Goal: Use online tool/utility: Utilize a website feature to perform a specific function

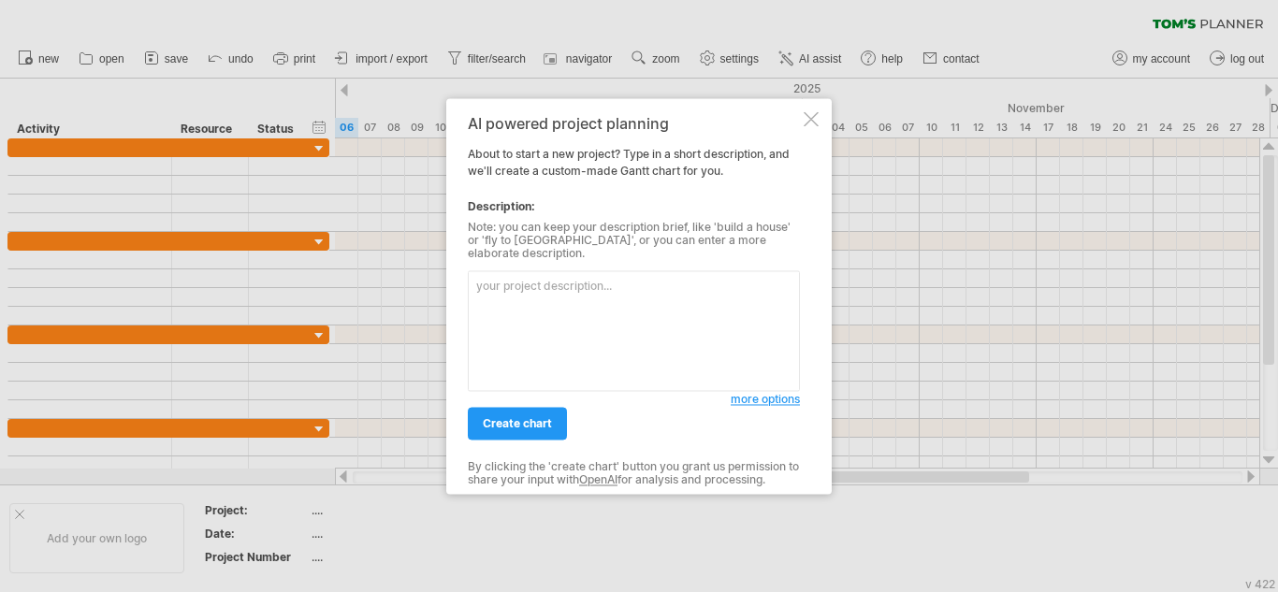
click at [575, 286] on textarea at bounding box center [634, 330] width 332 height 121
click at [590, 315] on textarea at bounding box center [634, 330] width 332 height 121
click at [579, 307] on textarea at bounding box center [634, 330] width 332 height 121
paste textarea "PROJECT NAME PROJECT DURATION PROJECT START DATE PROJECT END DATE Vernova Event…"
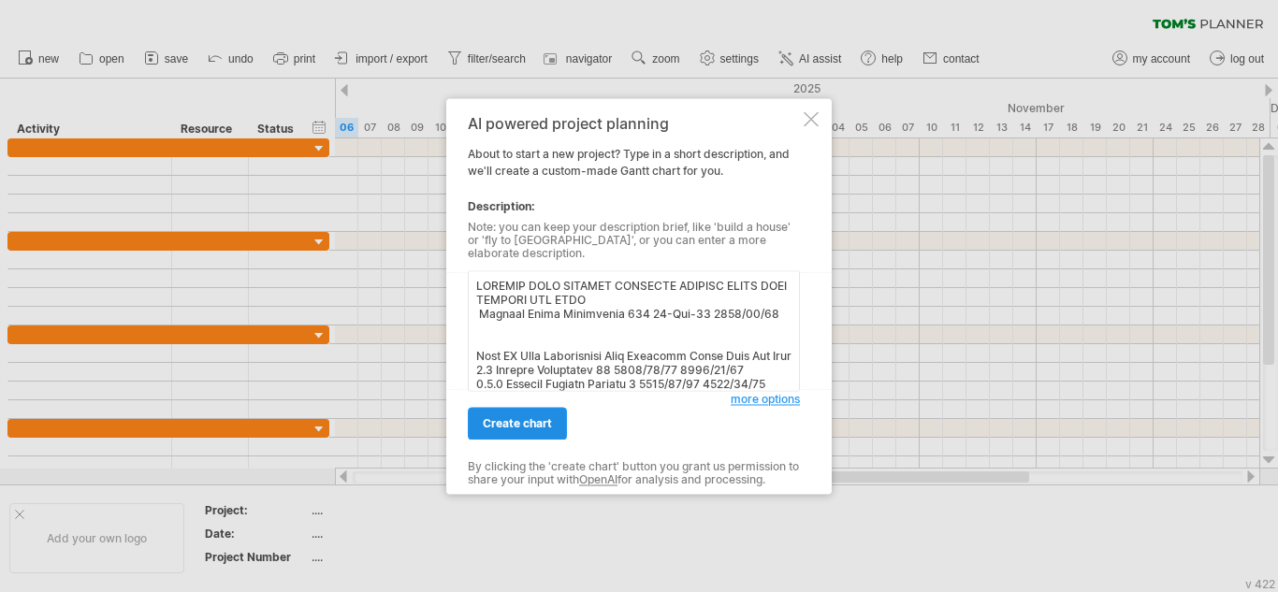
type textarea "PROJECT NAME PROJECT DURATION PROJECT START DATE PROJECT END DATE Vernova Event…"
click at [509, 418] on span "create chart" at bounding box center [517, 423] width 69 height 14
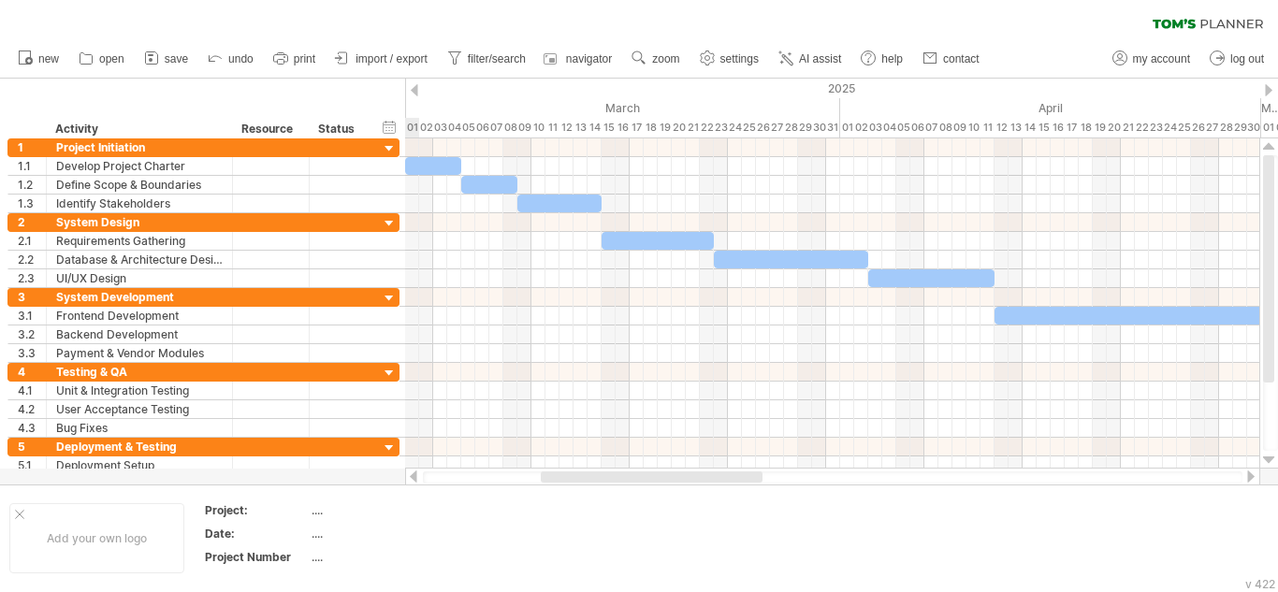
click at [629, 480] on div at bounding box center [652, 476] width 222 height 11
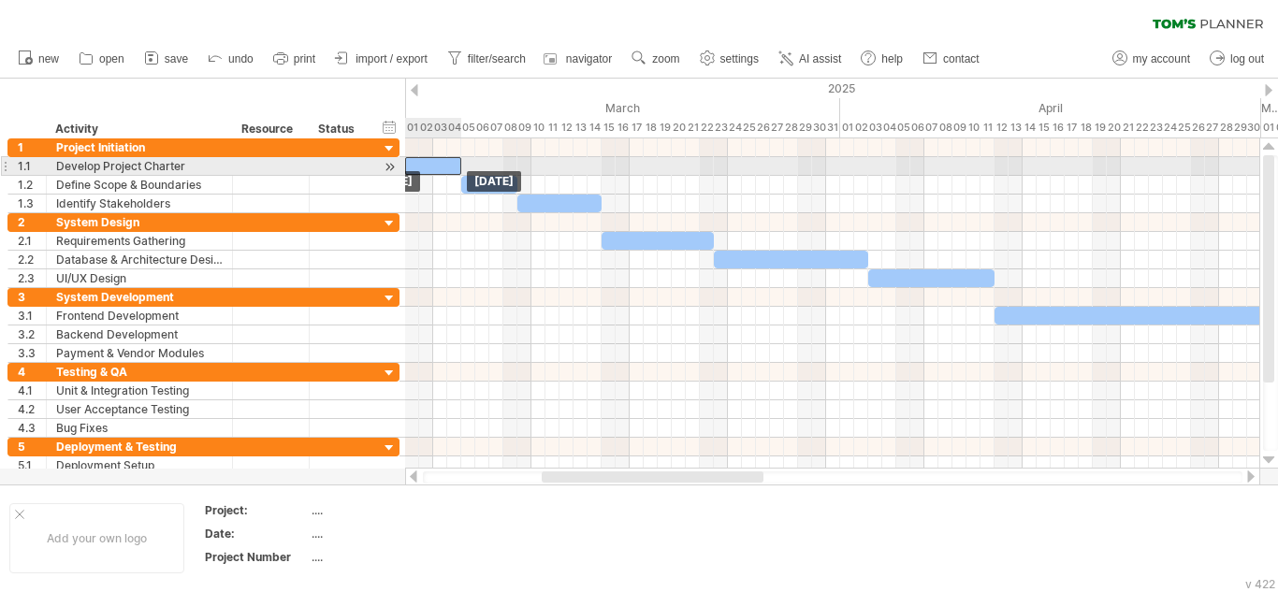
click at [443, 168] on div at bounding box center [433, 166] width 56 height 18
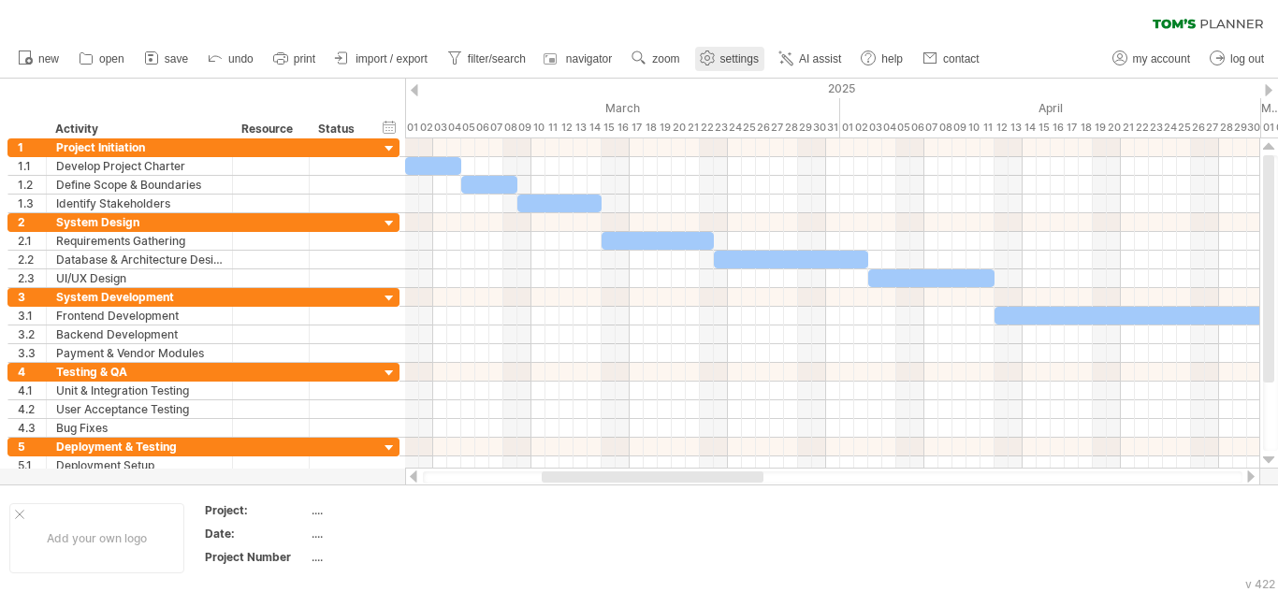
click at [726, 63] on span "settings" at bounding box center [739, 58] width 38 height 13
select select "*"
select select "**"
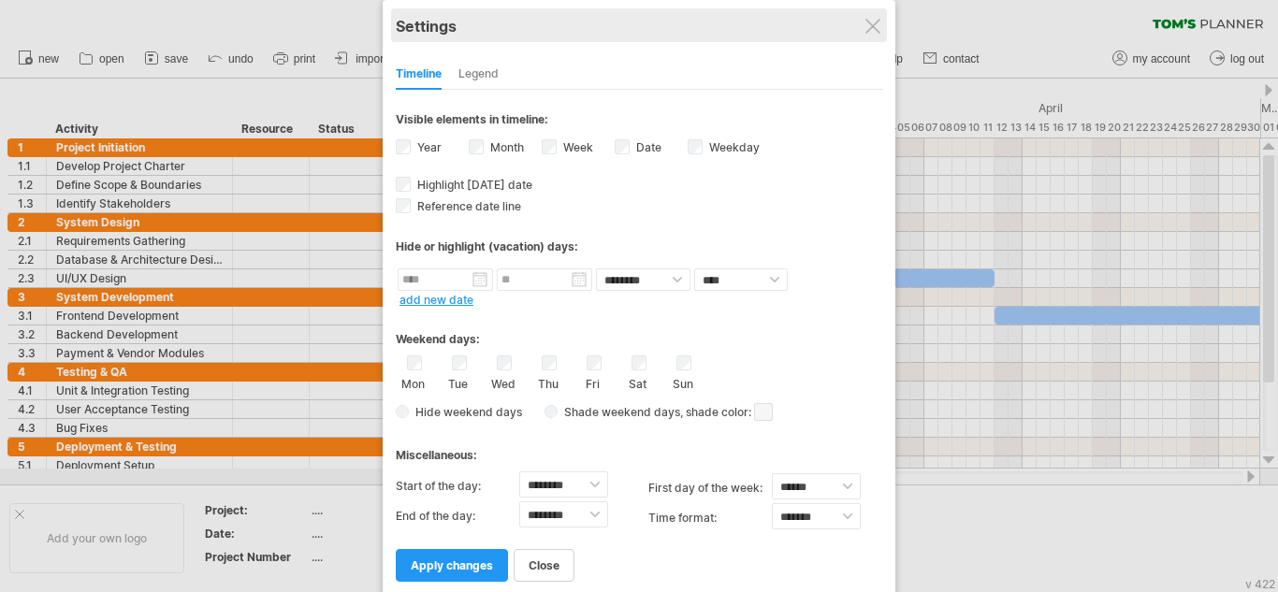
click at [871, 37] on div "Settings" at bounding box center [639, 25] width 486 height 34
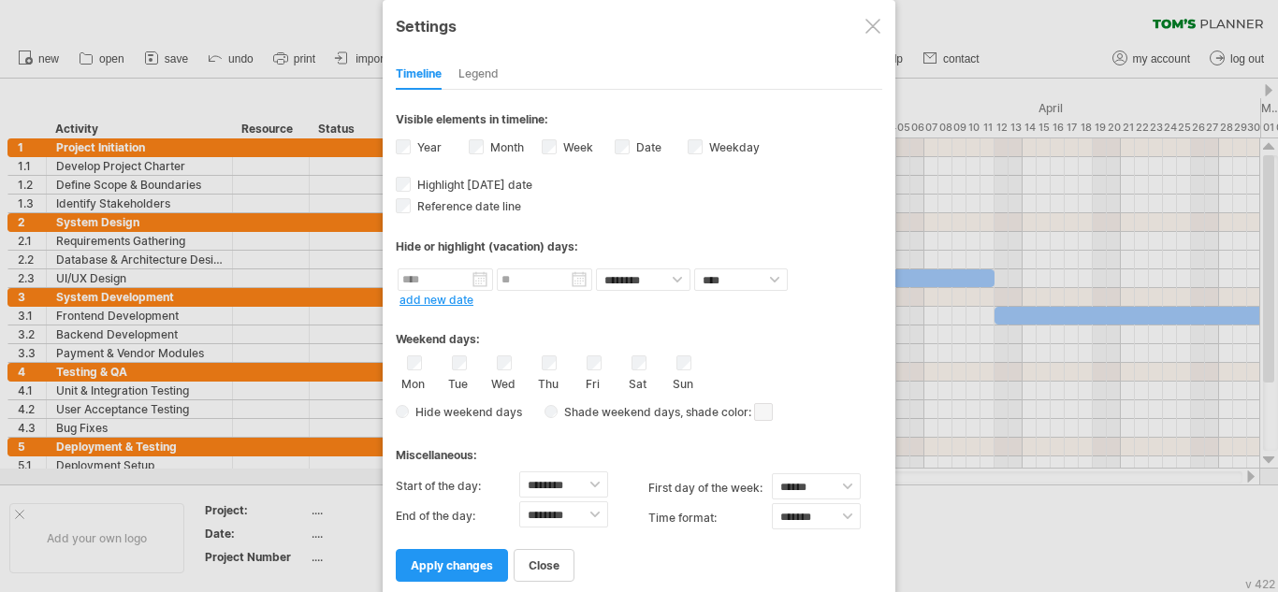
click at [873, 22] on div at bounding box center [872, 26] width 15 height 15
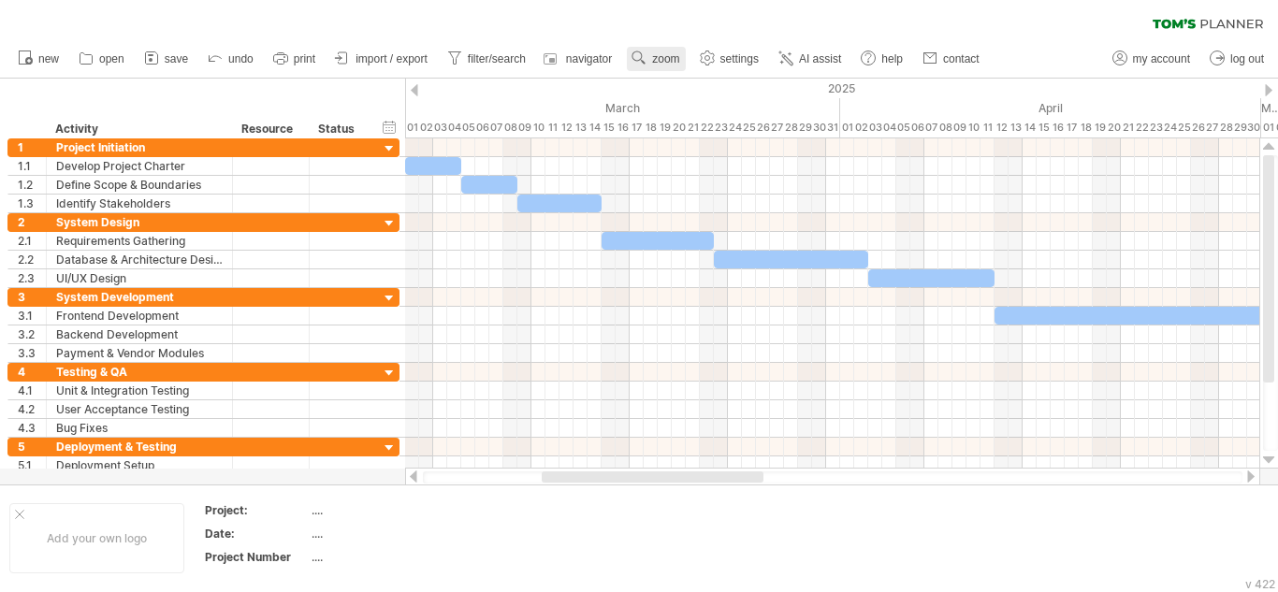
click at [651, 51] on link "zoom" at bounding box center [656, 59] width 58 height 24
click at [709, 86] on div "Month" at bounding box center [712, 76] width 104 height 30
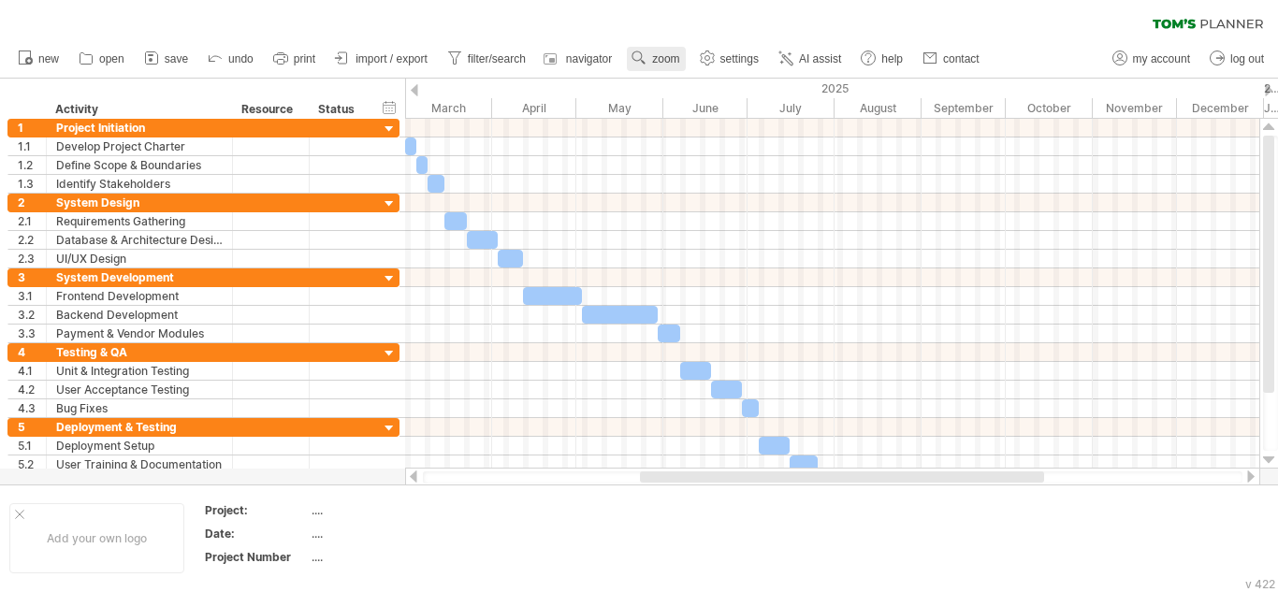
click at [648, 52] on use at bounding box center [638, 58] width 19 height 19
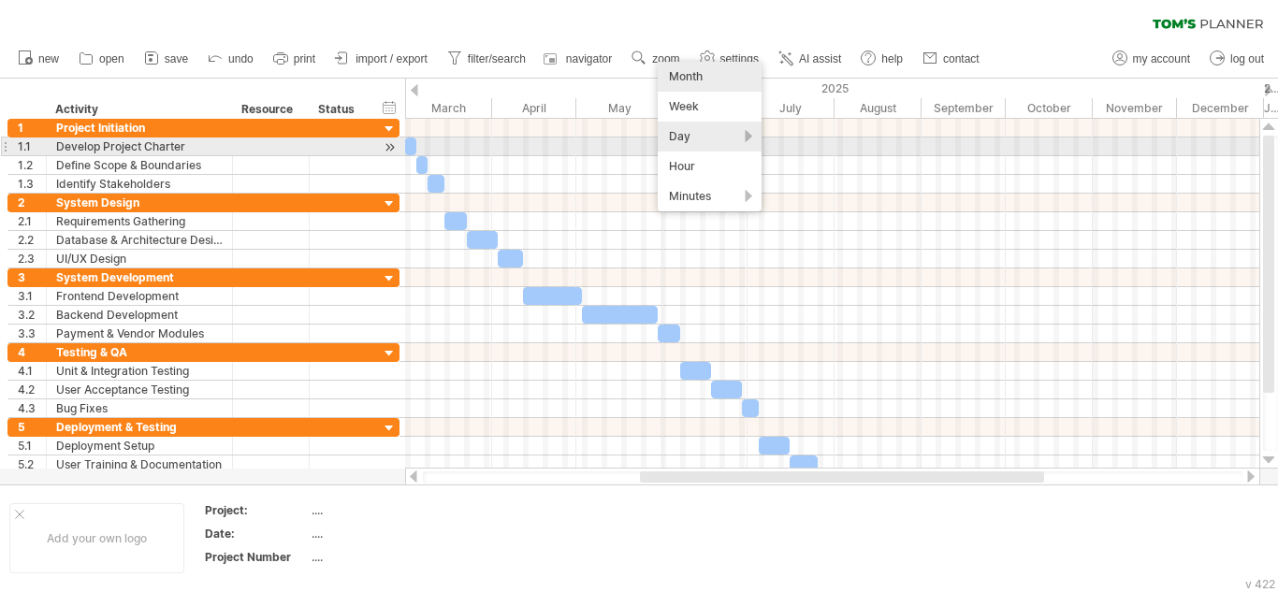
click at [712, 139] on div "Day" at bounding box center [710, 137] width 104 height 30
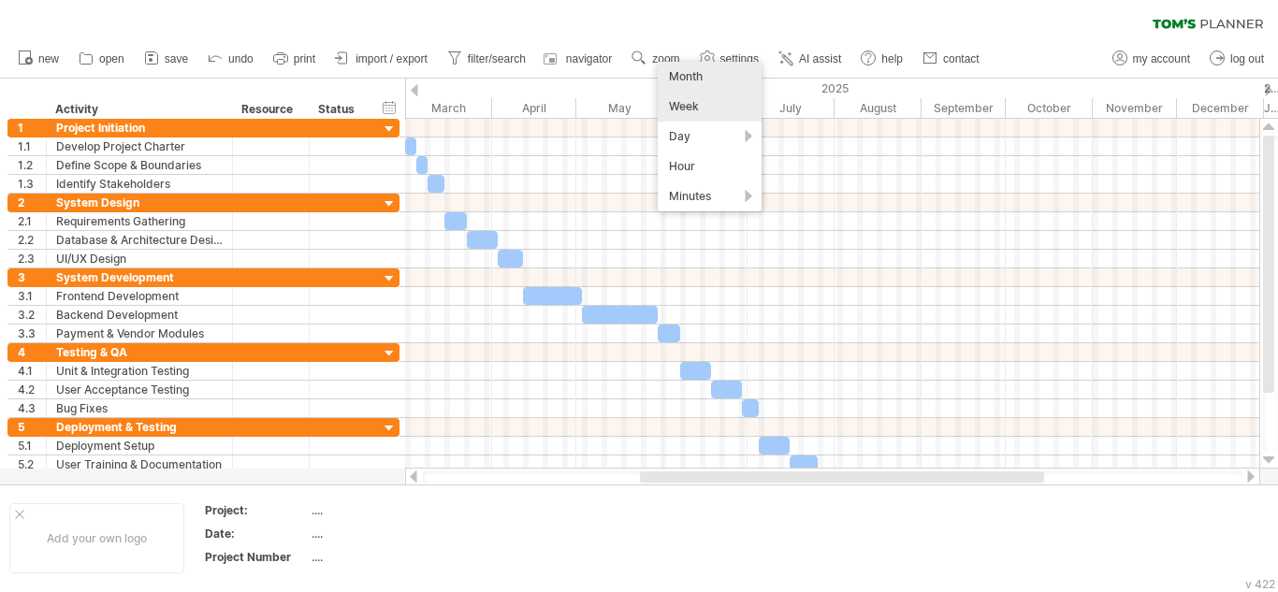
click at [699, 112] on div "Week" at bounding box center [710, 107] width 104 height 30
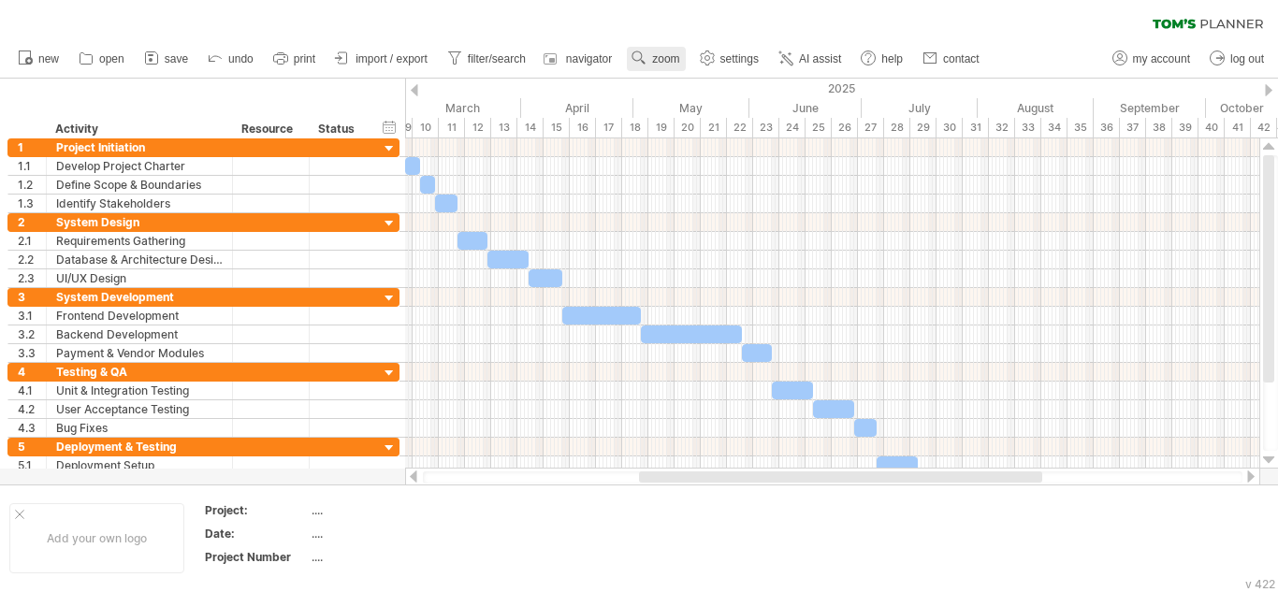
click at [651, 50] on link "zoom" at bounding box center [656, 59] width 58 height 24
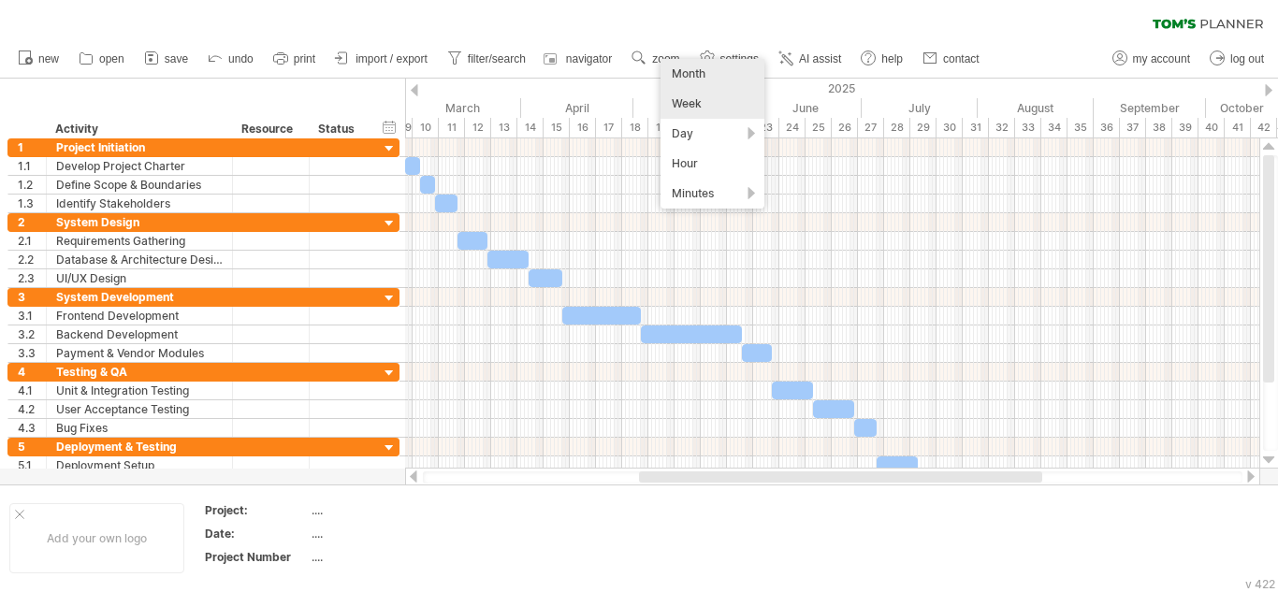
click at [706, 75] on div "Month" at bounding box center [712, 74] width 104 height 30
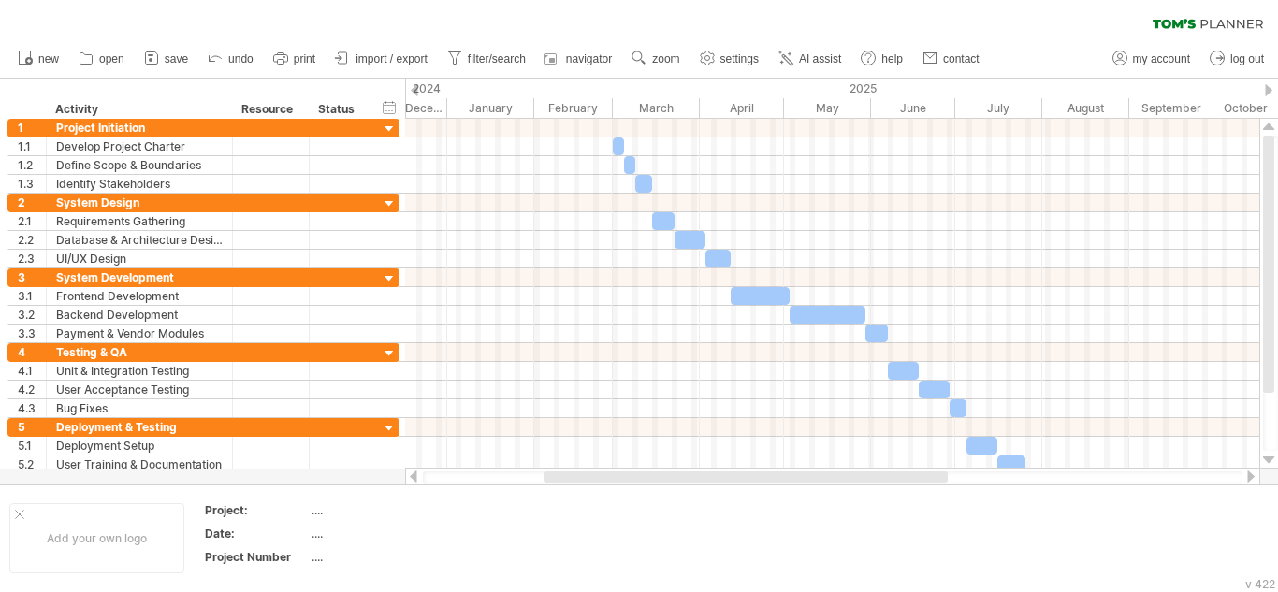
drag, startPoint x: 686, startPoint y: 476, endPoint x: 590, endPoint y: 481, distance: 96.4
click at [590, 481] on div at bounding box center [745, 476] width 404 height 11
click at [657, 60] on span "zoom" at bounding box center [665, 58] width 27 height 13
click at [713, 111] on div "Week" at bounding box center [718, 114] width 104 height 30
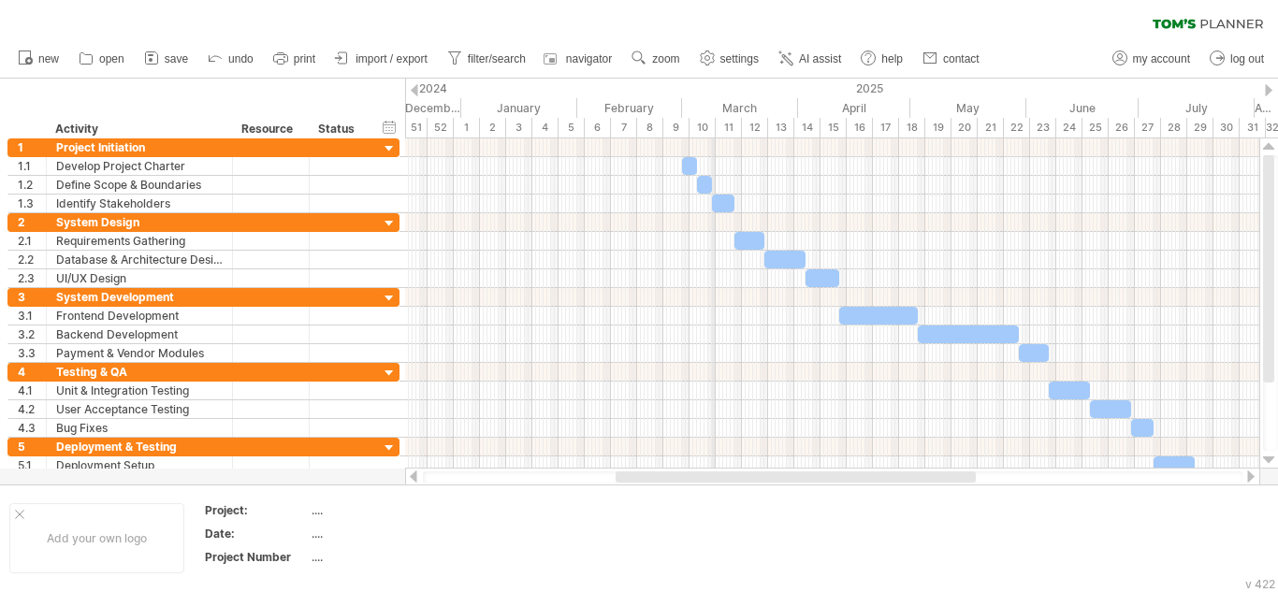
click at [713, 111] on div "March" at bounding box center [740, 108] width 116 height 20
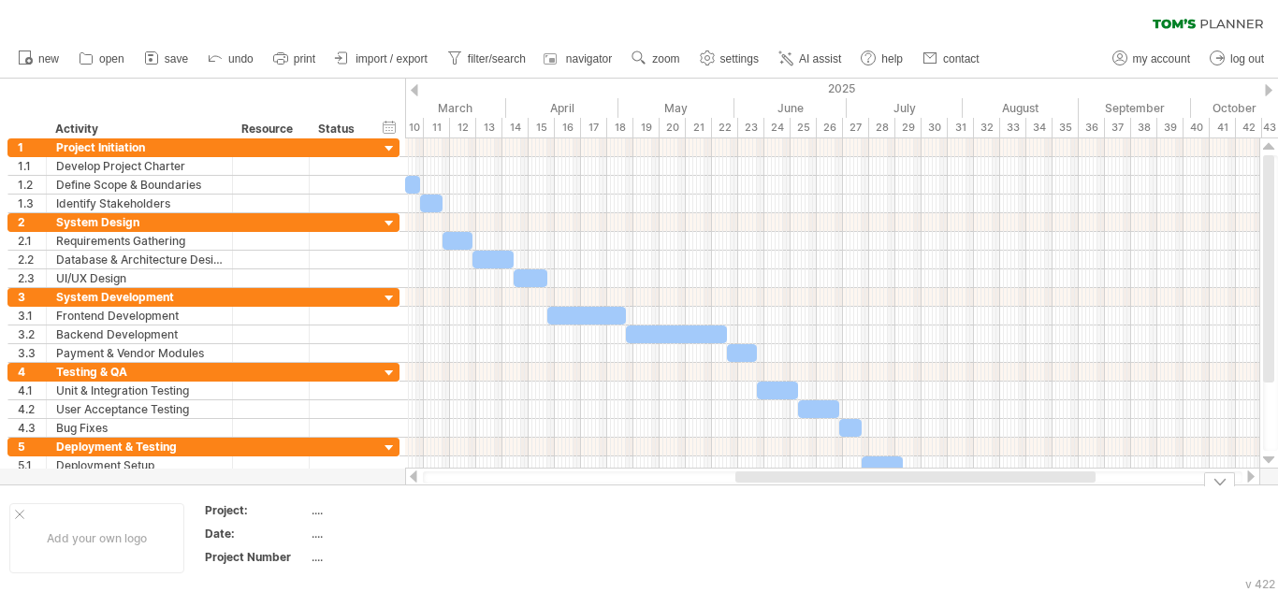
drag, startPoint x: 741, startPoint y: 477, endPoint x: 837, endPoint y: 488, distance: 97.0
click at [837, 488] on div "Trying to reach [DOMAIN_NAME] Connected again... 0% clear filter new 1" at bounding box center [639, 296] width 1278 height 592
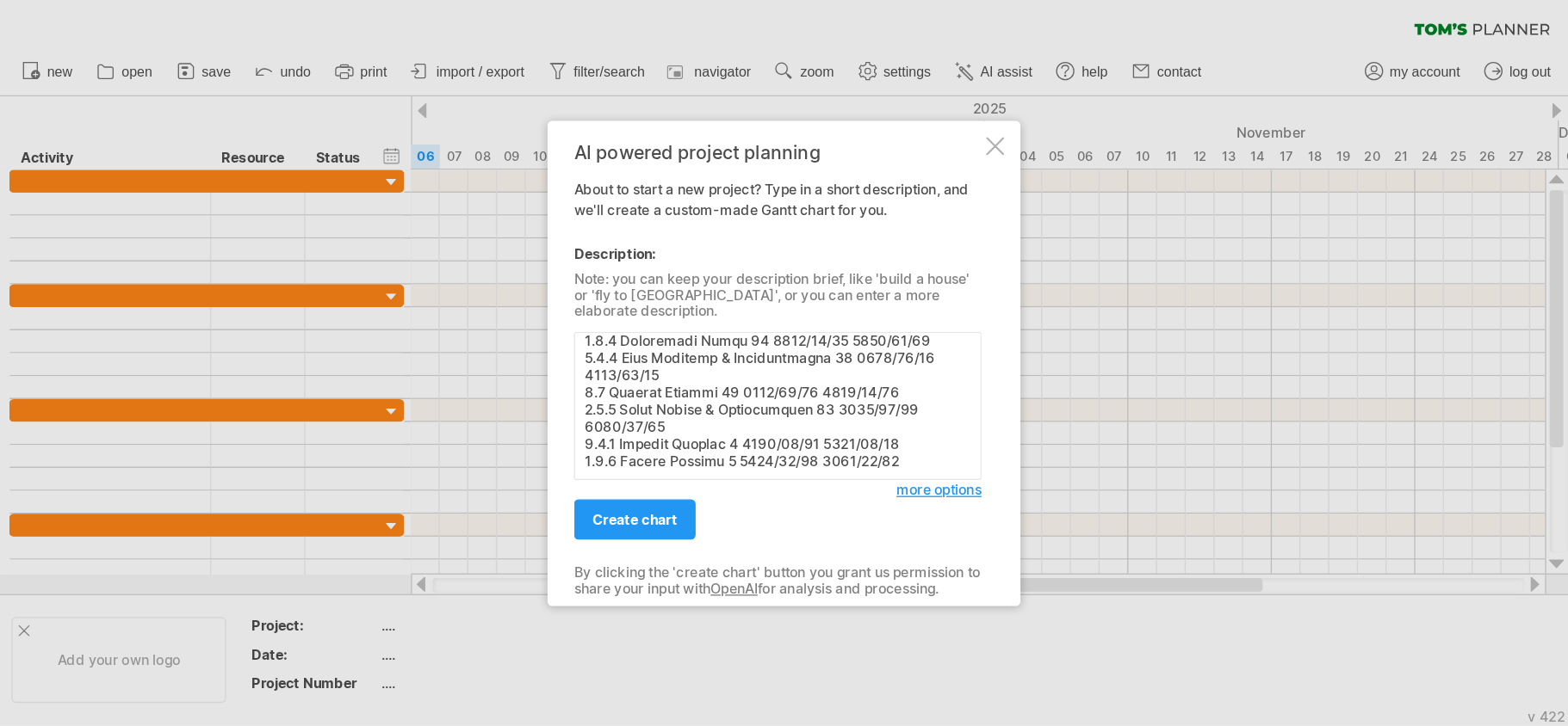
scroll to position [408, 0]
type textarea "PROJECT NAME PROJECT DURATION PROJECT START DATE PROJECT END DATE Vernova Event…"
click at [479, 383] on span "create chart" at bounding box center [476, 389] width 64 height 13
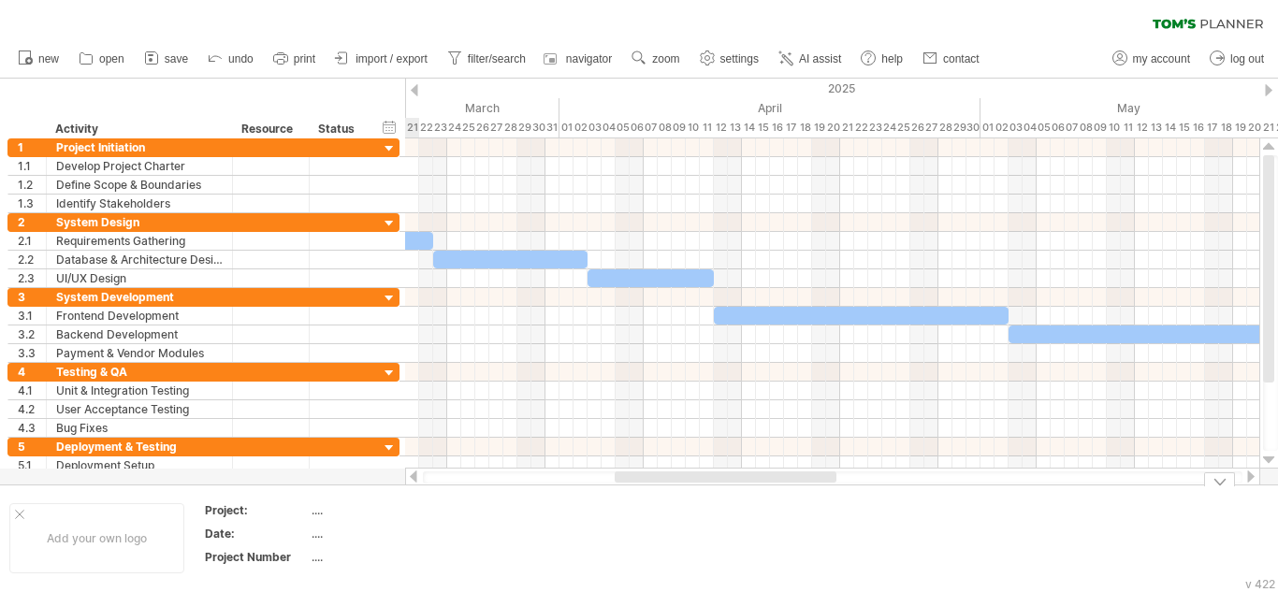
drag, startPoint x: 653, startPoint y: 480, endPoint x: 725, endPoint y: 489, distance: 72.6
click at [725, 489] on div "Trying to reach [DOMAIN_NAME] Connected again... 0% clear filter new 1" at bounding box center [639, 296] width 1278 height 592
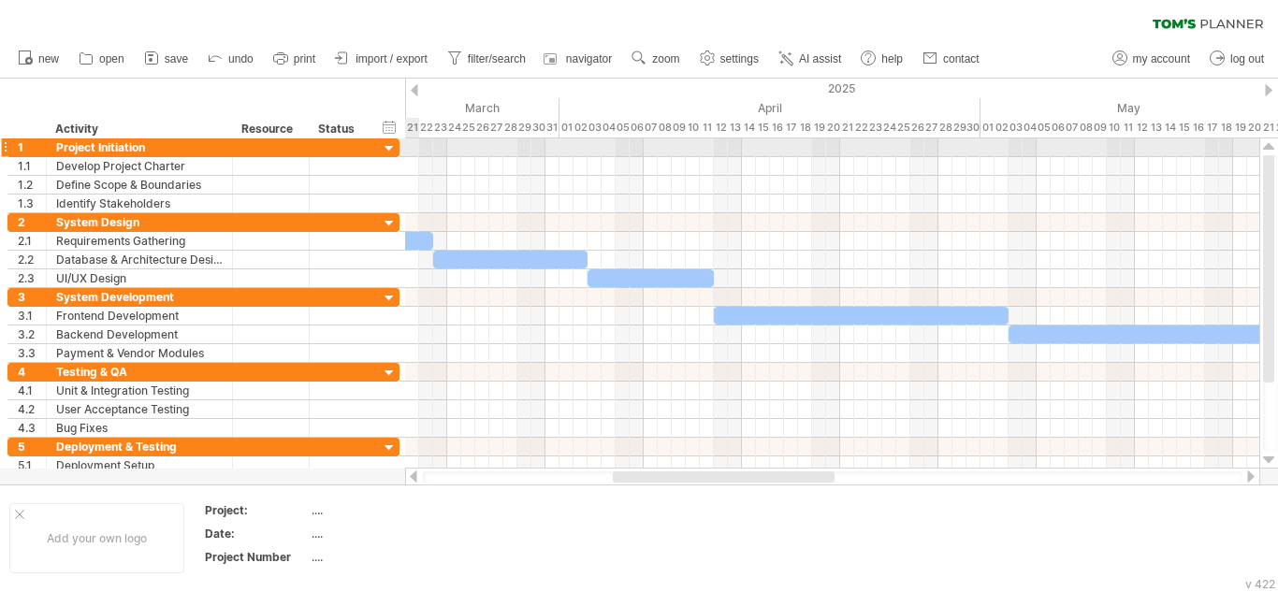
click at [386, 147] on div at bounding box center [390, 149] width 18 height 18
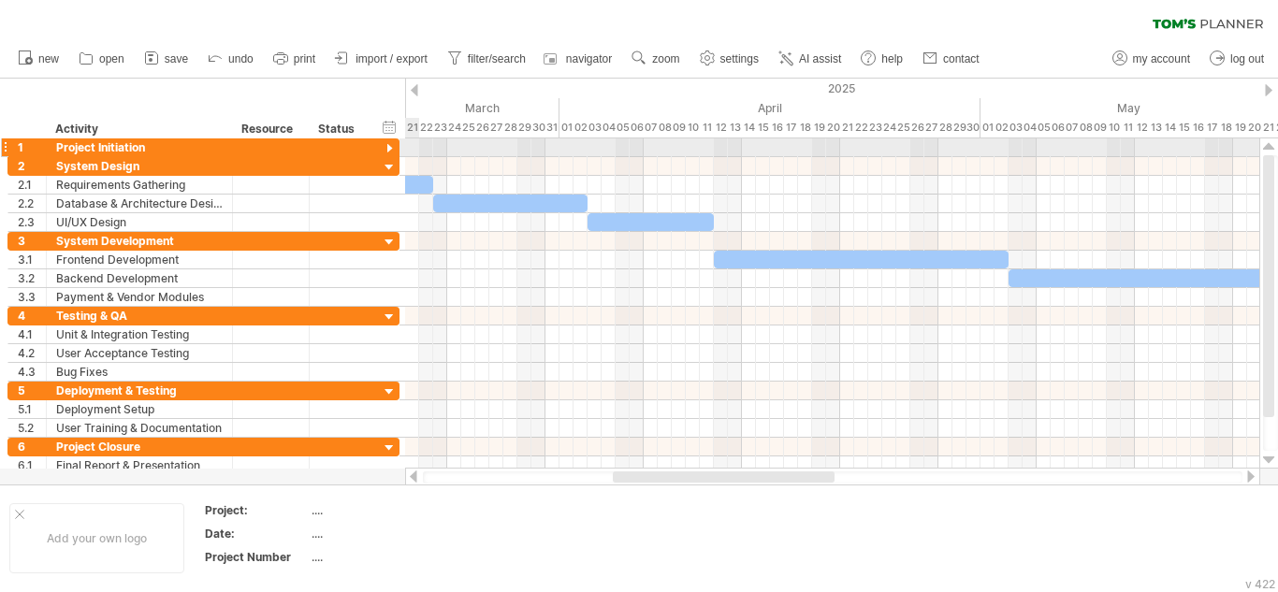
click at [386, 147] on div at bounding box center [390, 149] width 18 height 18
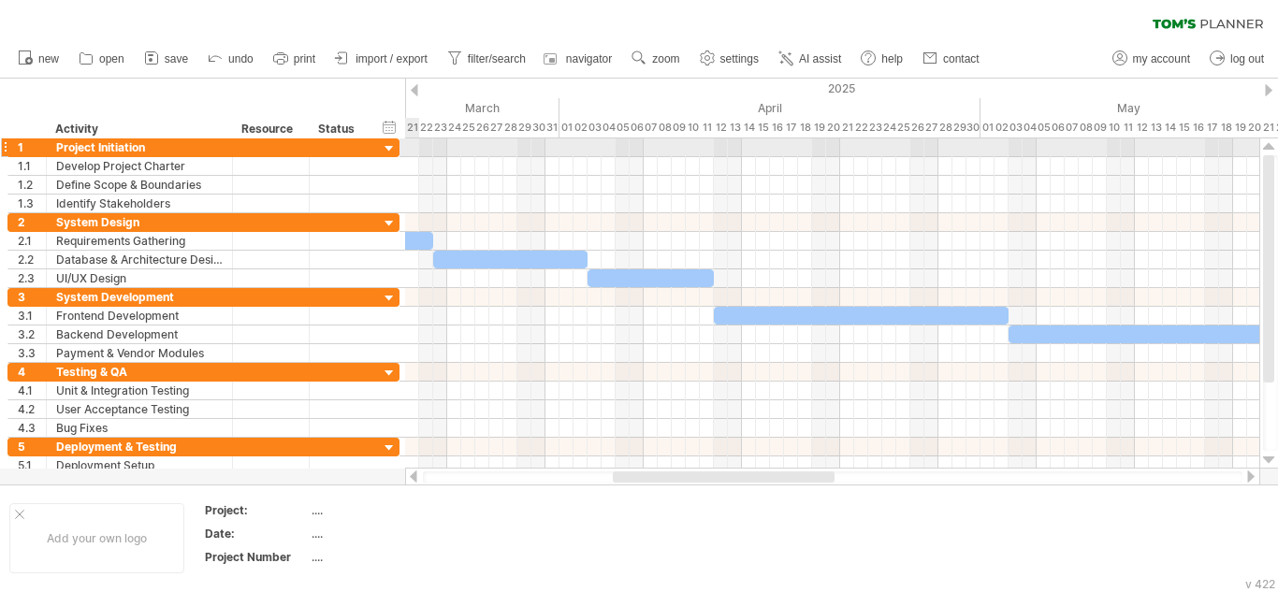
click at [386, 147] on div at bounding box center [390, 149] width 18 height 18
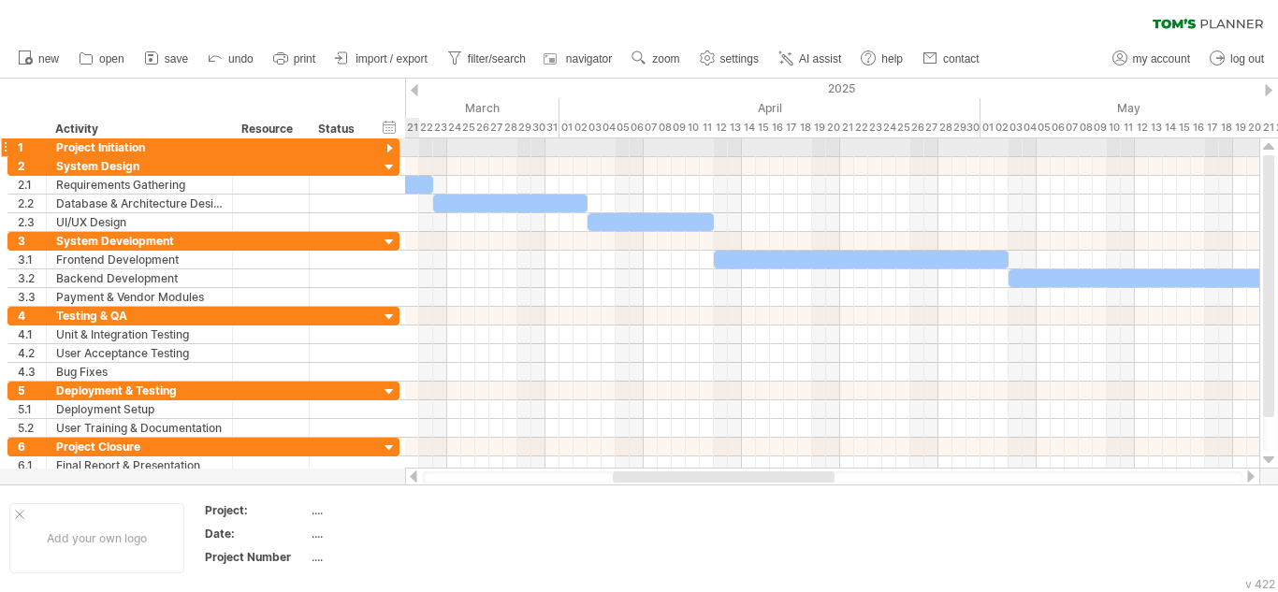
click at [386, 147] on div at bounding box center [390, 149] width 18 height 18
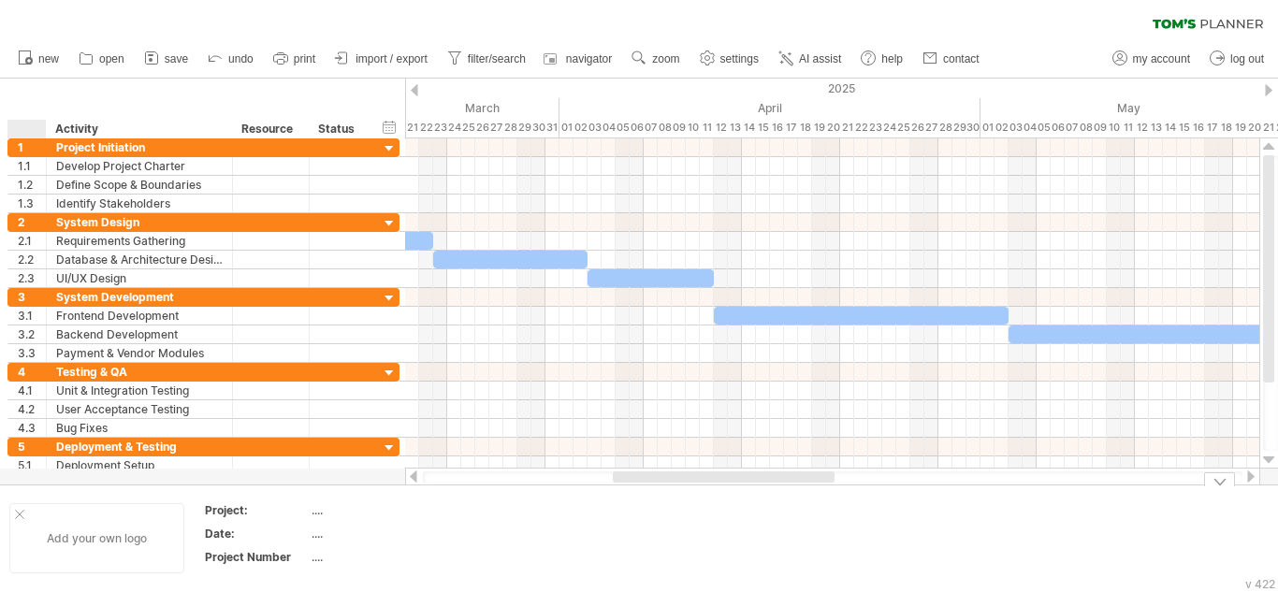
click at [15, 510] on div at bounding box center [19, 514] width 9 height 9
click at [1215, 488] on div "Add your own logo Project: .... Date: .... Project Number ...." at bounding box center [639, 537] width 1278 height 107
click at [1215, 484] on div at bounding box center [1219, 479] width 31 height 14
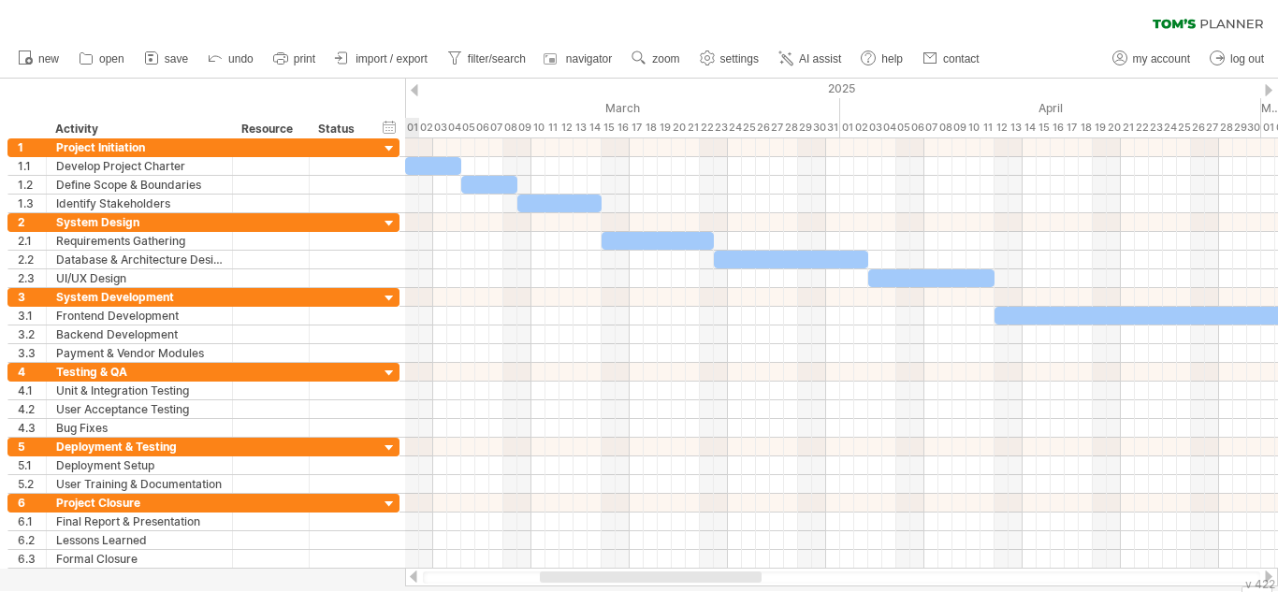
drag, startPoint x: 686, startPoint y: 579, endPoint x: 614, endPoint y: 593, distance: 74.3
click at [614, 591] on html "progress(100%) Trying to reach plan.tomsplanner.com Connected again... 0% clear…" at bounding box center [639, 298] width 1278 height 596
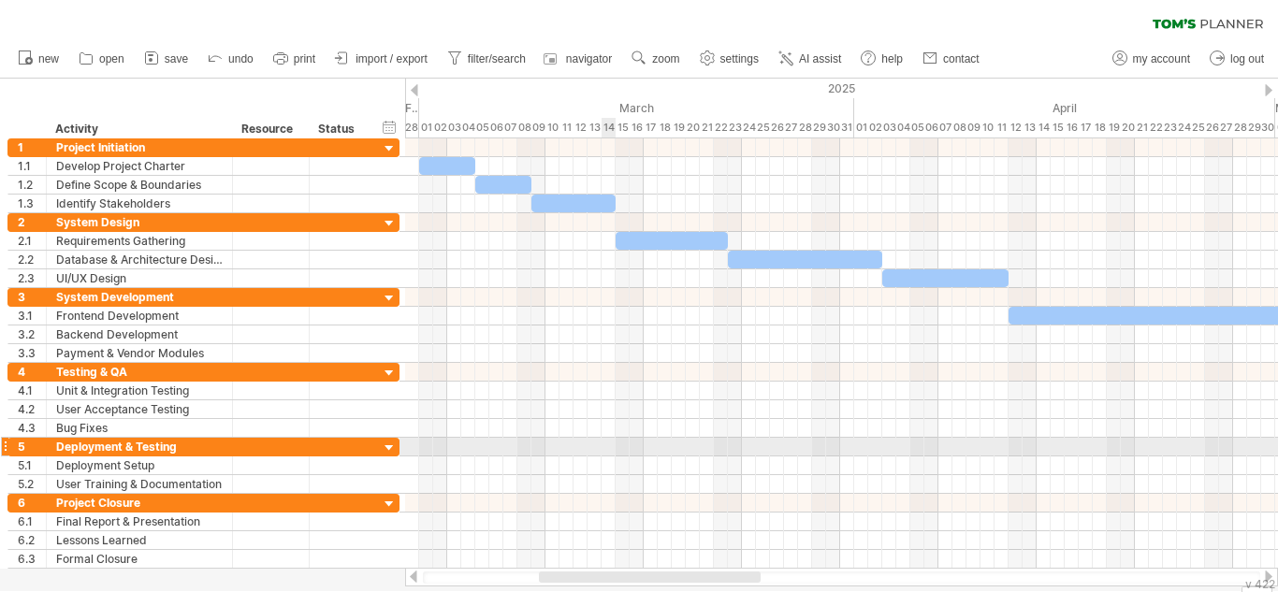
click at [613, 449] on div at bounding box center [841, 447] width 873 height 19
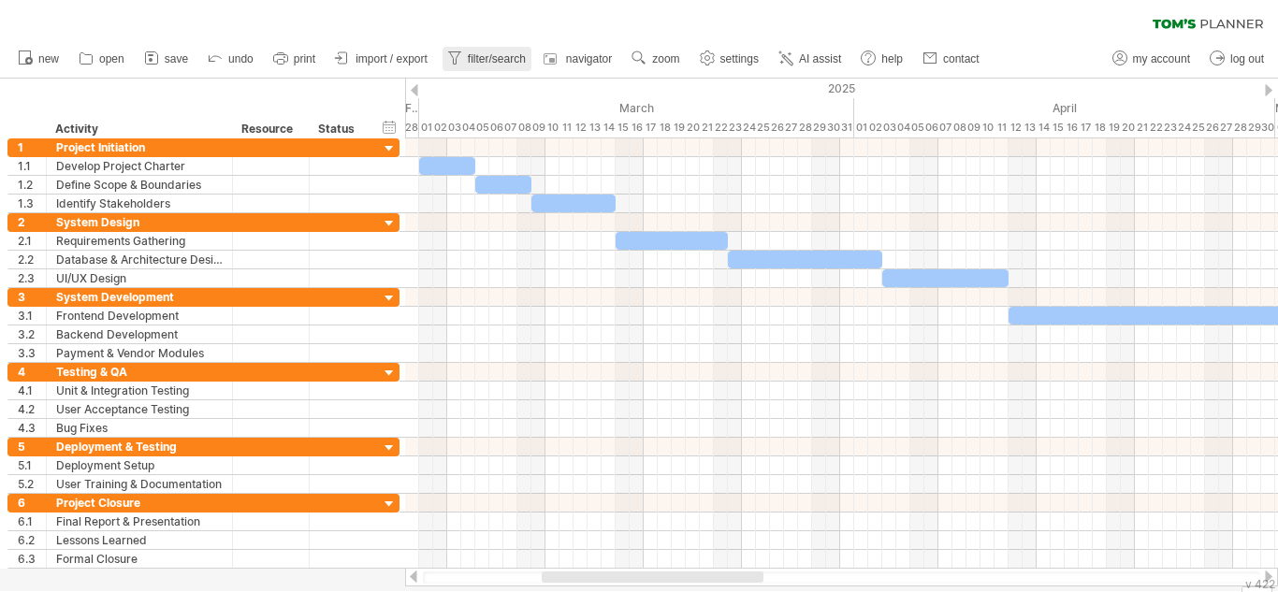
click at [499, 52] on span "filter/search" at bounding box center [497, 58] width 58 height 13
type input "**********"
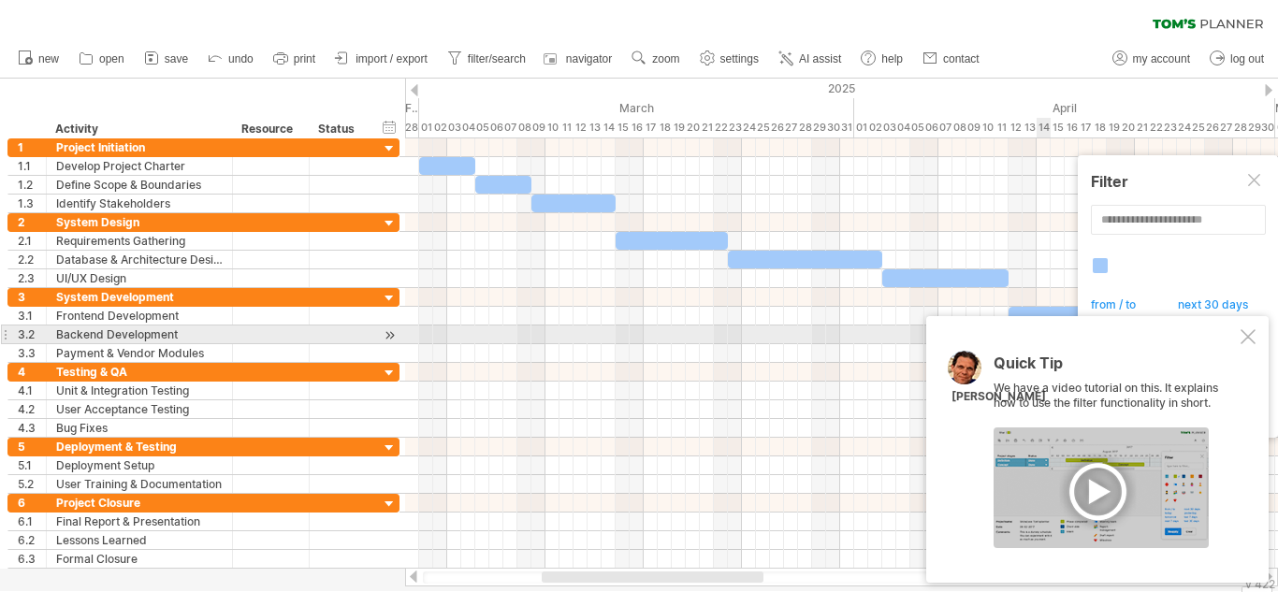
click at [1246, 335] on div at bounding box center [1247, 336] width 15 height 15
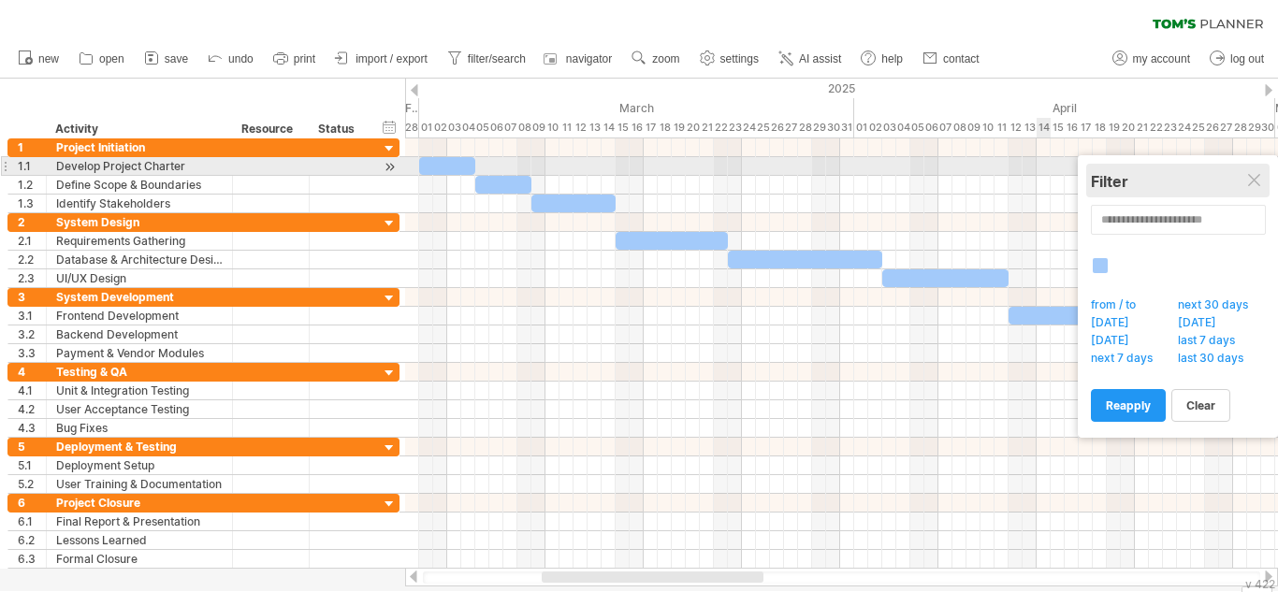
click at [1250, 172] on div "Filter" at bounding box center [1178, 181] width 174 height 19
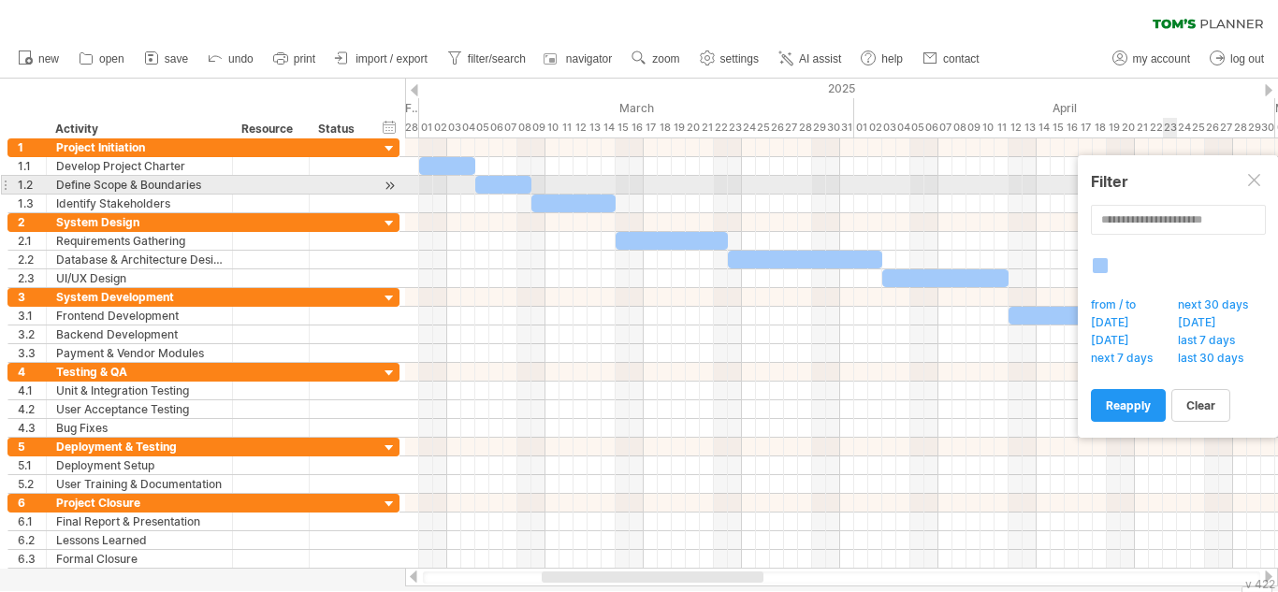
click at [1248, 177] on div at bounding box center [1255, 181] width 15 height 15
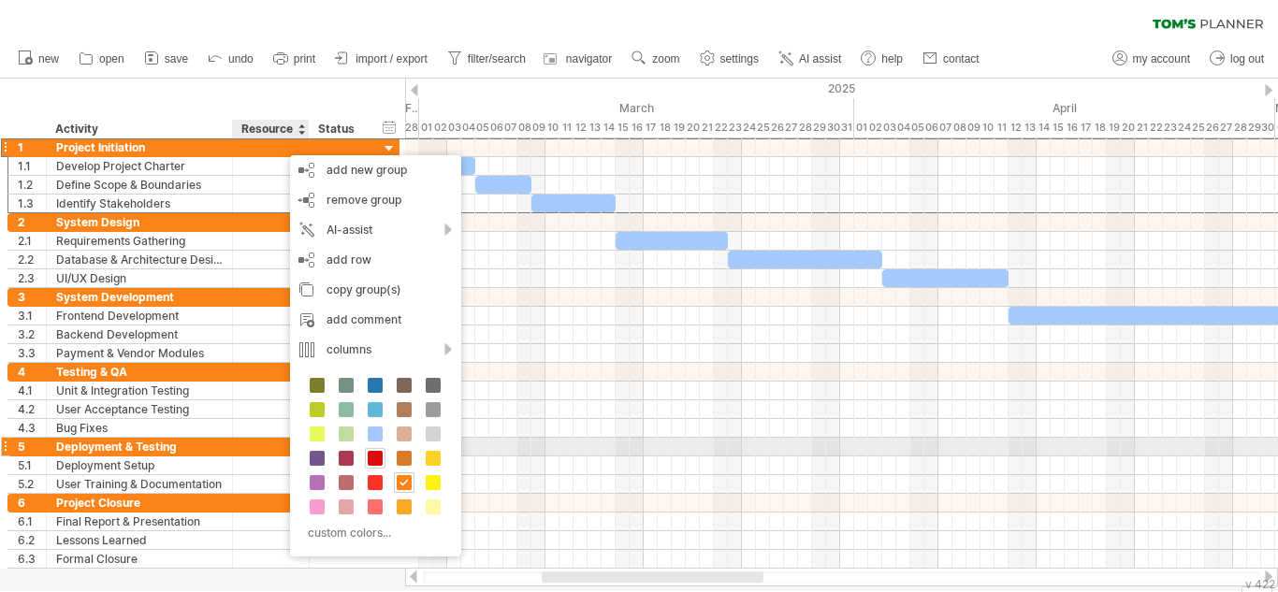
click at [372, 455] on span at bounding box center [375, 458] width 15 height 15
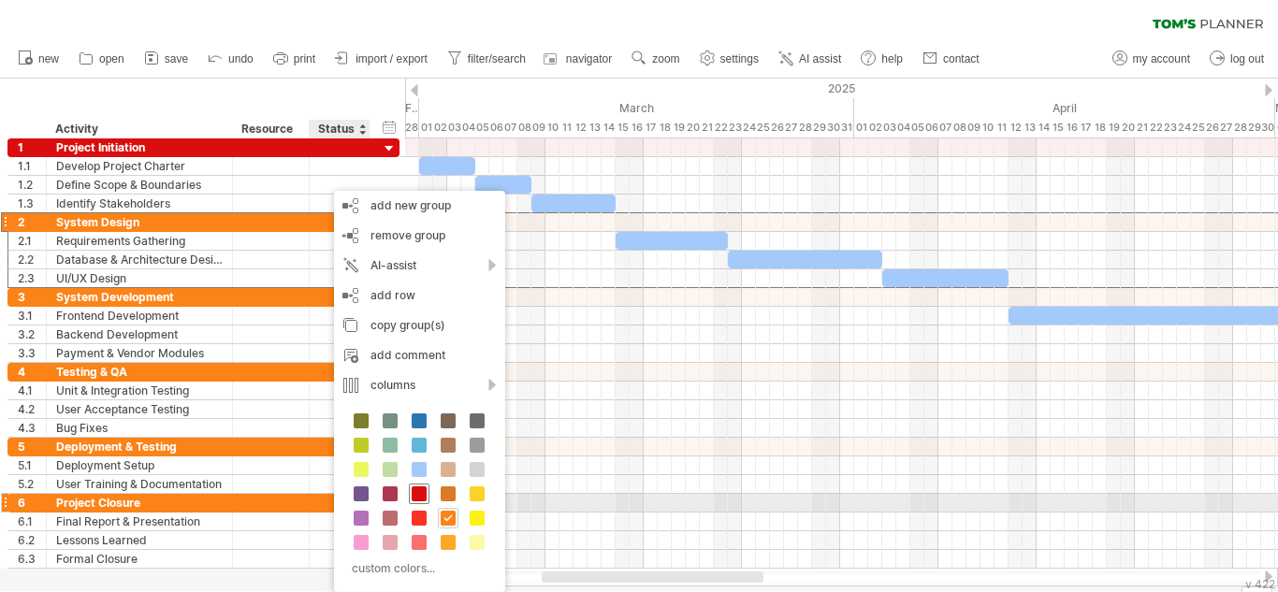
click at [423, 496] on span at bounding box center [419, 493] width 15 height 15
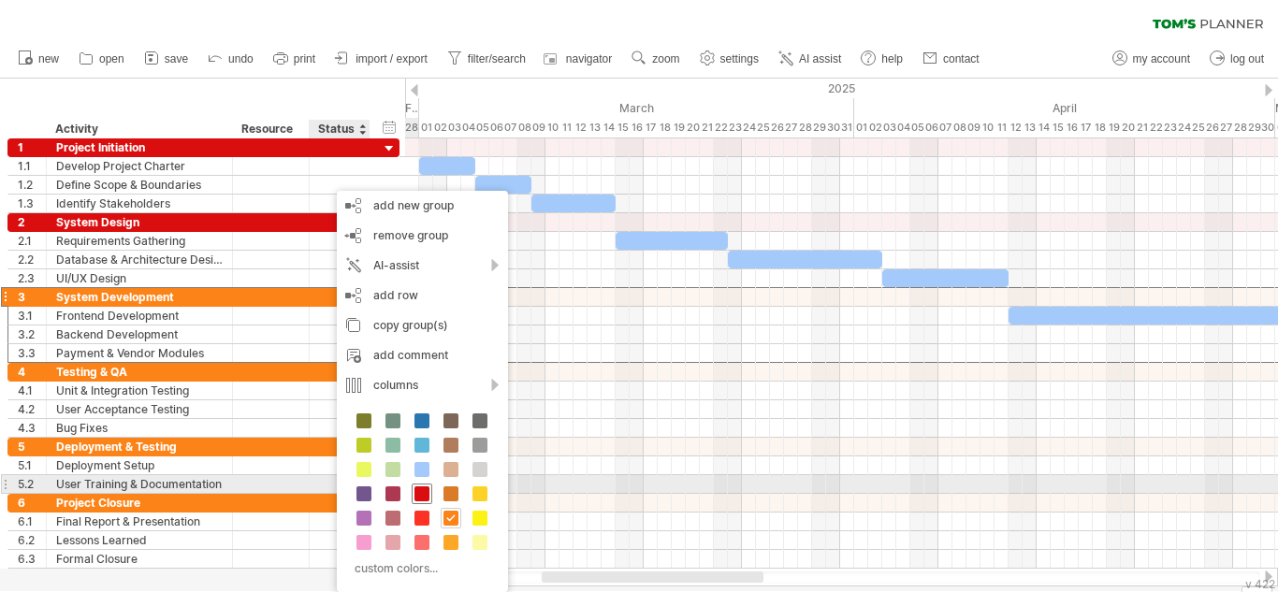
click at [418, 484] on div at bounding box center [422, 494] width 21 height 21
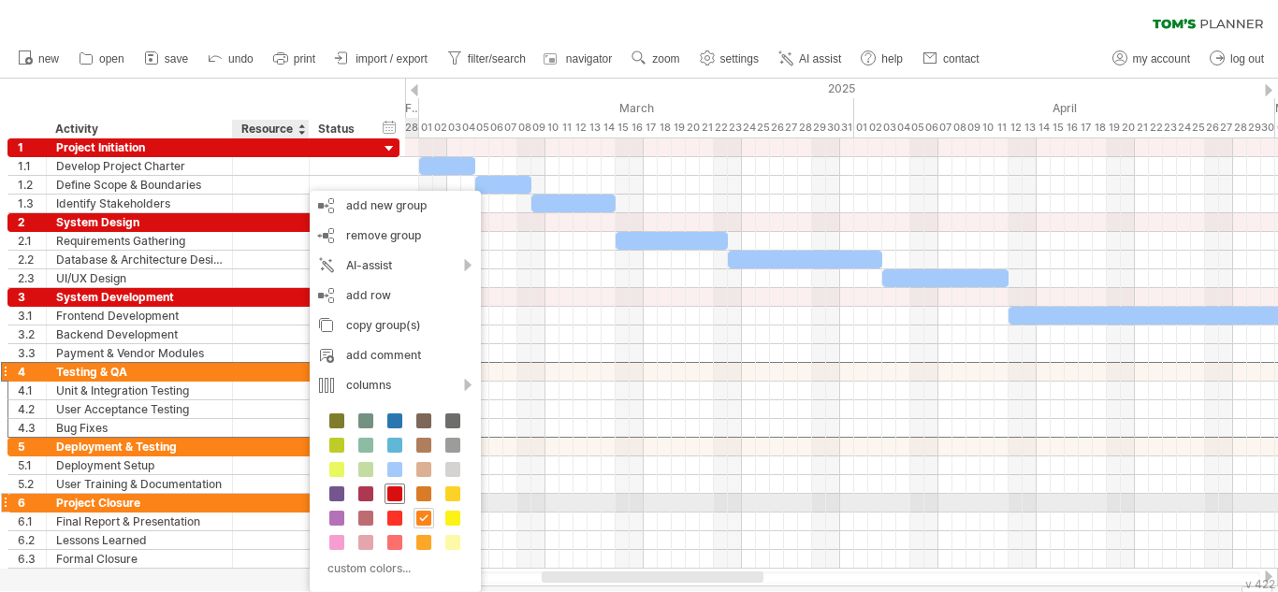
click at [400, 495] on span at bounding box center [394, 493] width 15 height 15
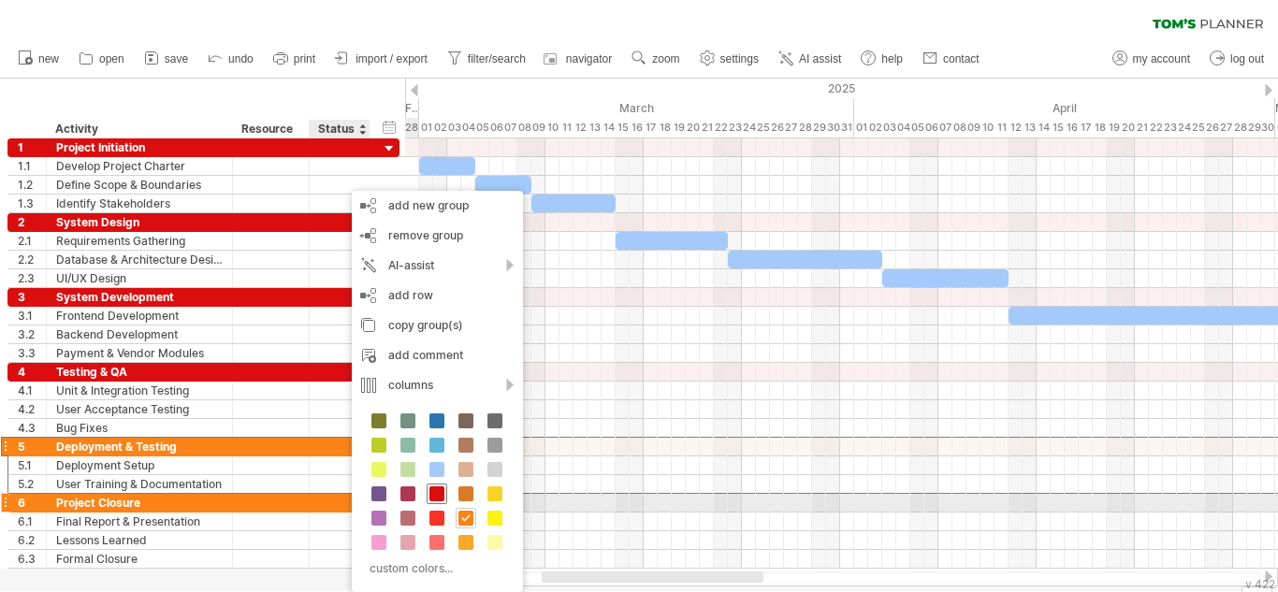
click at [432, 496] on span at bounding box center [436, 493] width 15 height 15
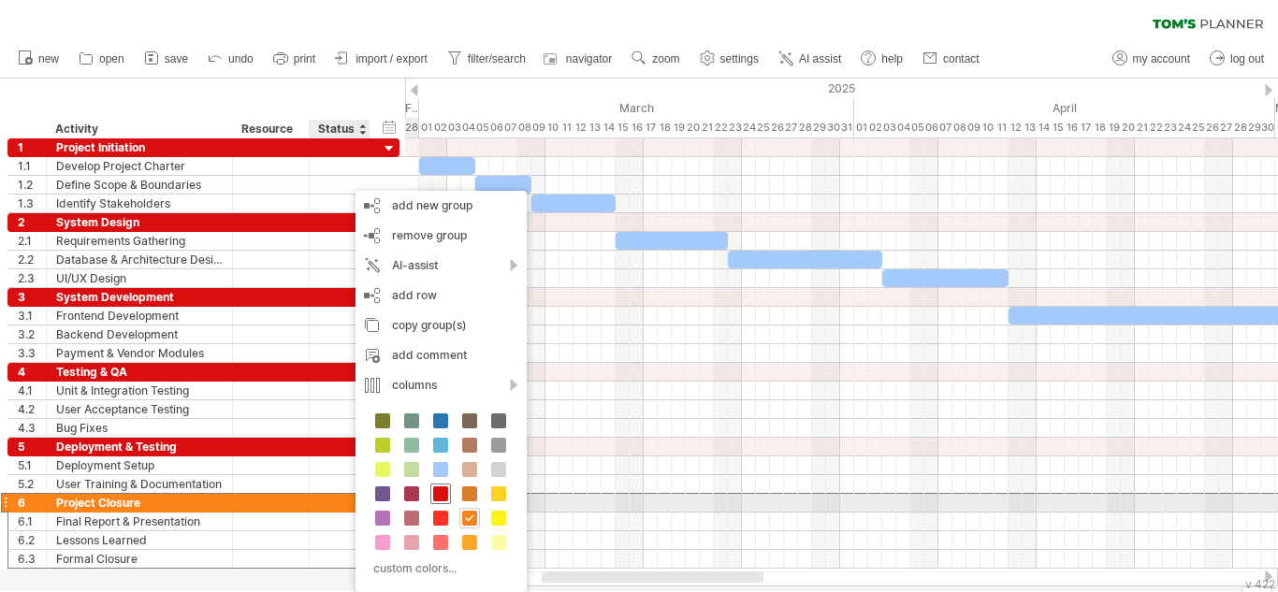
click at [441, 497] on span at bounding box center [440, 493] width 15 height 15
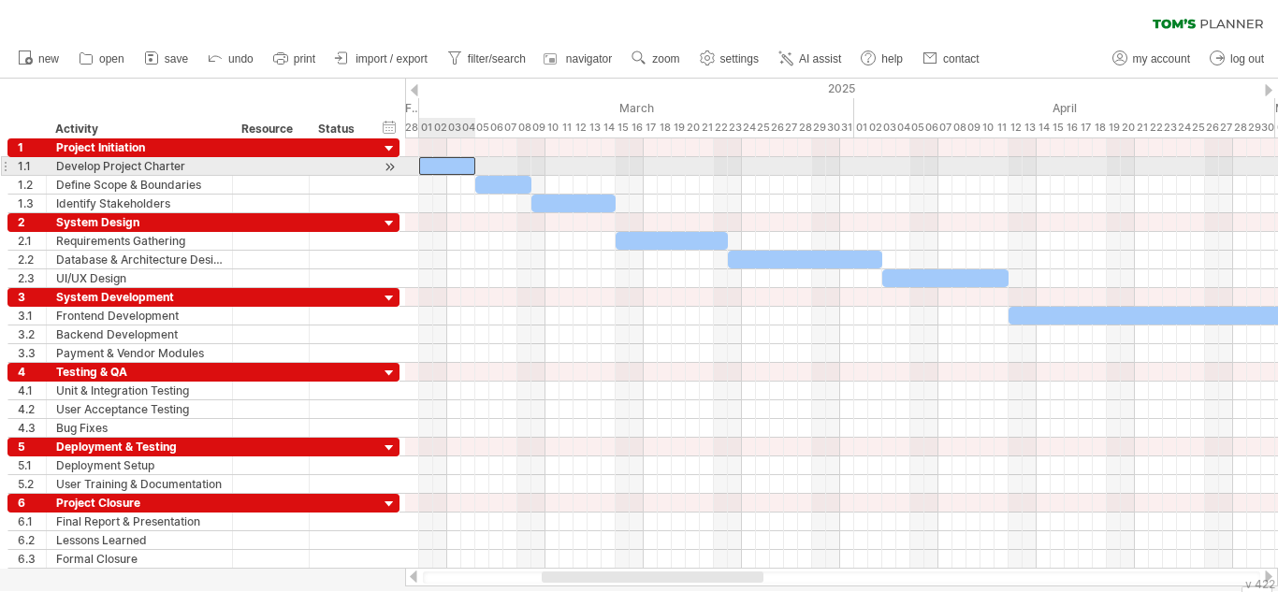
click at [449, 166] on div at bounding box center [447, 166] width 56 height 18
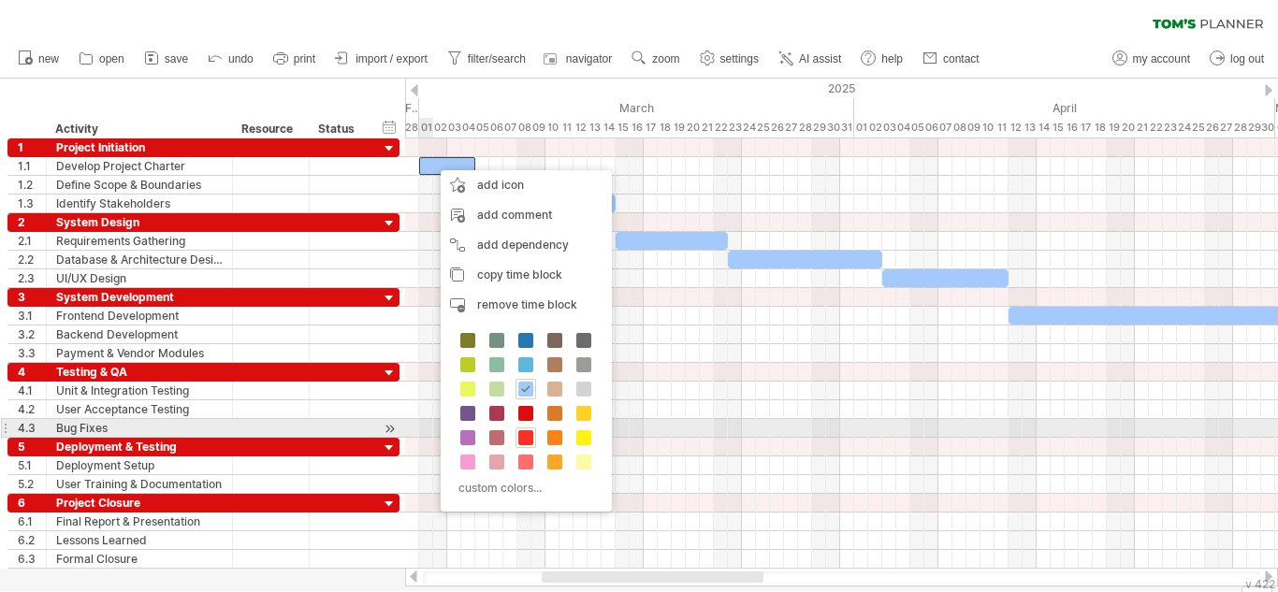
click at [527, 430] on span at bounding box center [525, 437] width 15 height 15
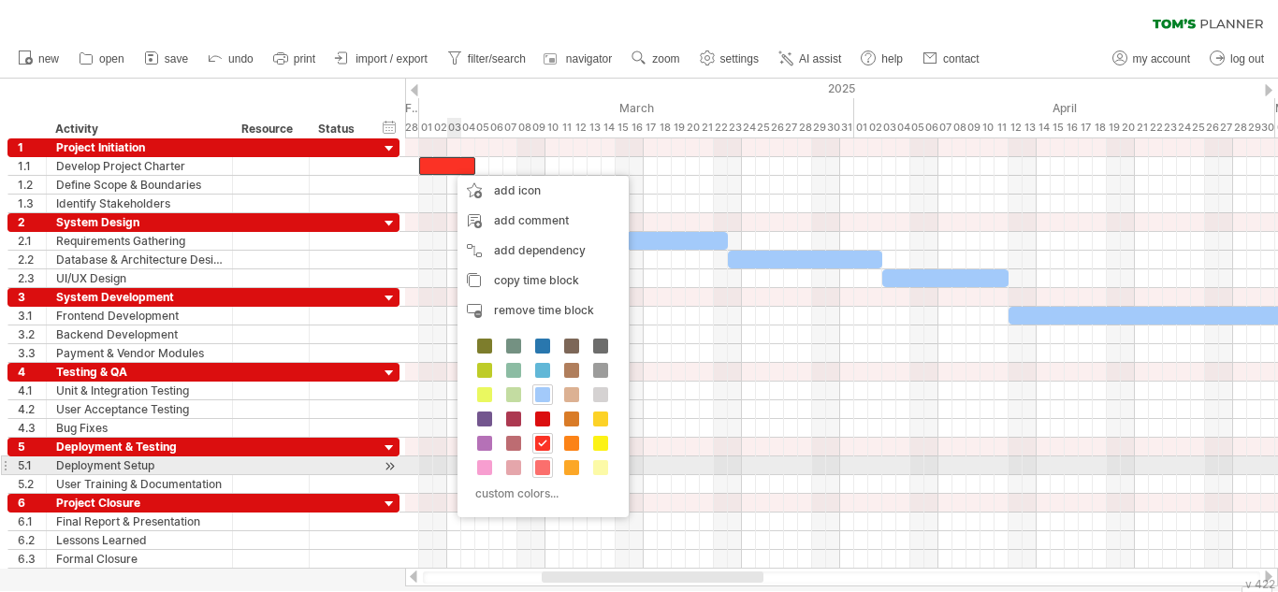
click at [547, 466] on span at bounding box center [542, 467] width 15 height 15
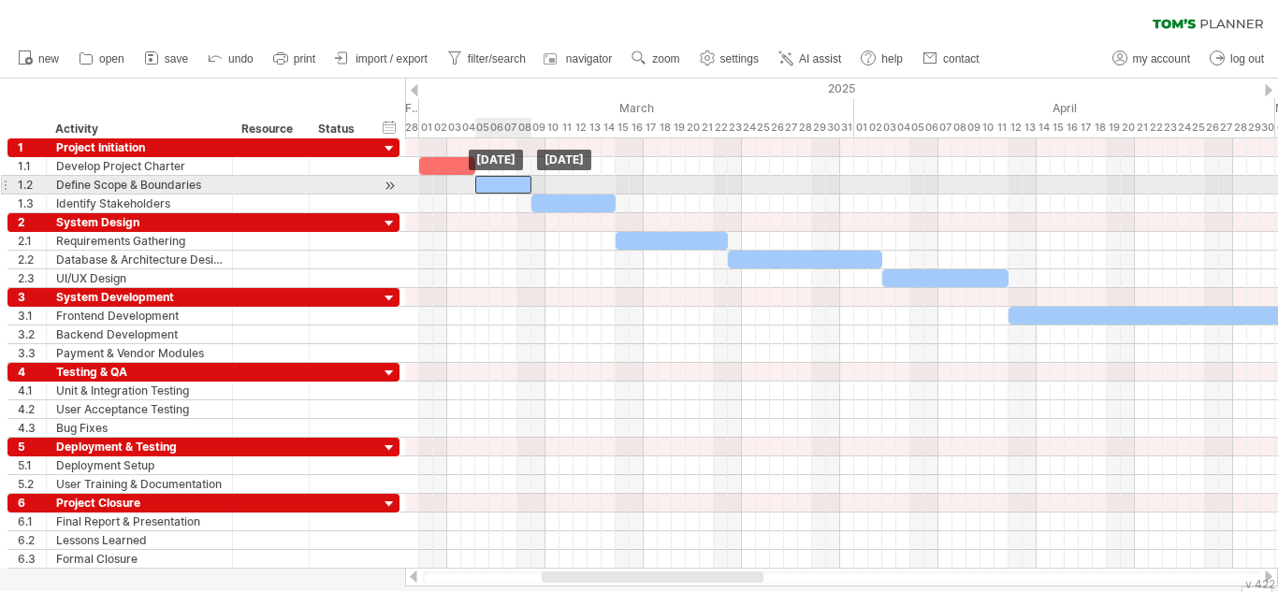
click at [507, 183] on div at bounding box center [503, 185] width 56 height 18
click at [509, 182] on div at bounding box center [503, 185] width 56 height 18
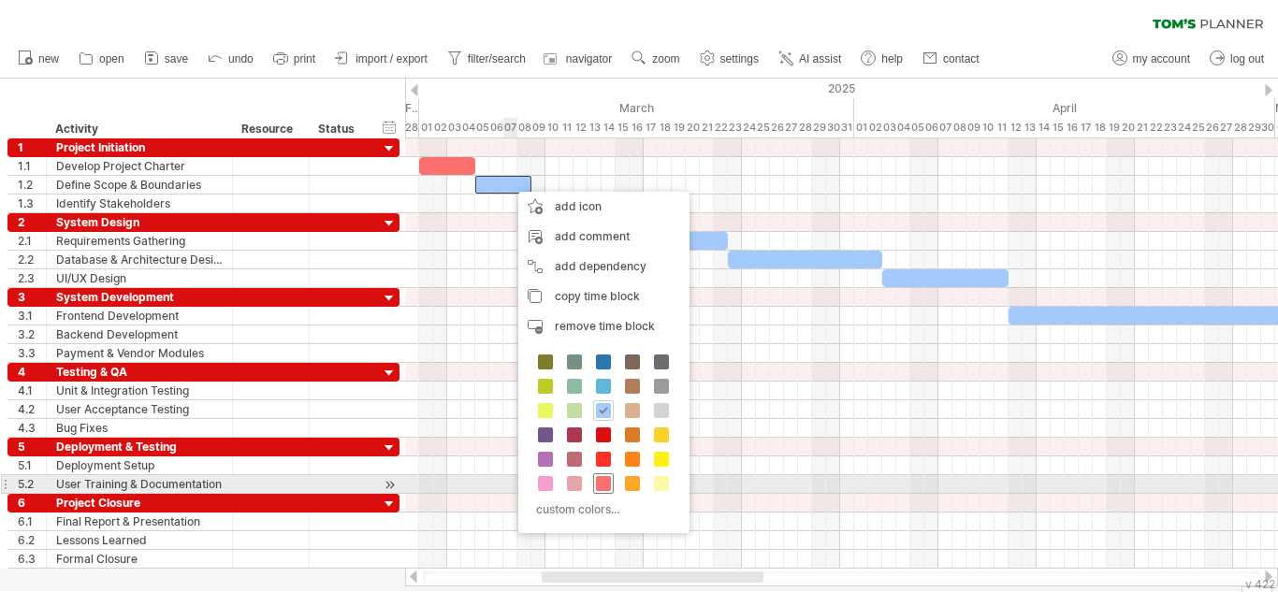
click at [606, 484] on span at bounding box center [603, 483] width 15 height 15
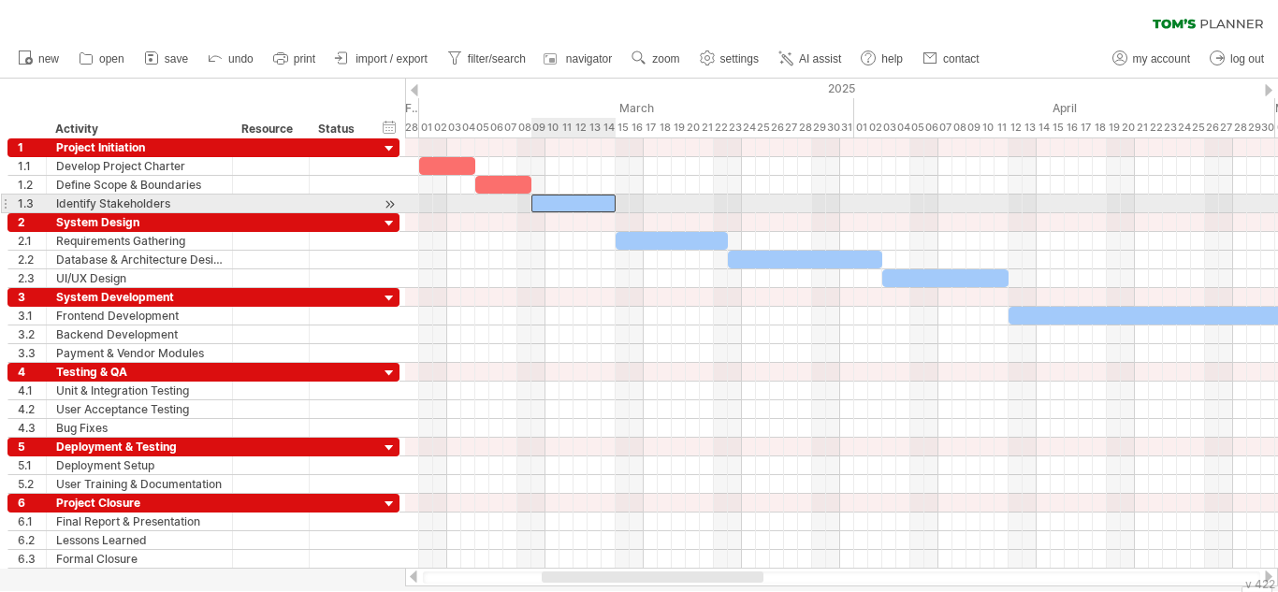
click at [554, 200] on div at bounding box center [573, 204] width 84 height 18
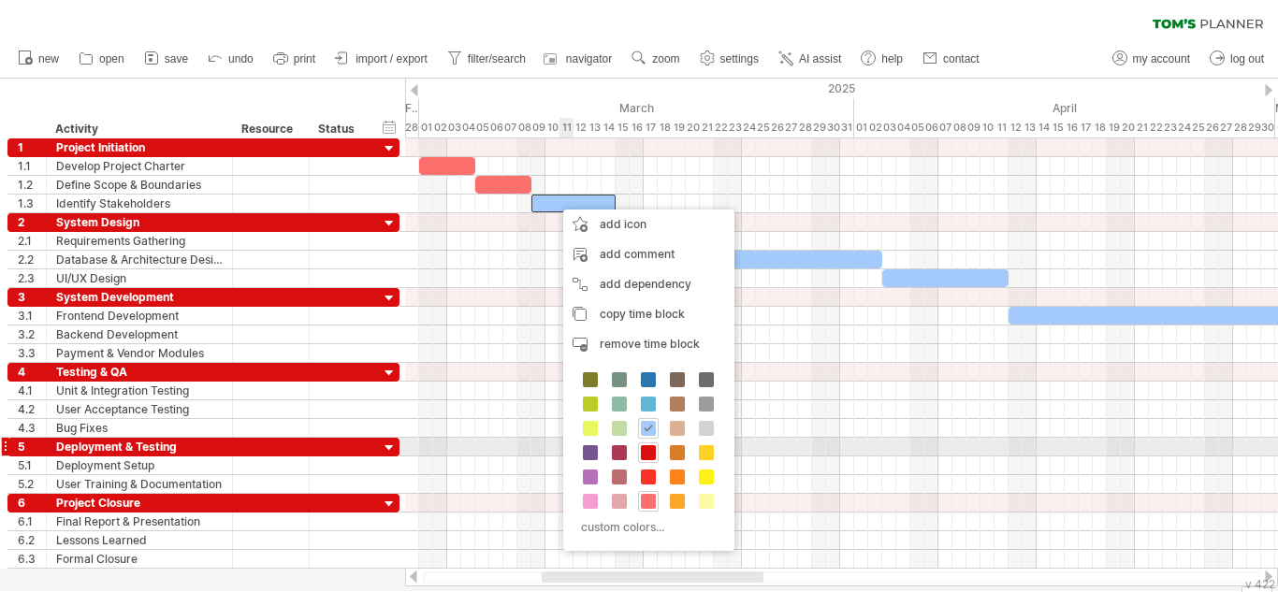
click at [643, 448] on span at bounding box center [648, 452] width 15 height 15
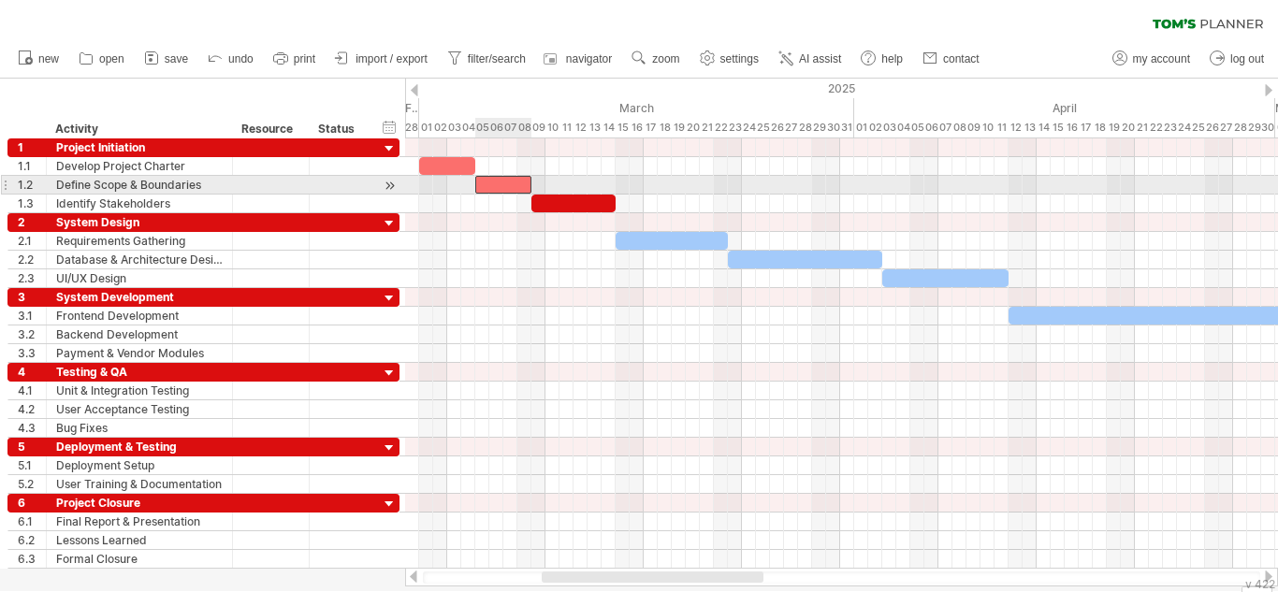
click at [492, 180] on div at bounding box center [503, 185] width 56 height 18
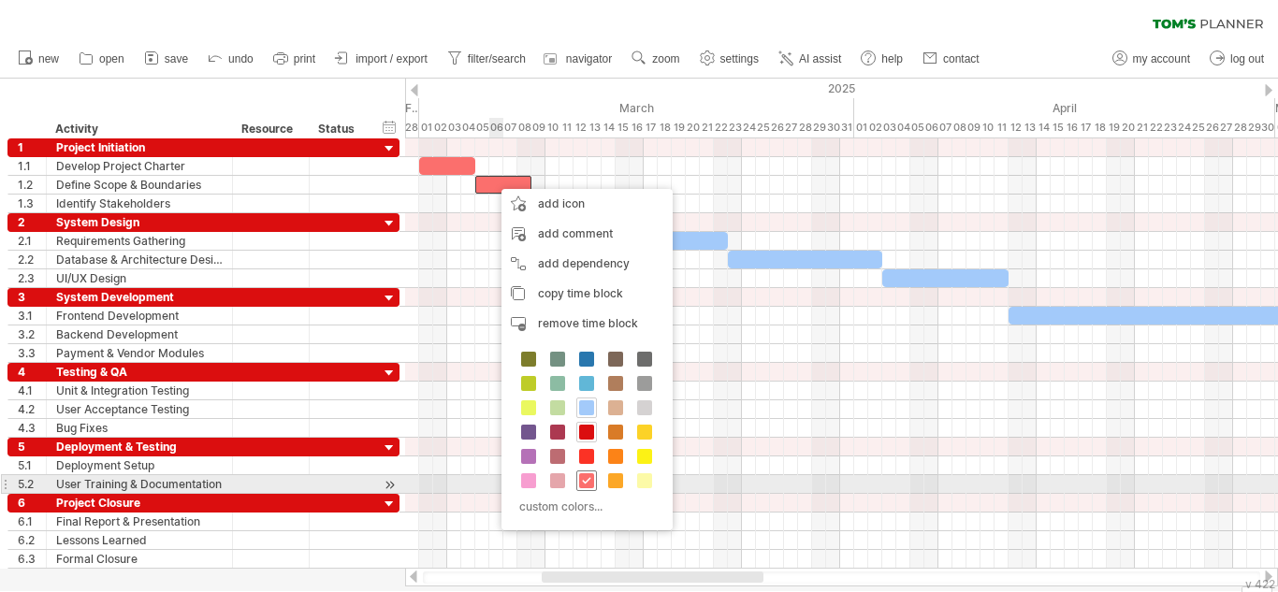
click at [589, 482] on span at bounding box center [586, 480] width 15 height 15
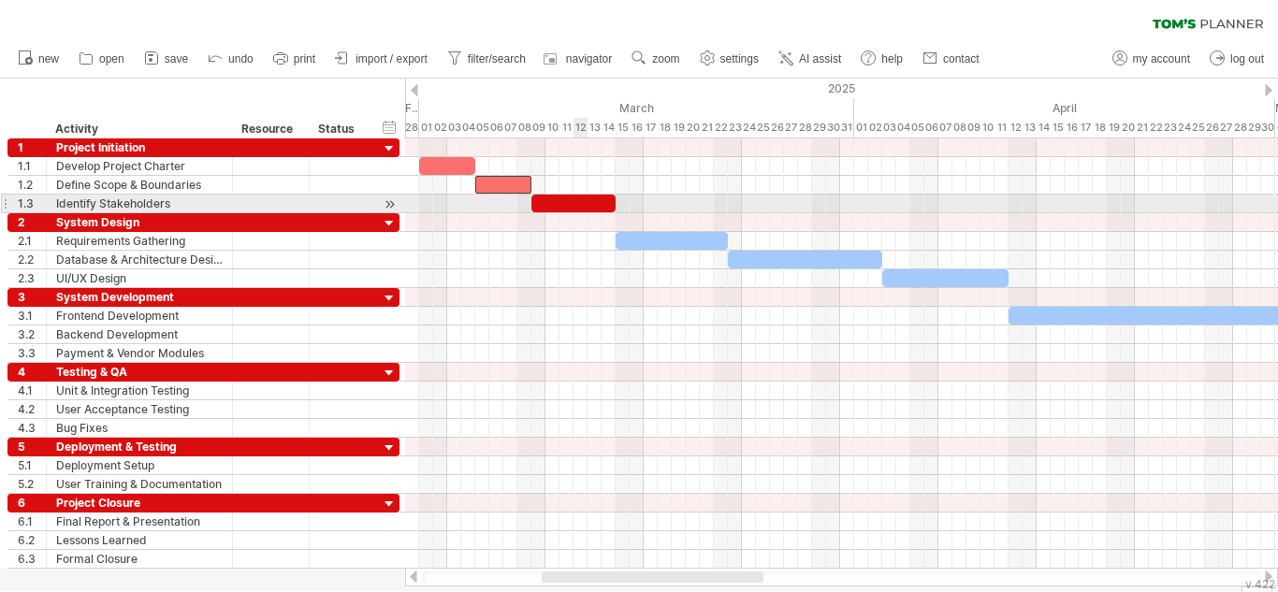
click at [578, 204] on div at bounding box center [573, 204] width 84 height 18
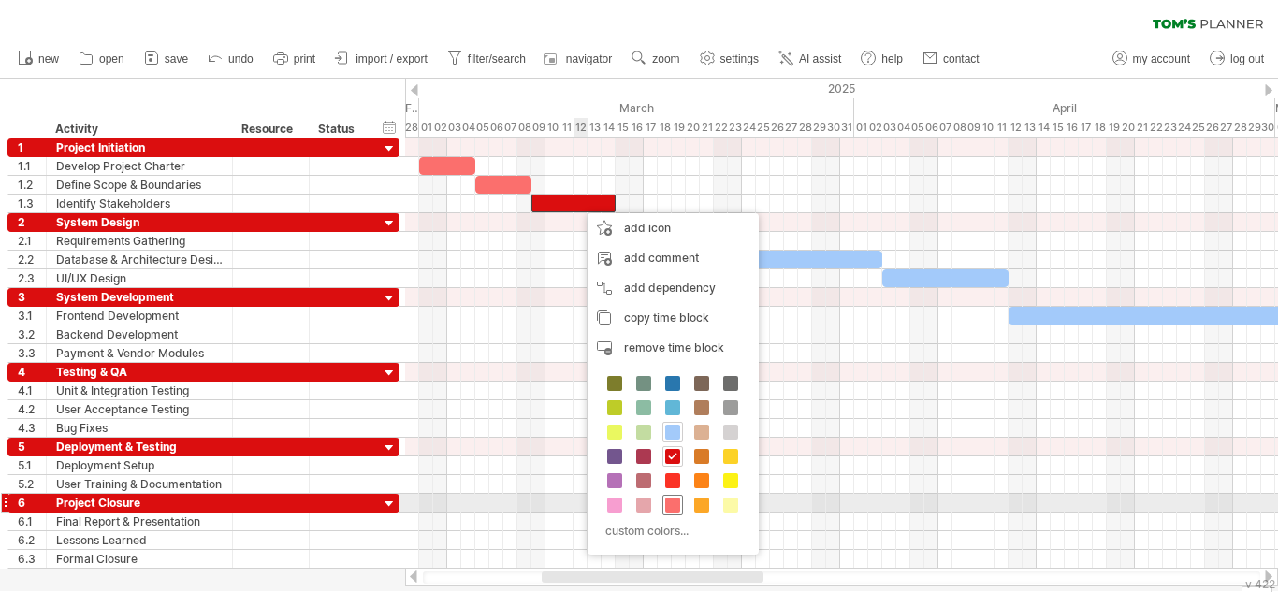
click at [671, 502] on span at bounding box center [672, 505] width 15 height 15
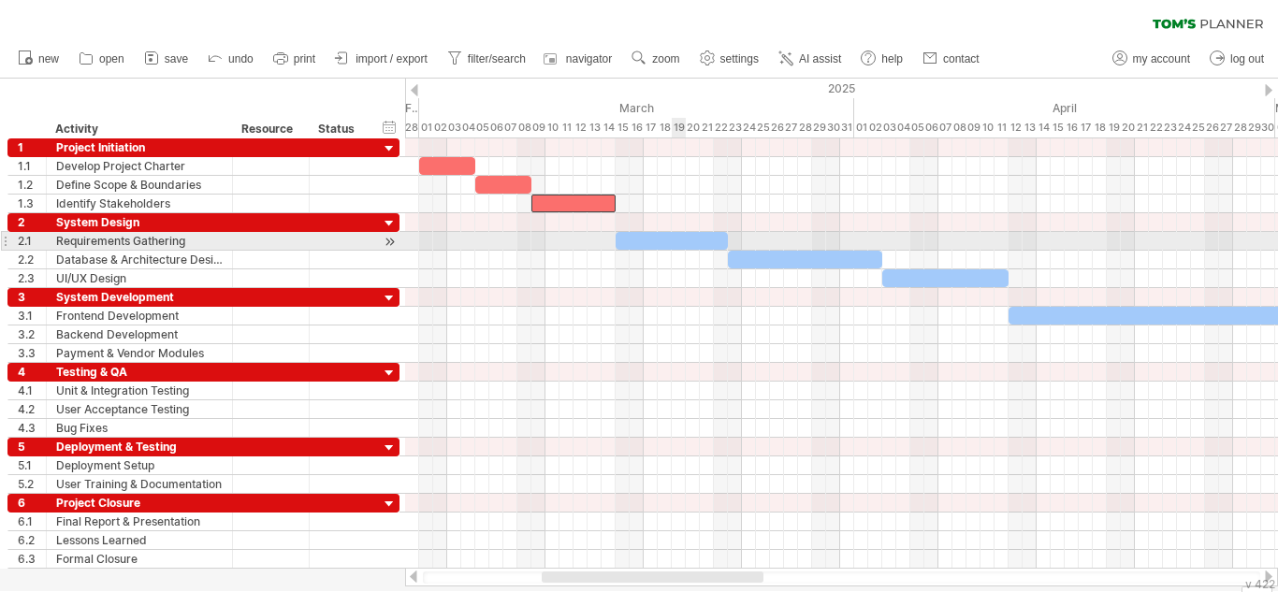
click at [685, 240] on div at bounding box center [671, 241] width 112 height 18
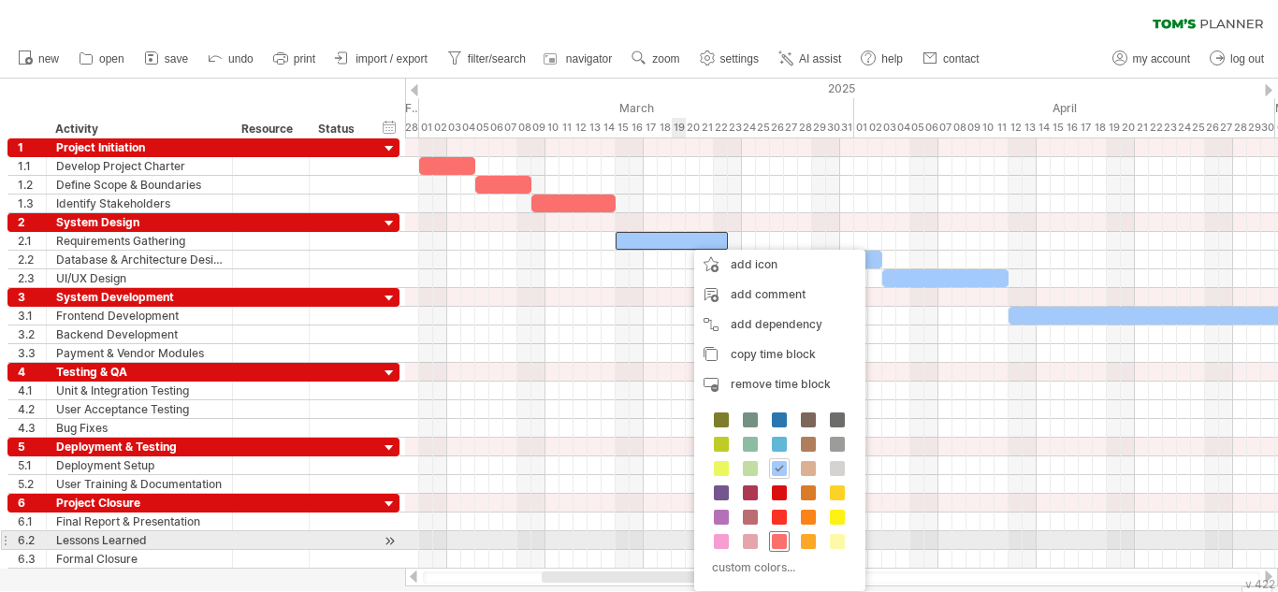
click at [774, 542] on span at bounding box center [779, 541] width 15 height 15
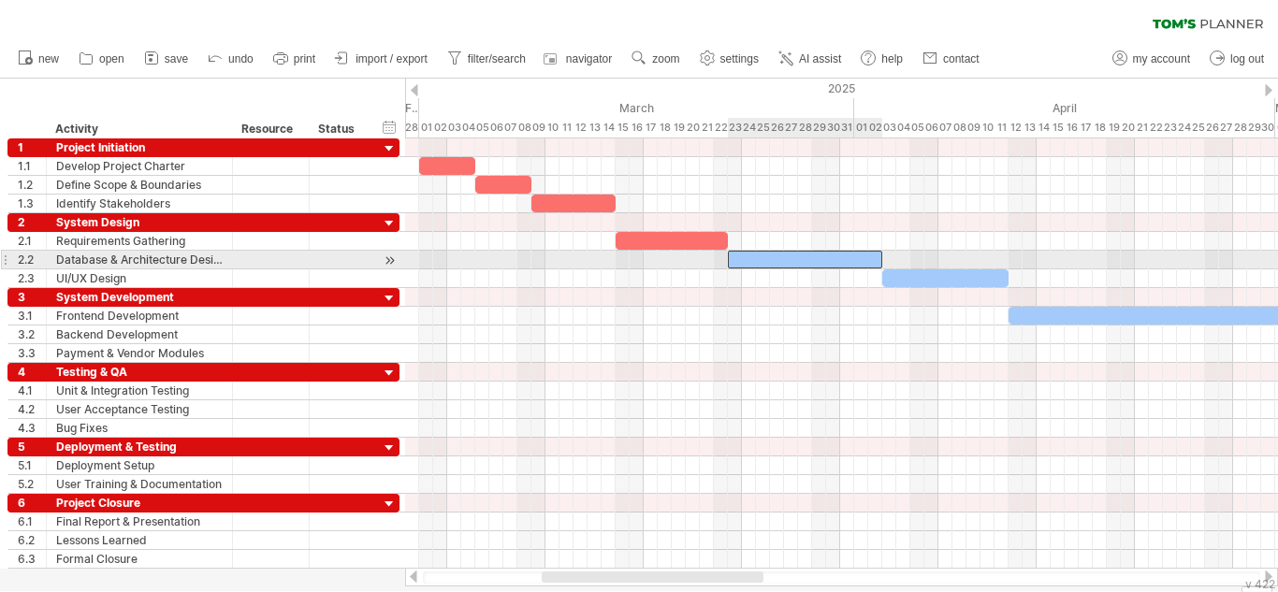
click at [799, 261] on div at bounding box center [805, 260] width 154 height 18
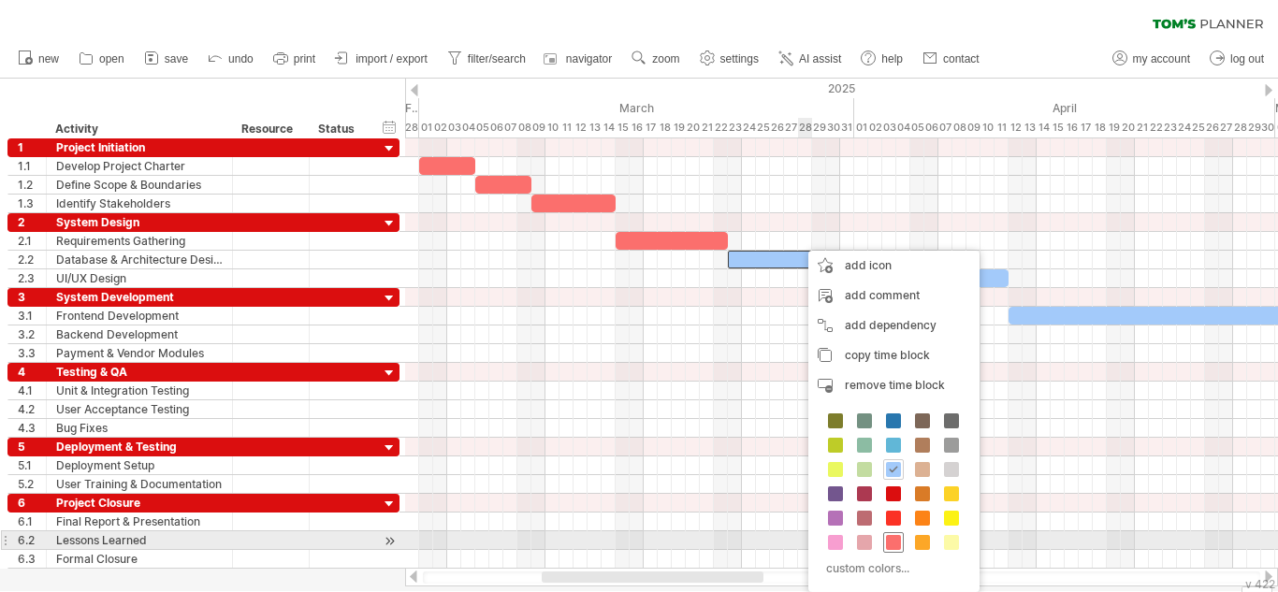
click at [897, 549] on span at bounding box center [893, 542] width 15 height 15
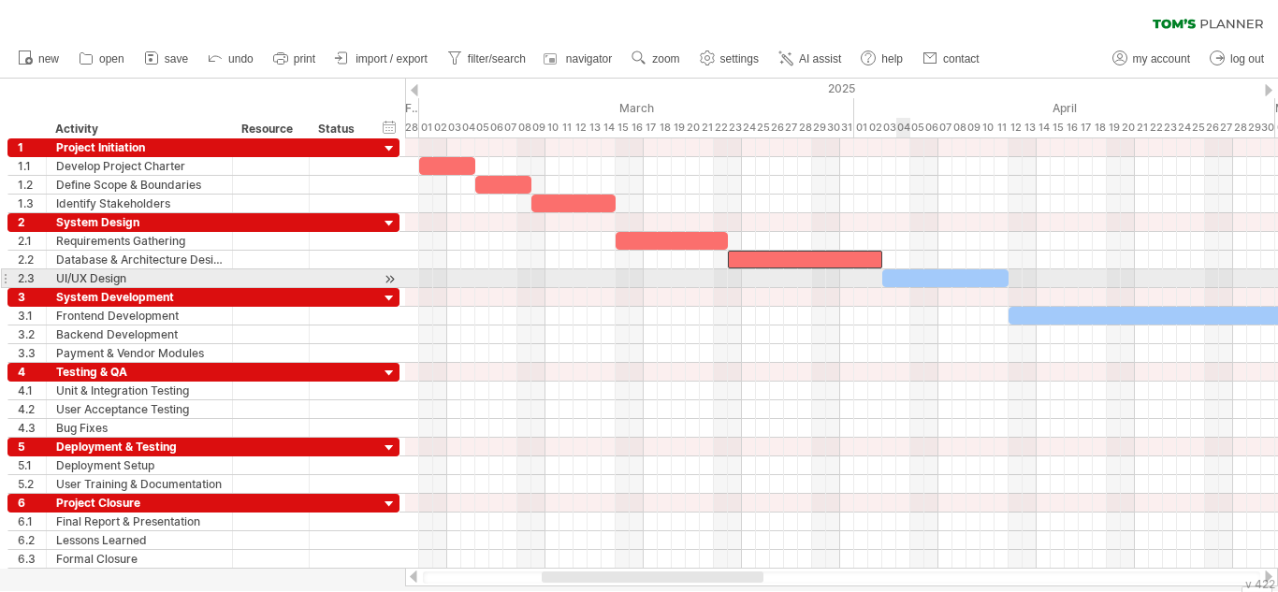
click at [898, 276] on div at bounding box center [945, 278] width 126 height 18
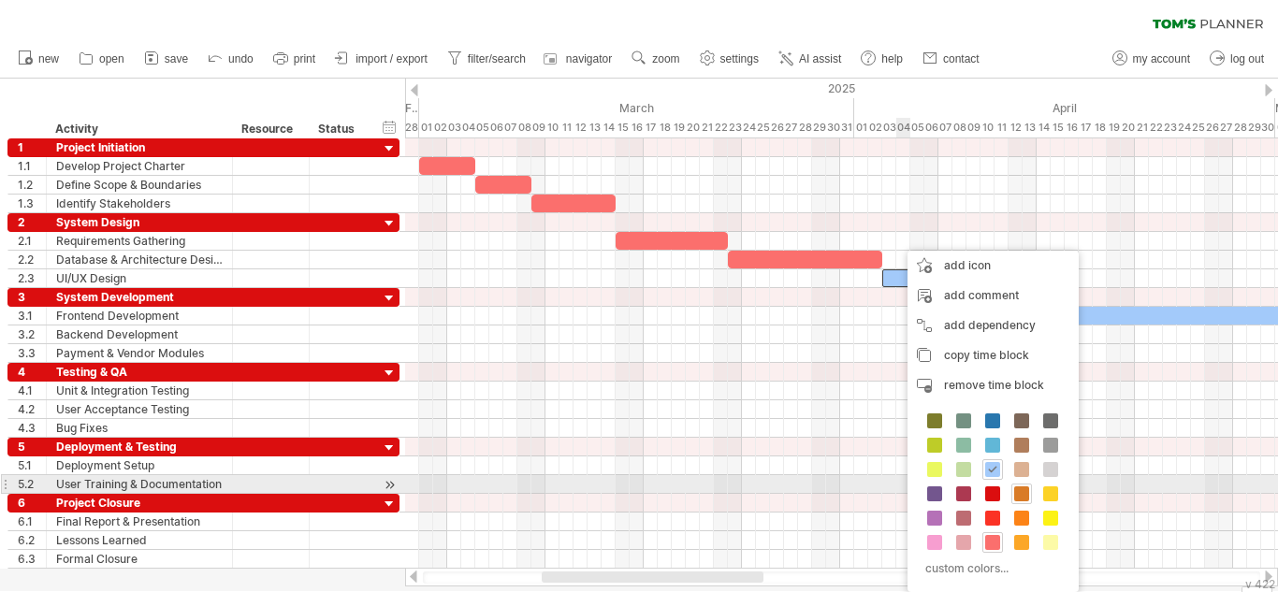
click at [1020, 493] on span at bounding box center [1021, 493] width 15 height 15
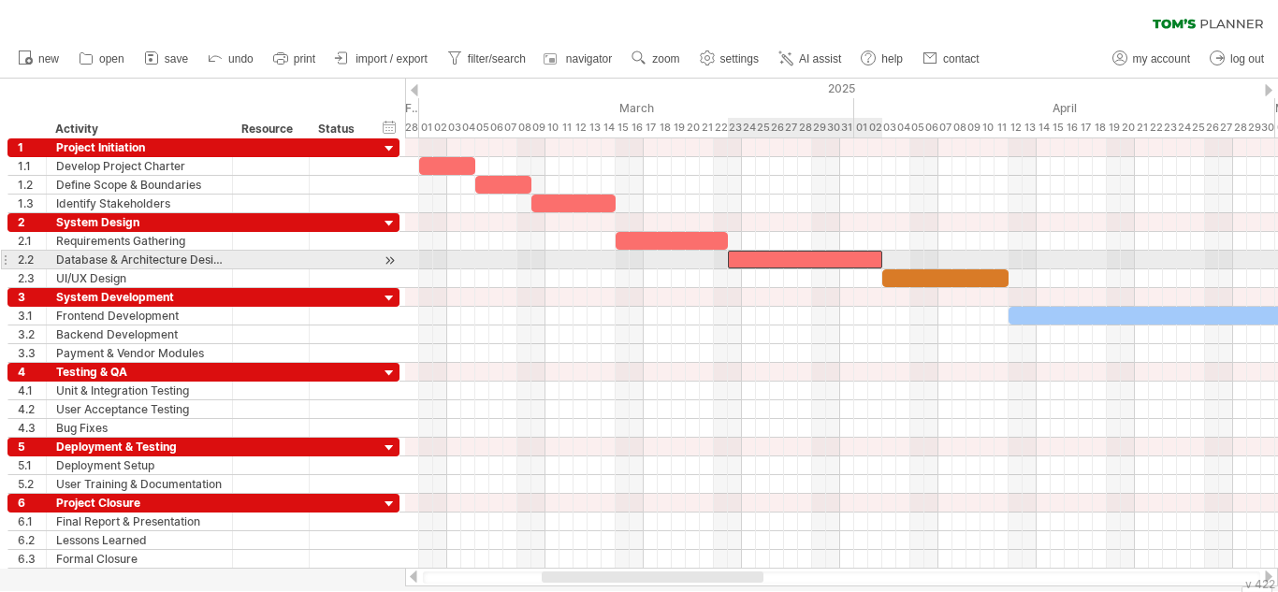
click at [846, 258] on div at bounding box center [805, 260] width 154 height 18
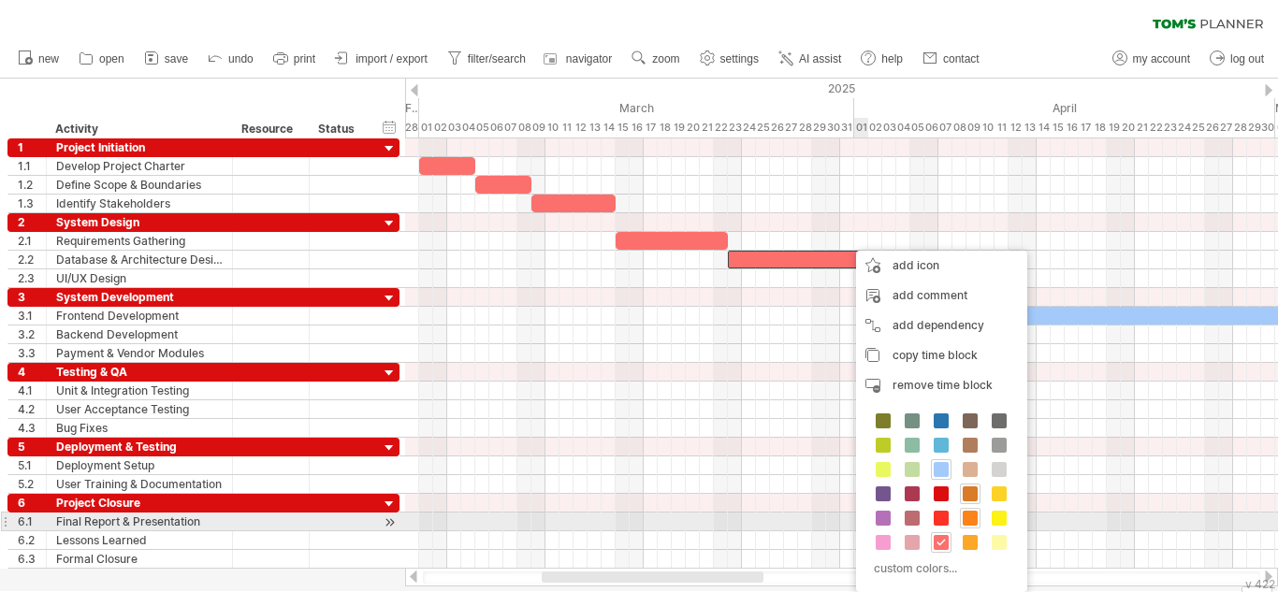
click at [968, 521] on span at bounding box center [969, 518] width 15 height 15
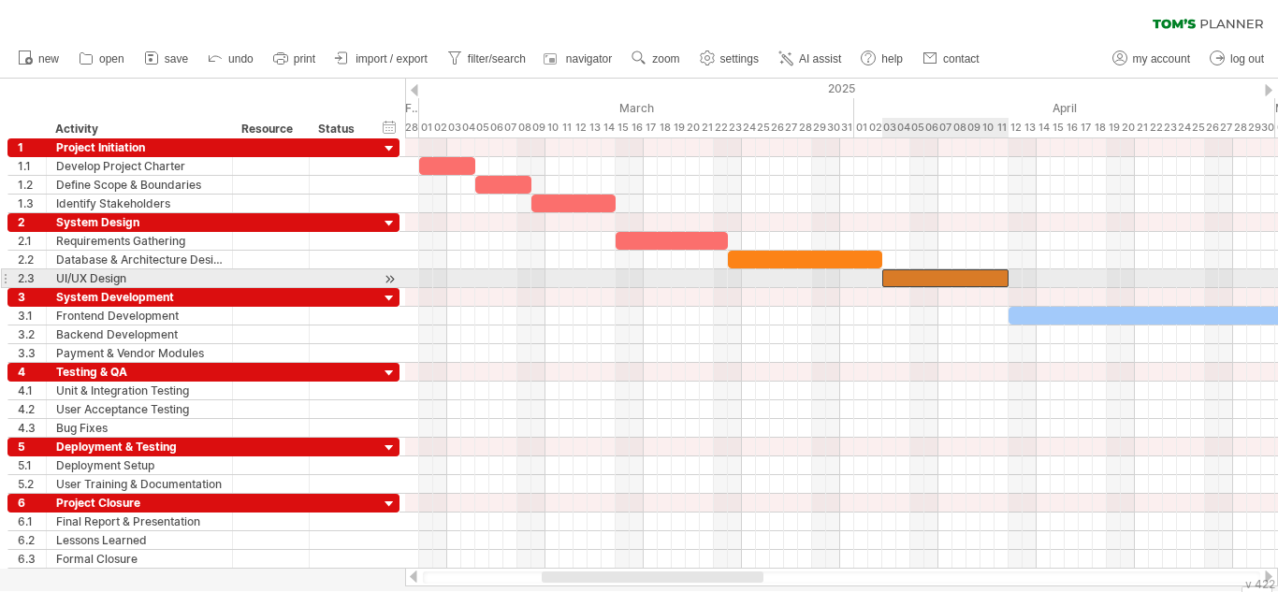
click at [935, 277] on div at bounding box center [945, 278] width 126 height 18
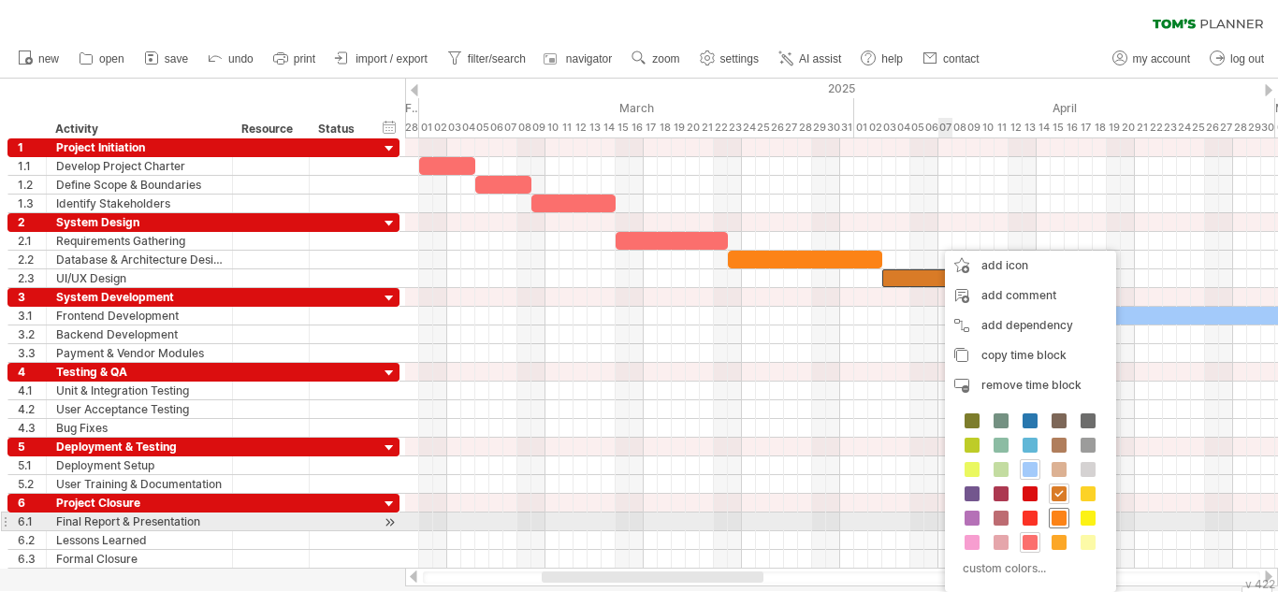
click at [1055, 513] on span at bounding box center [1058, 518] width 15 height 15
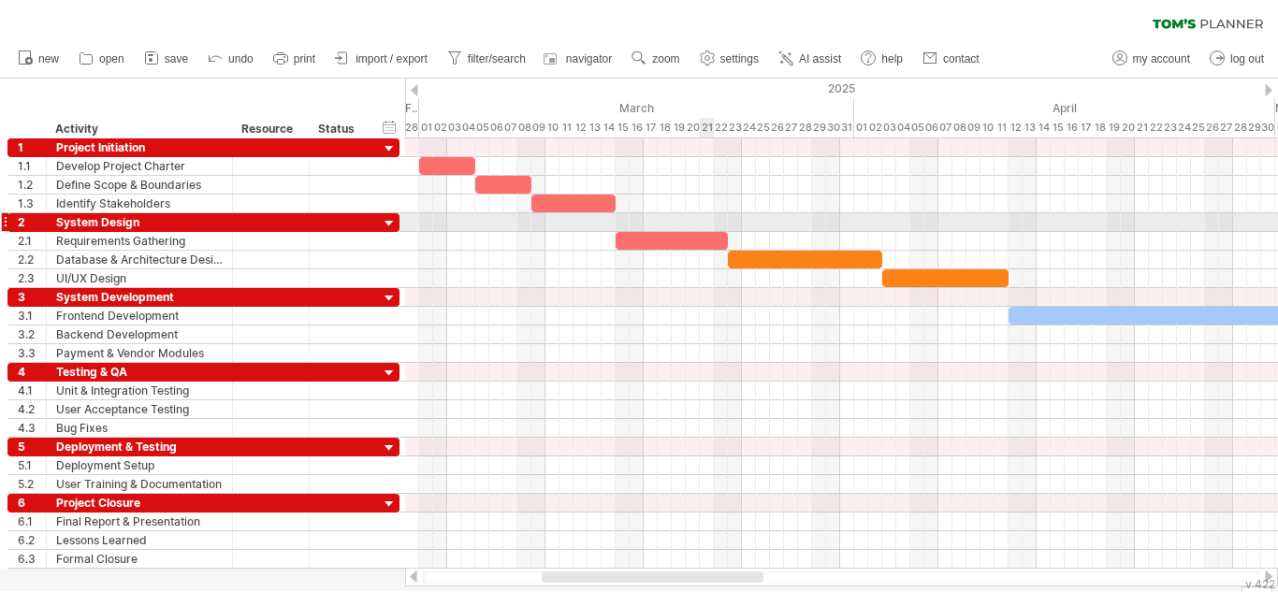
click at [709, 231] on div at bounding box center [841, 222] width 873 height 19
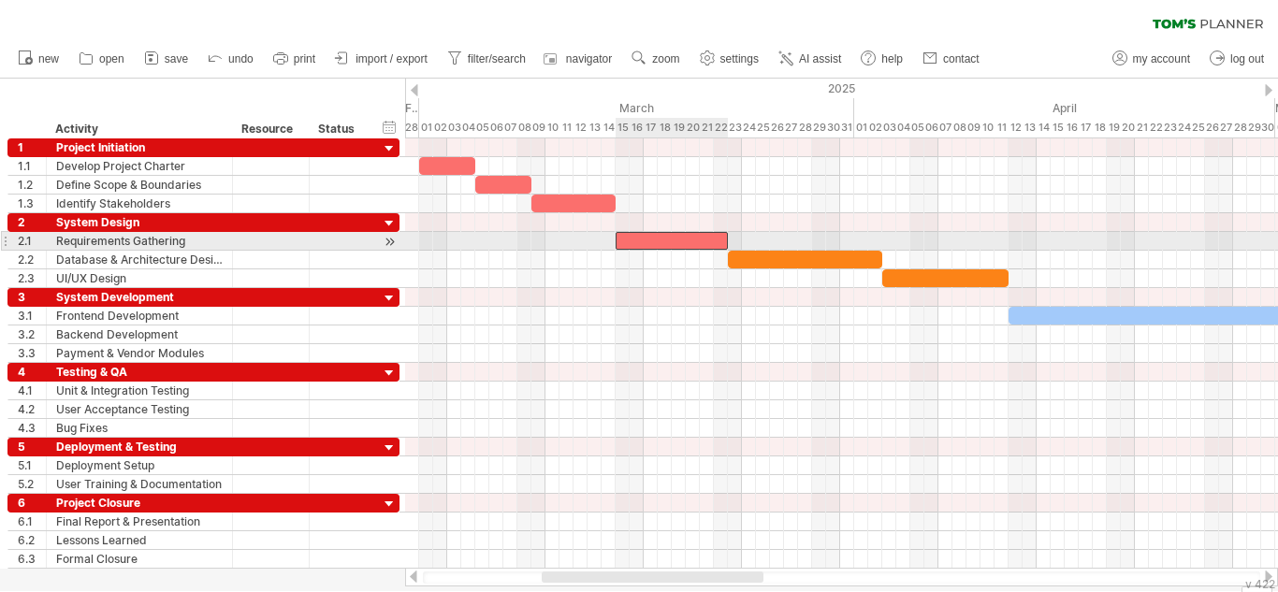
click at [709, 239] on div at bounding box center [671, 241] width 112 height 18
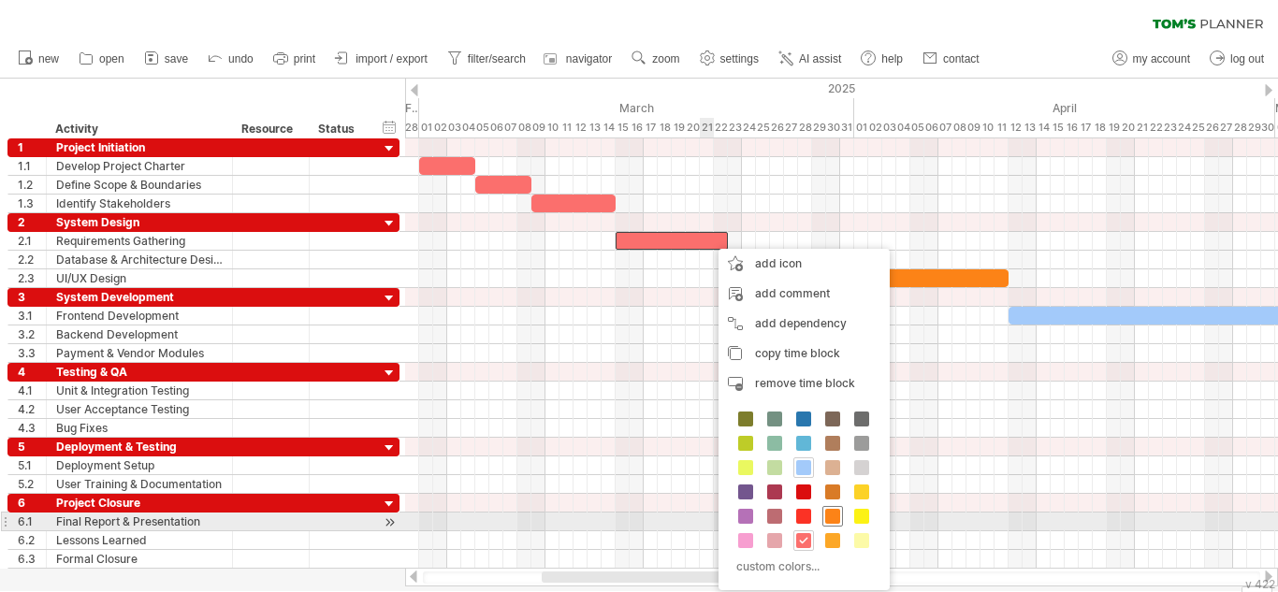
click at [832, 513] on span at bounding box center [832, 516] width 15 height 15
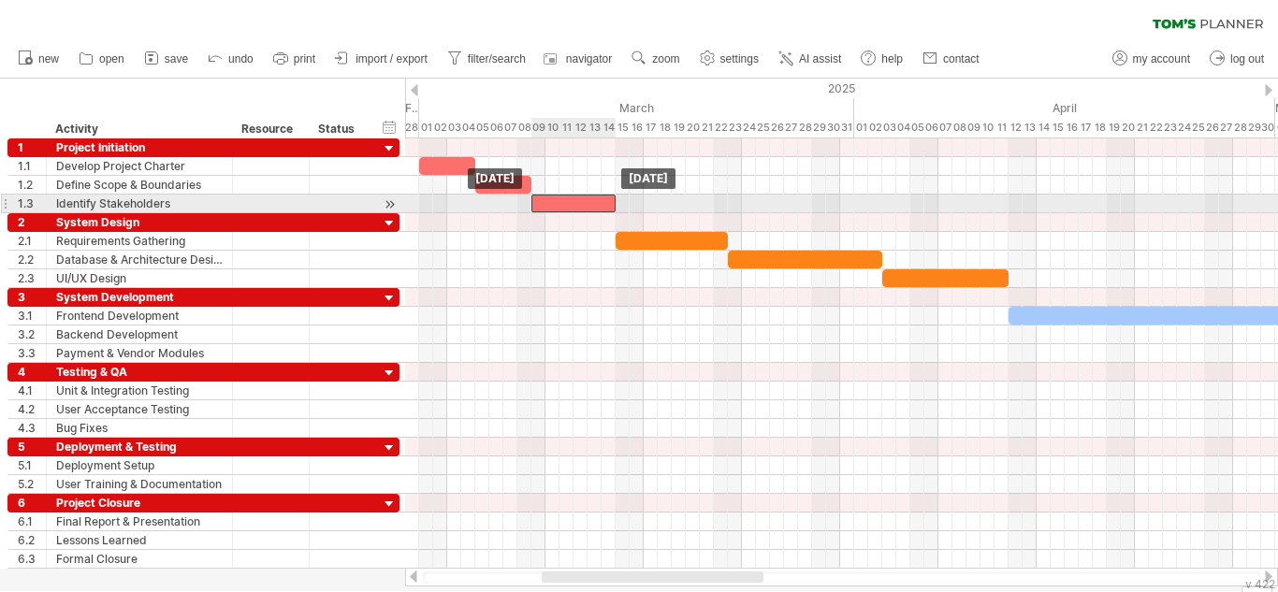
click at [587, 198] on div at bounding box center [573, 204] width 84 height 18
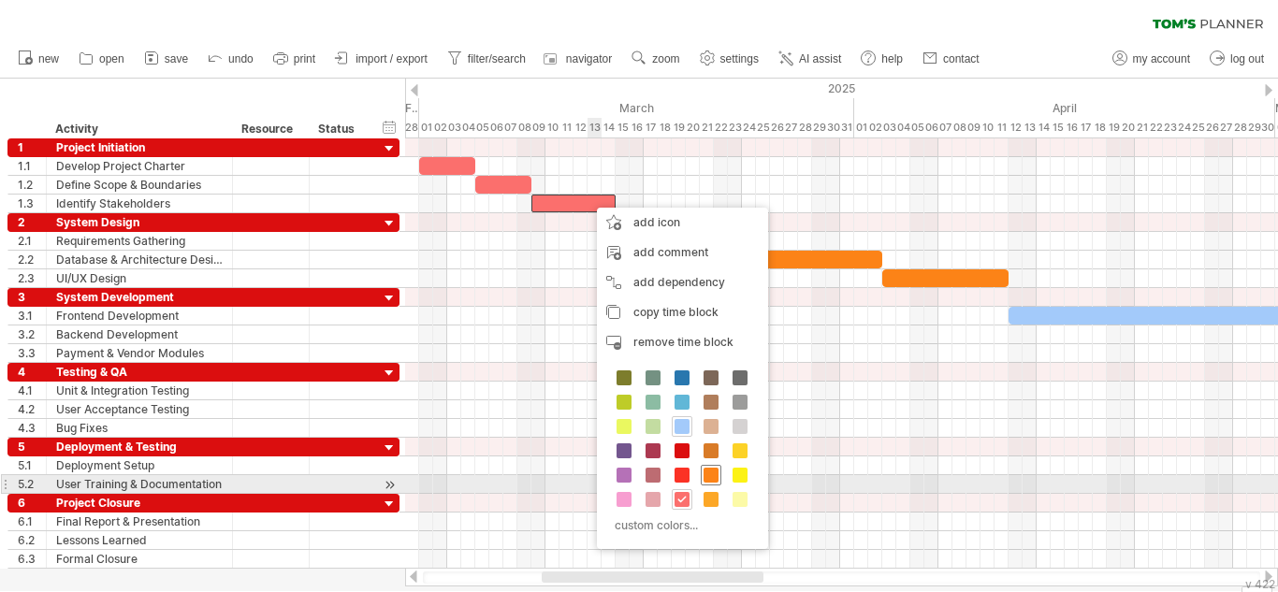
click at [707, 477] on span at bounding box center [710, 475] width 15 height 15
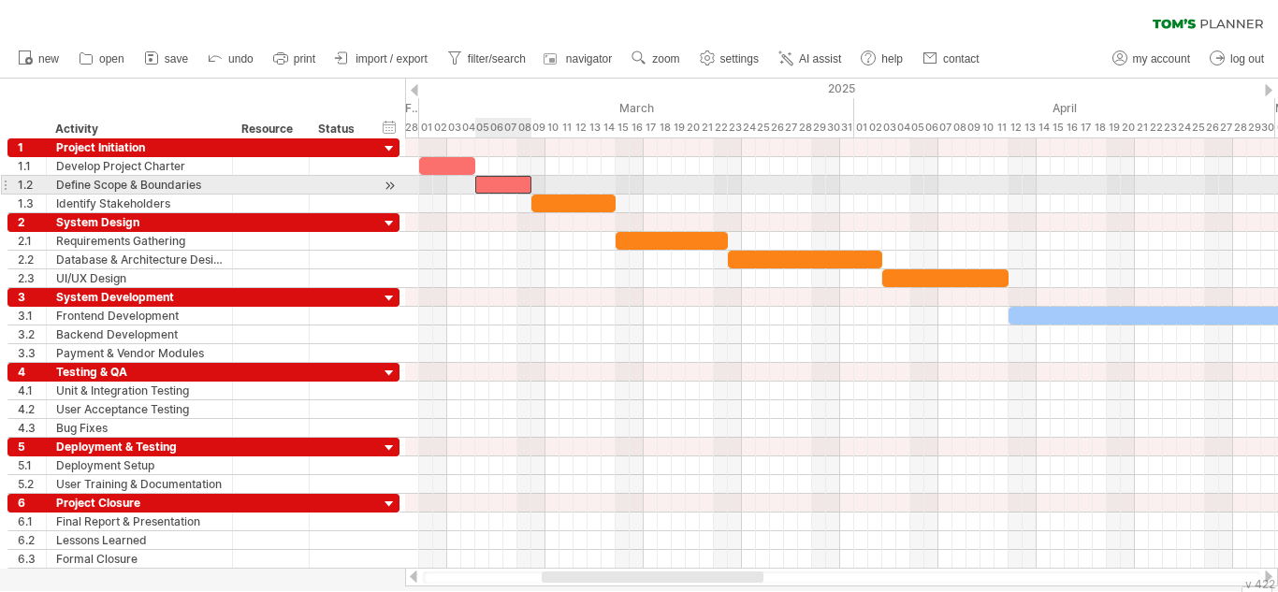
click at [515, 186] on div at bounding box center [503, 185] width 56 height 18
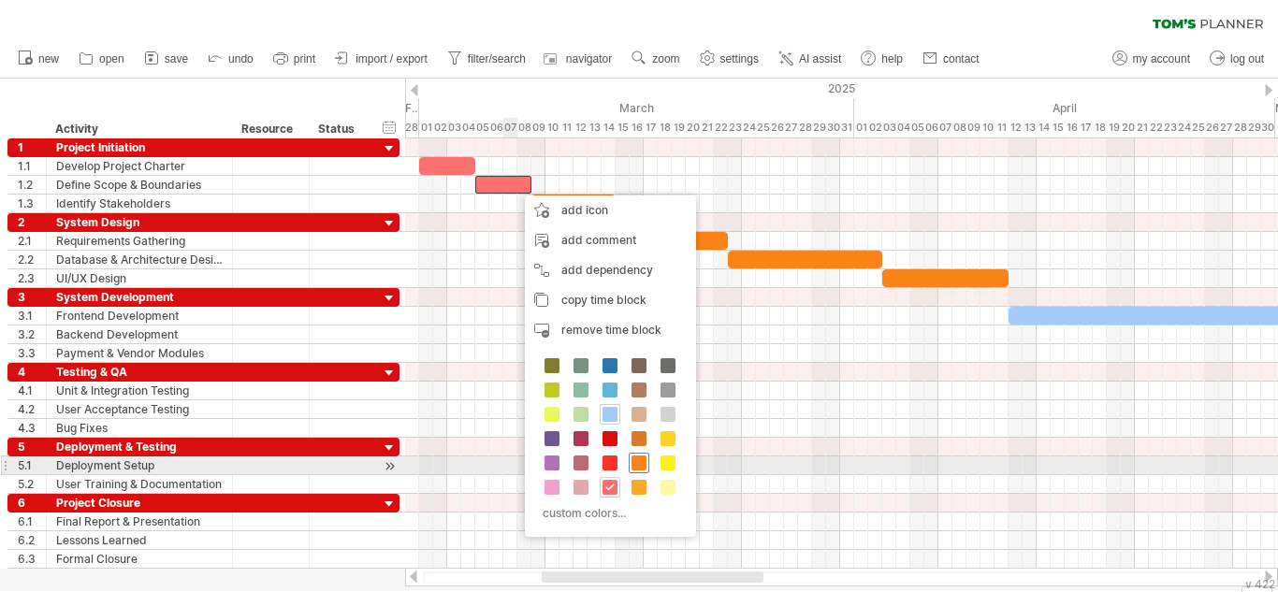
click at [635, 459] on span at bounding box center [638, 462] width 15 height 15
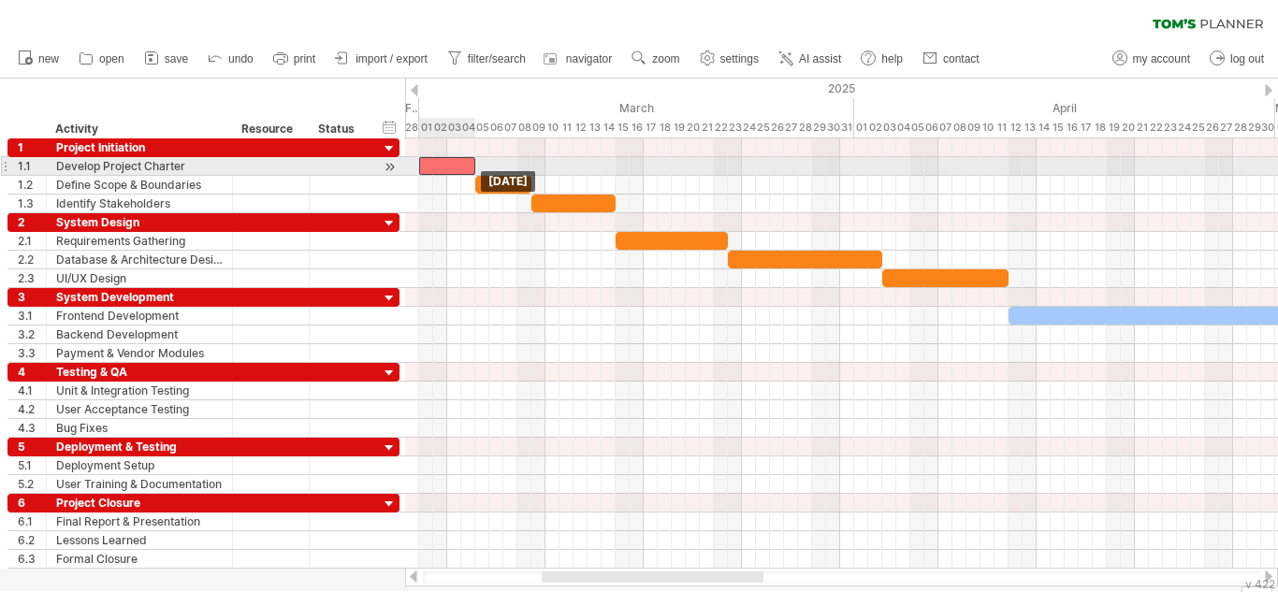
click at [452, 166] on div at bounding box center [447, 166] width 56 height 18
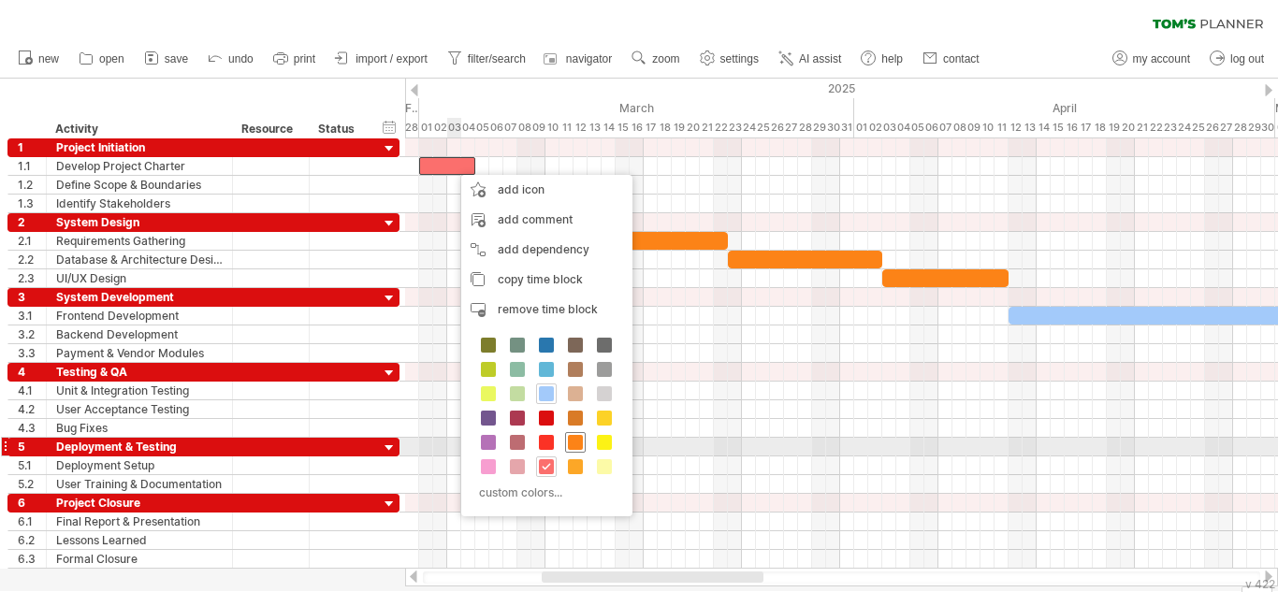
click at [575, 442] on span at bounding box center [575, 442] width 15 height 15
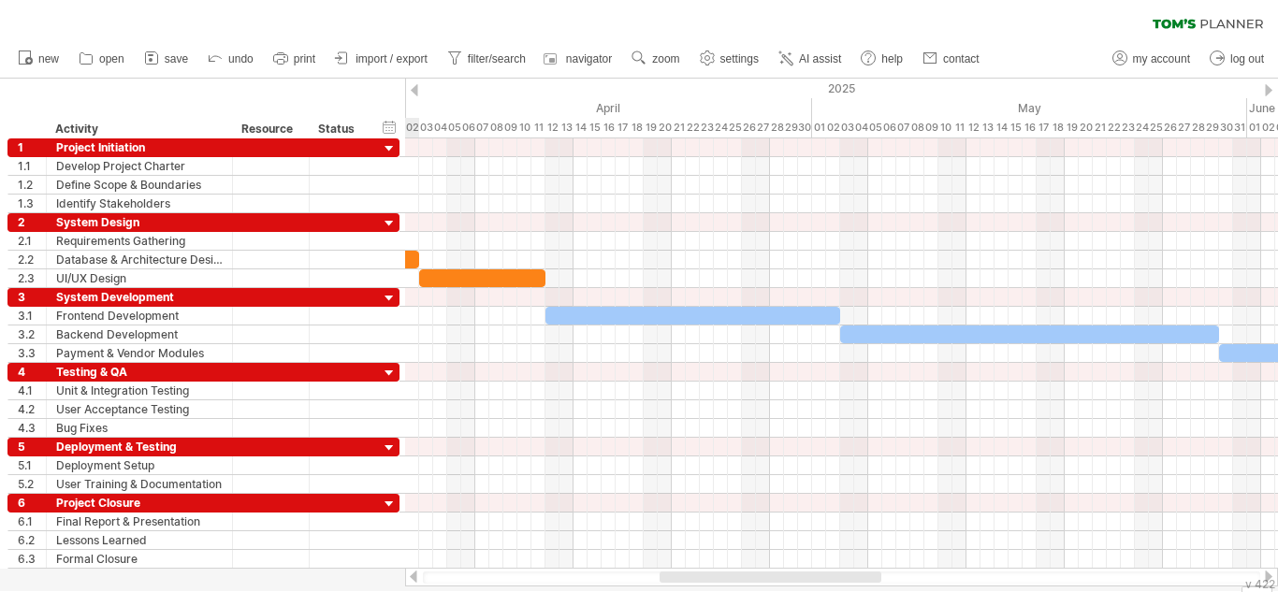
drag, startPoint x: 756, startPoint y: 572, endPoint x: 874, endPoint y: 575, distance: 117.9
click at [874, 575] on div at bounding box center [770, 576] width 222 height 11
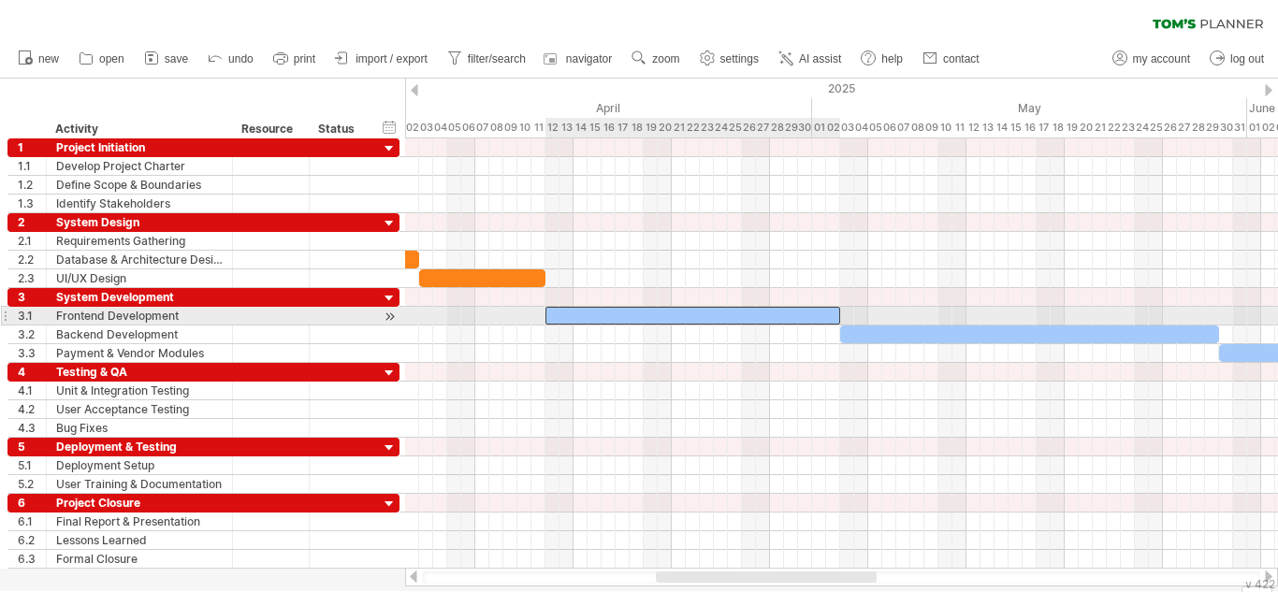
click at [784, 317] on div at bounding box center [692, 316] width 295 height 18
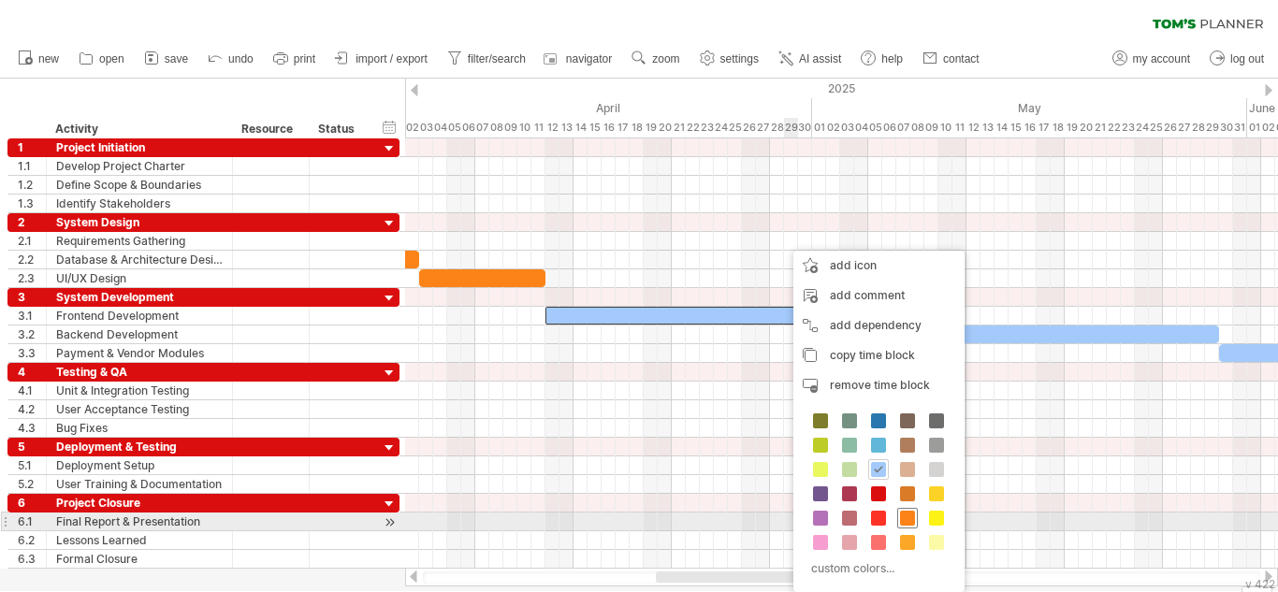
click at [909, 520] on span at bounding box center [907, 518] width 15 height 15
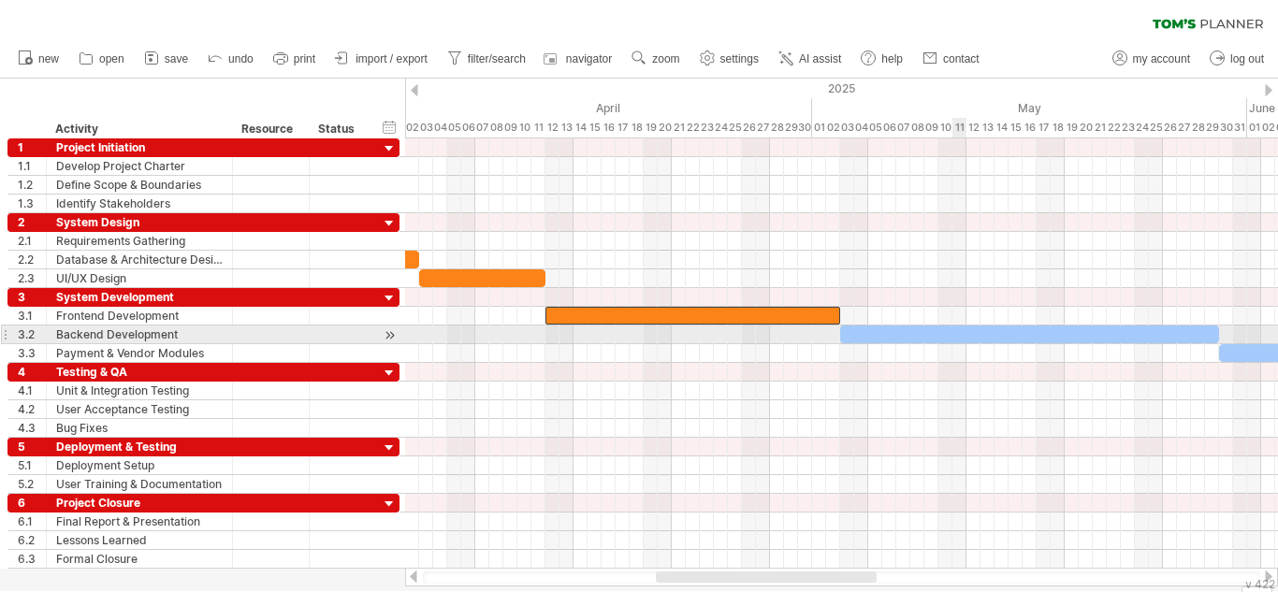
click at [952, 331] on div at bounding box center [1029, 334] width 379 height 18
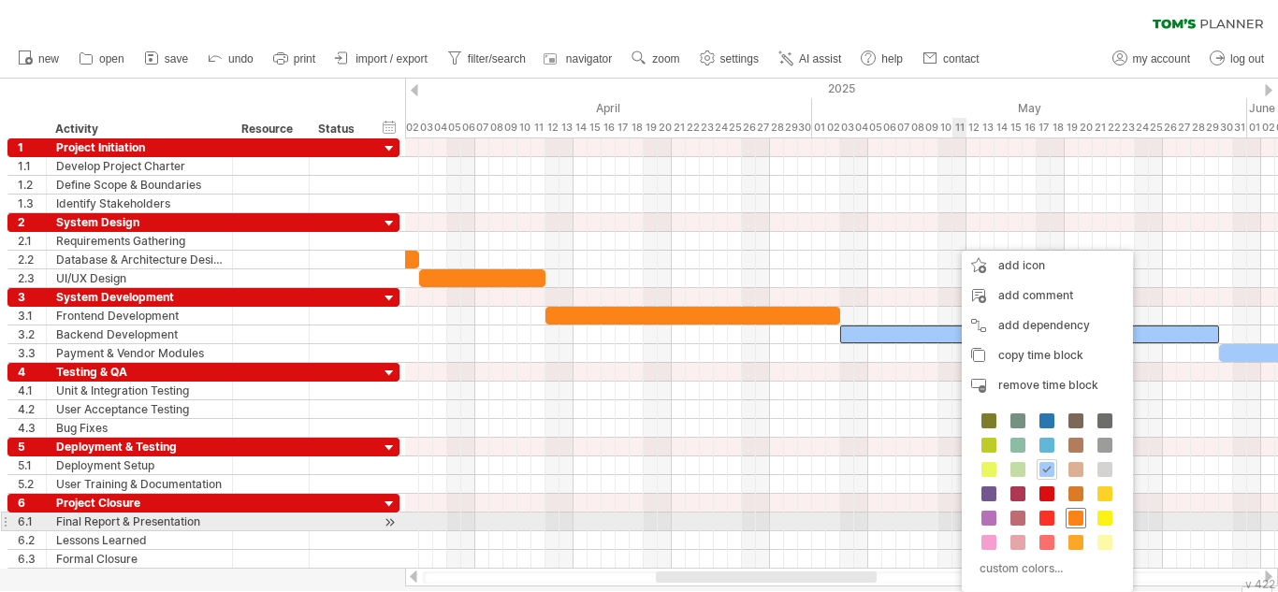
click at [1071, 513] on span at bounding box center [1075, 518] width 15 height 15
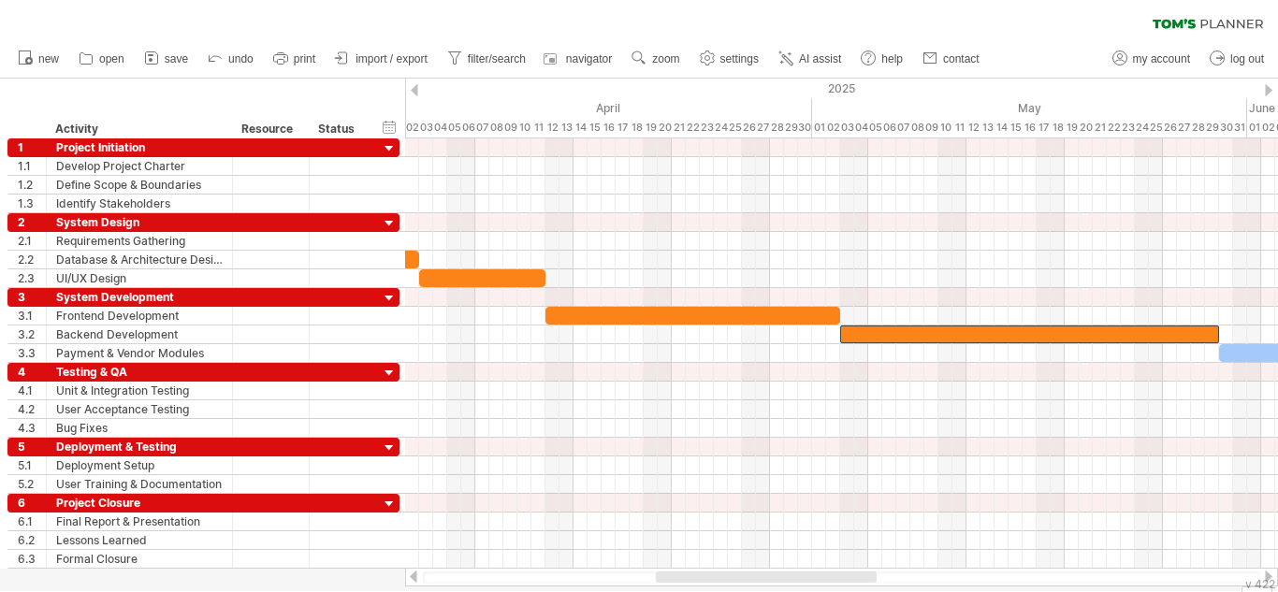
drag, startPoint x: 867, startPoint y: 571, endPoint x: 942, endPoint y: 578, distance: 75.2
click at [942, 578] on div at bounding box center [841, 577] width 873 height 19
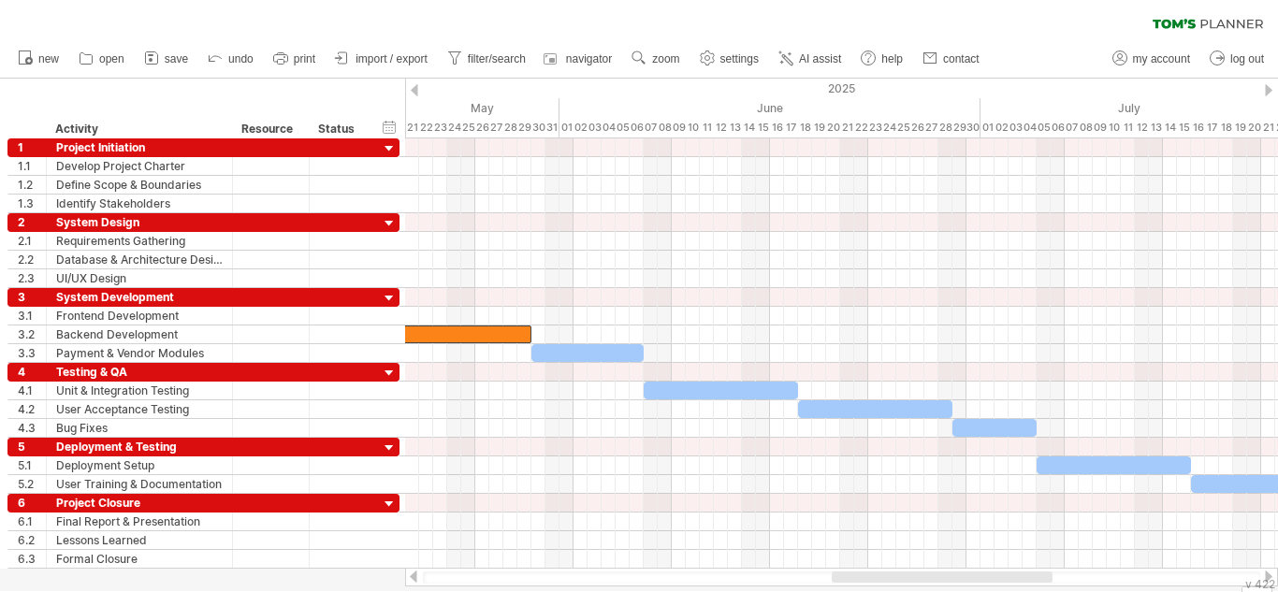
drag, startPoint x: 832, startPoint y: 575, endPoint x: 1010, endPoint y: 586, distance: 178.1
click at [1010, 586] on div "Trying to reach [DOMAIN_NAME] Connected again... 0% clear filter new 1" at bounding box center [639, 296] width 1278 height 592
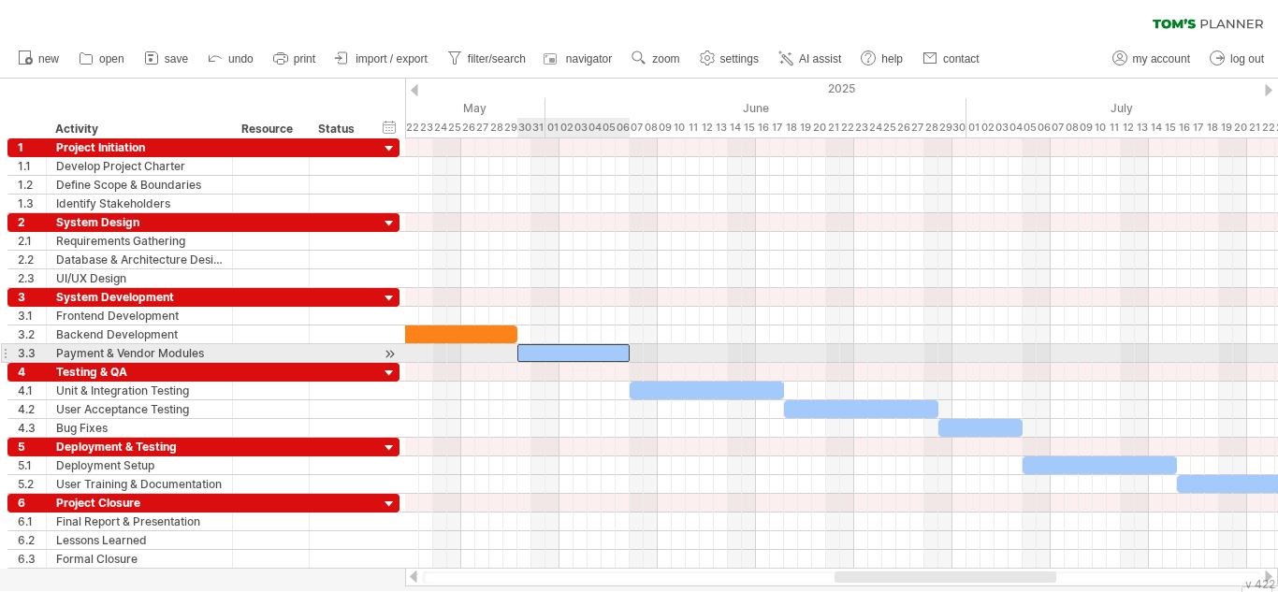
click at [590, 352] on div at bounding box center [573, 353] width 112 height 18
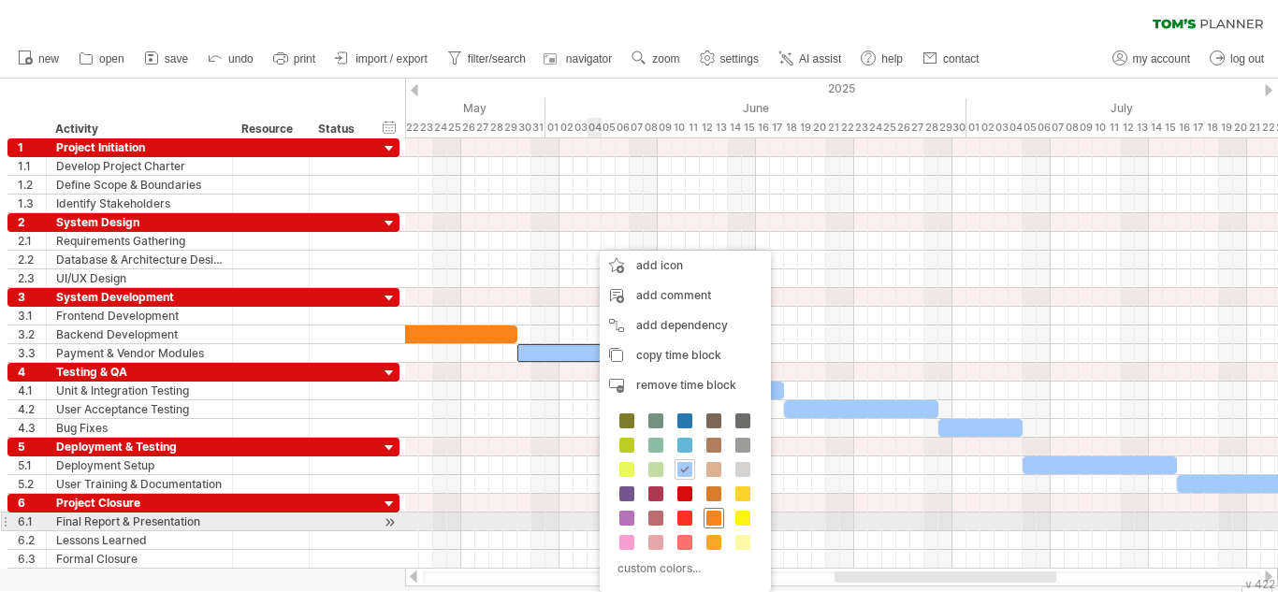
click at [710, 513] on span at bounding box center [713, 518] width 15 height 15
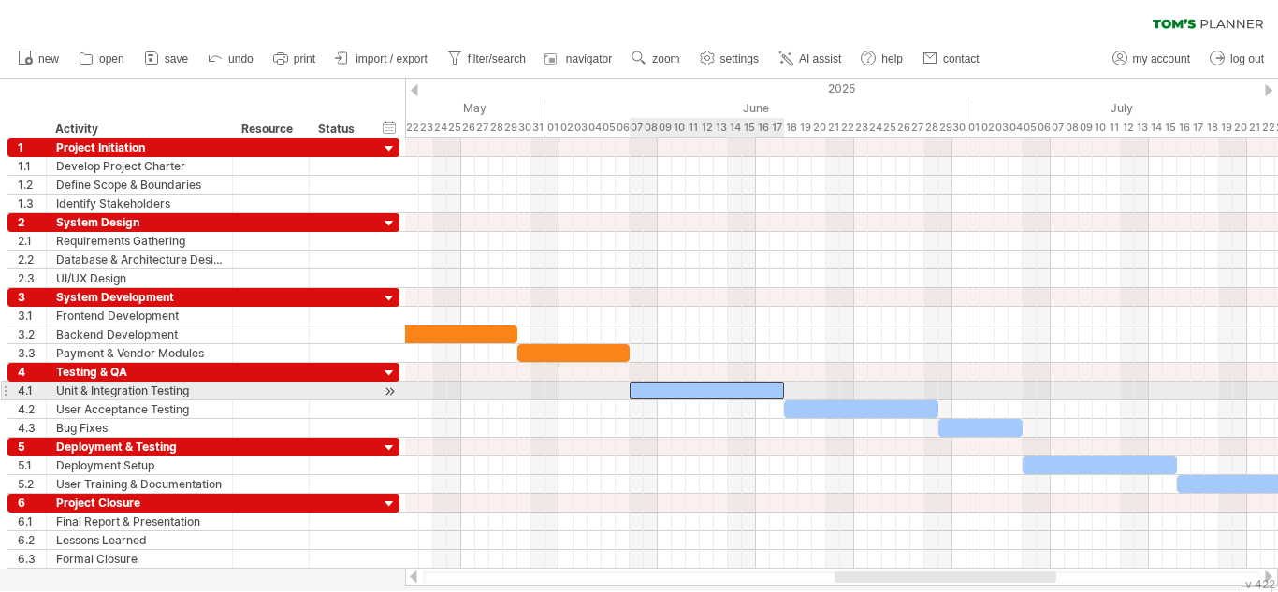
click at [729, 385] on div at bounding box center [706, 391] width 154 height 18
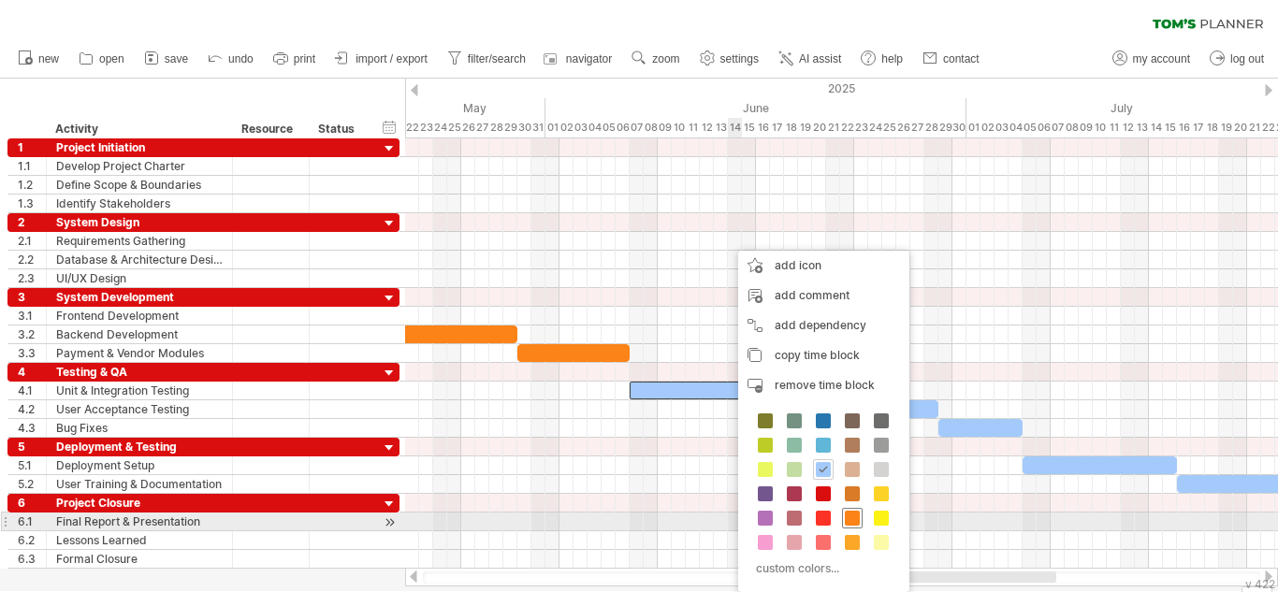
click at [852, 517] on span at bounding box center [852, 518] width 15 height 15
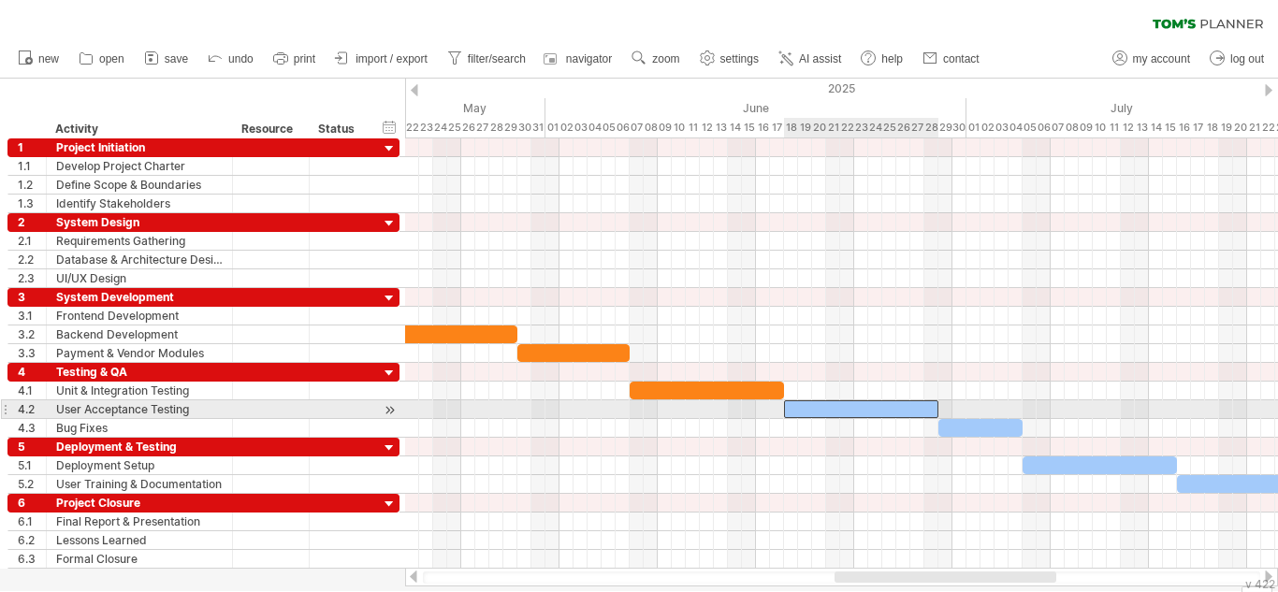
click at [844, 400] on div at bounding box center [861, 409] width 154 height 18
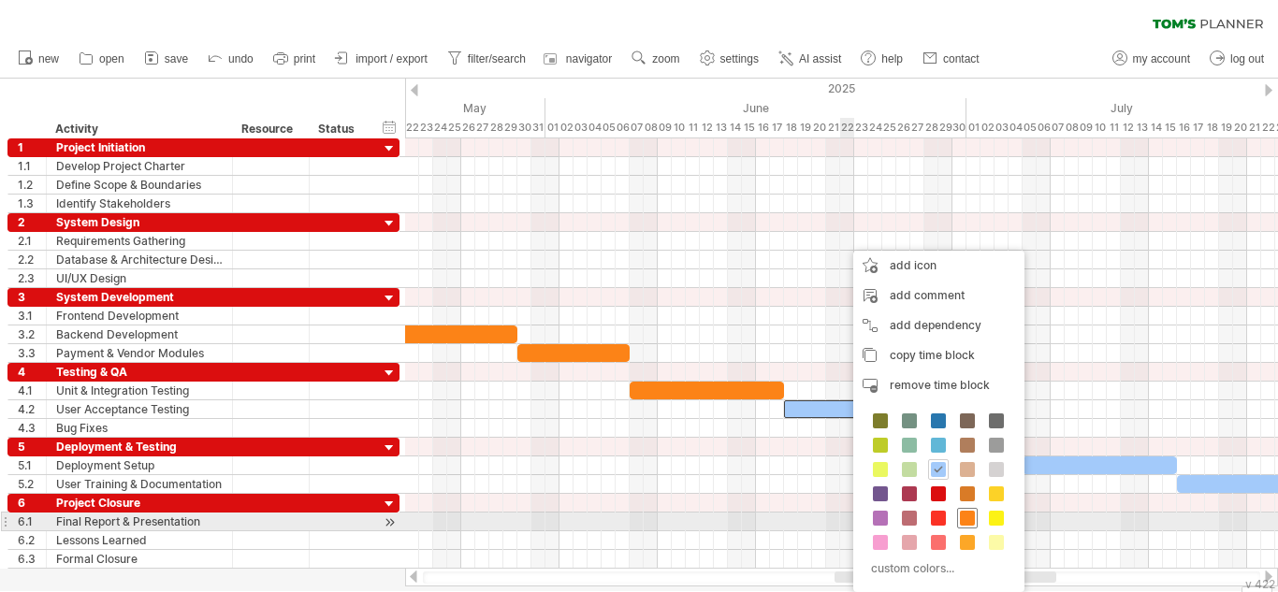
click at [972, 515] on span at bounding box center [967, 518] width 15 height 15
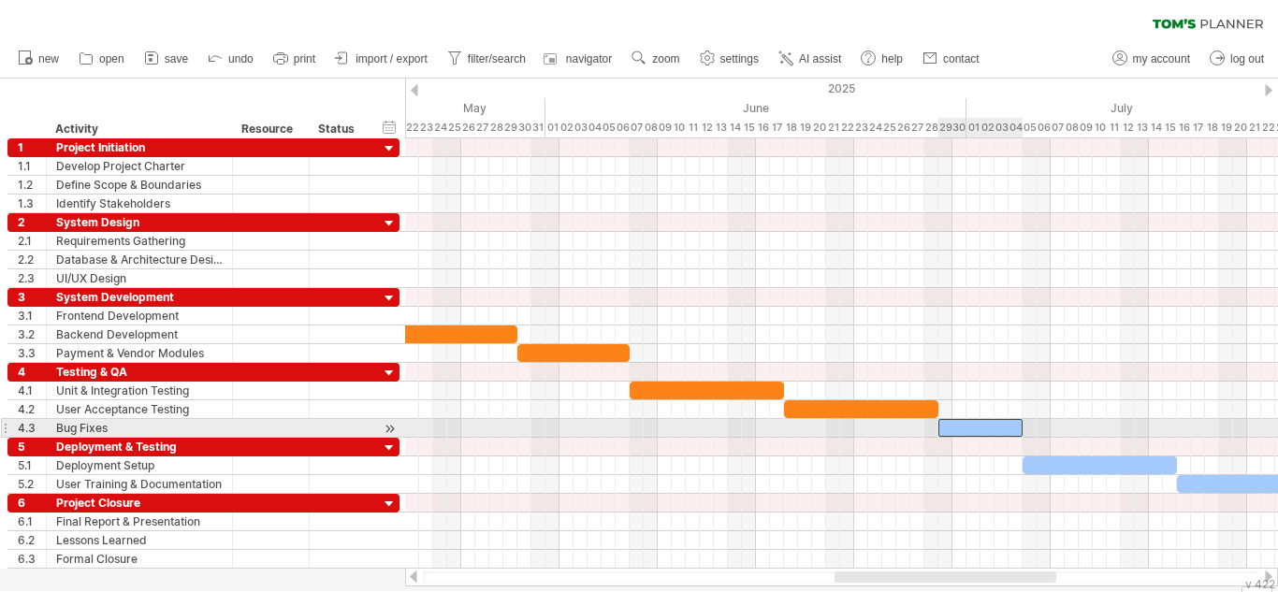
click at [979, 421] on div at bounding box center [980, 428] width 84 height 18
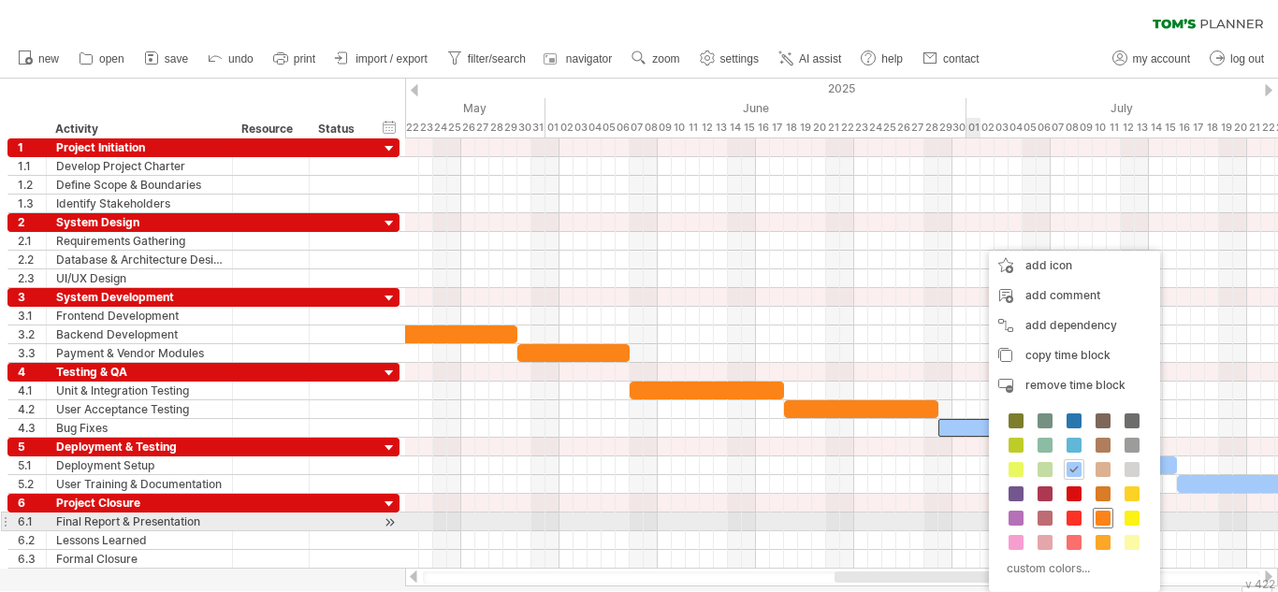
click at [1095, 513] on span at bounding box center [1102, 518] width 15 height 15
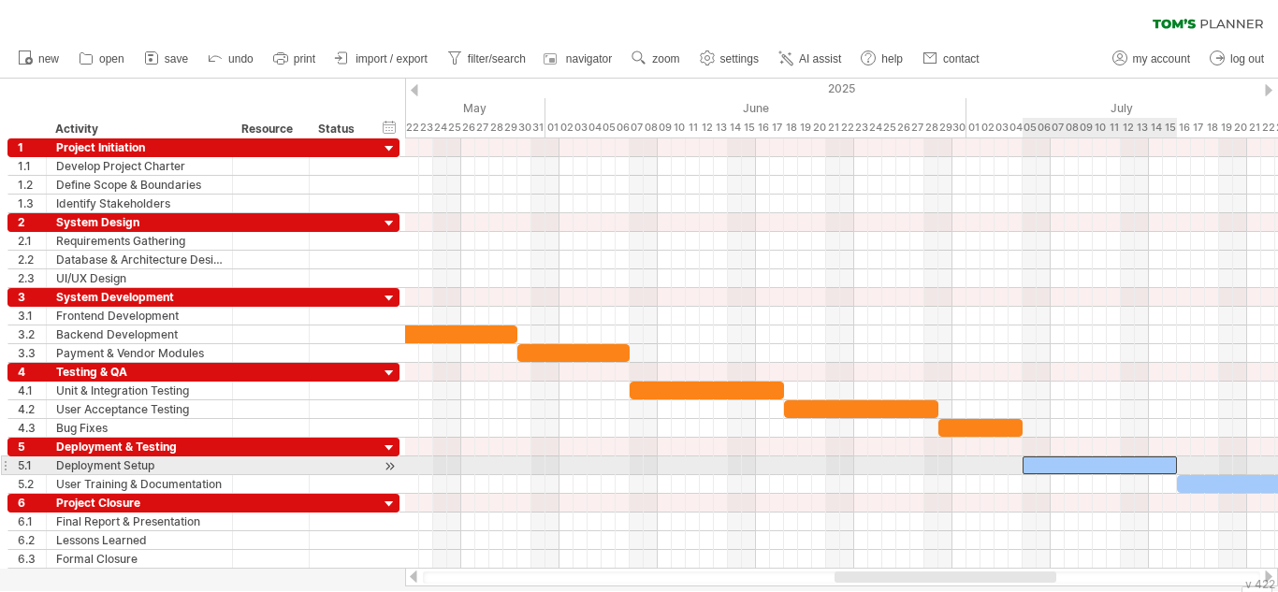
click at [1107, 469] on div at bounding box center [1099, 465] width 154 height 18
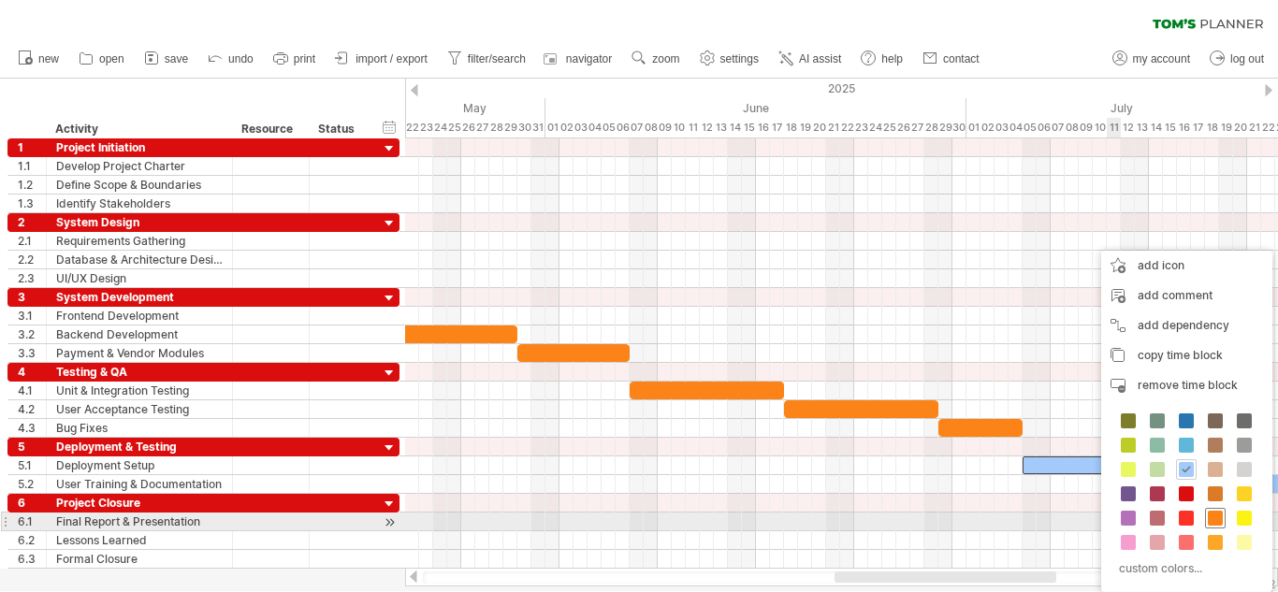
click at [1214, 516] on span at bounding box center [1214, 518] width 15 height 15
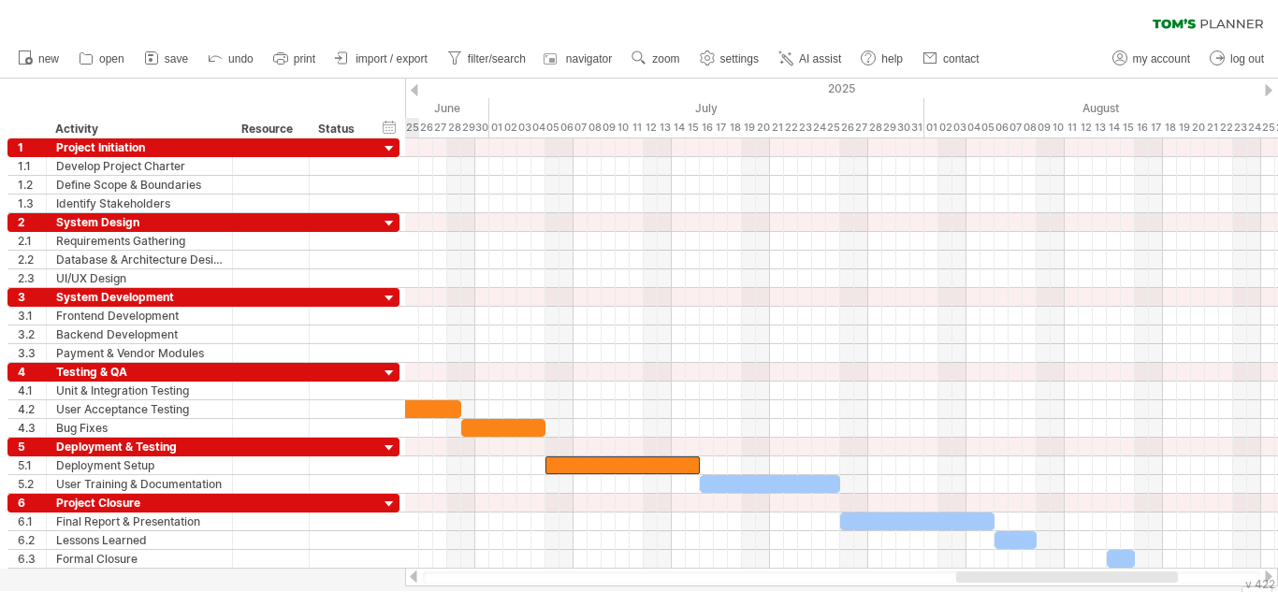
drag, startPoint x: 1036, startPoint y: 577, endPoint x: 1158, endPoint y: 573, distance: 121.6
click at [1158, 573] on div at bounding box center [1067, 576] width 222 height 11
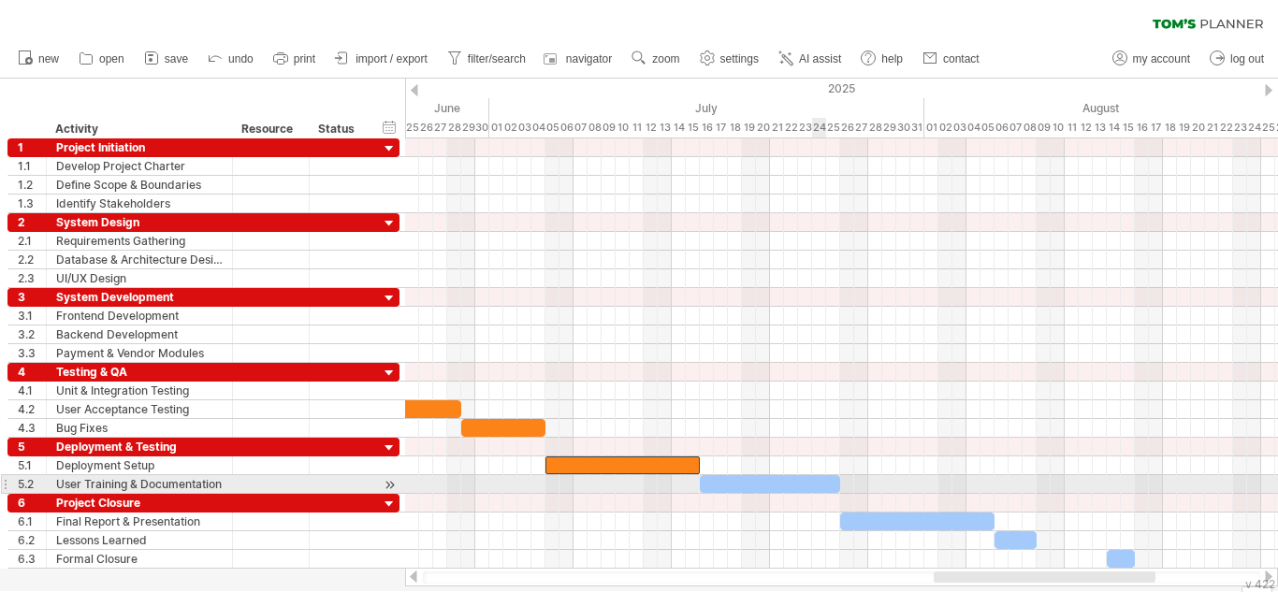
click at [821, 477] on div at bounding box center [770, 484] width 140 height 18
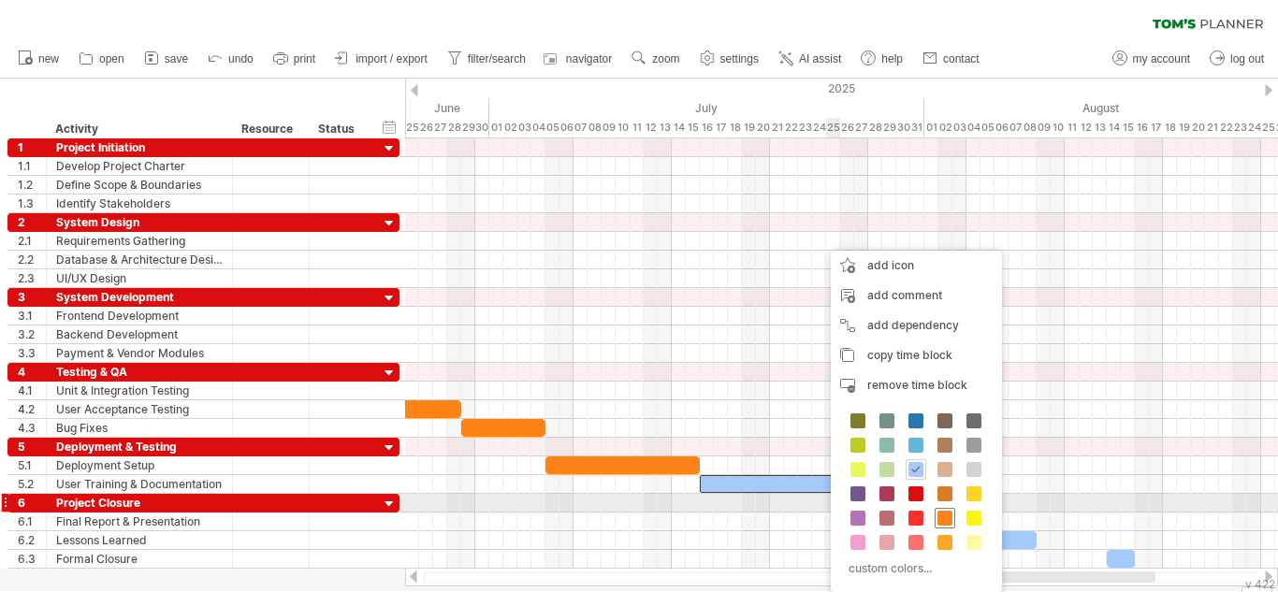
click at [939, 510] on div at bounding box center [944, 518] width 21 height 21
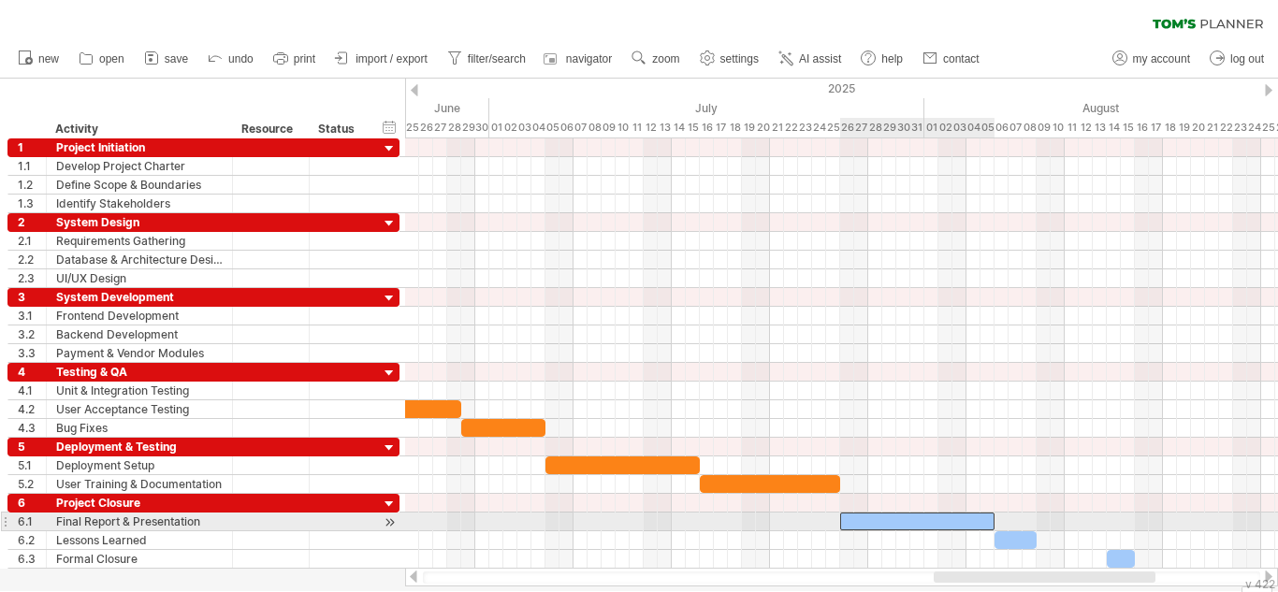
click at [947, 519] on div at bounding box center [917, 522] width 154 height 18
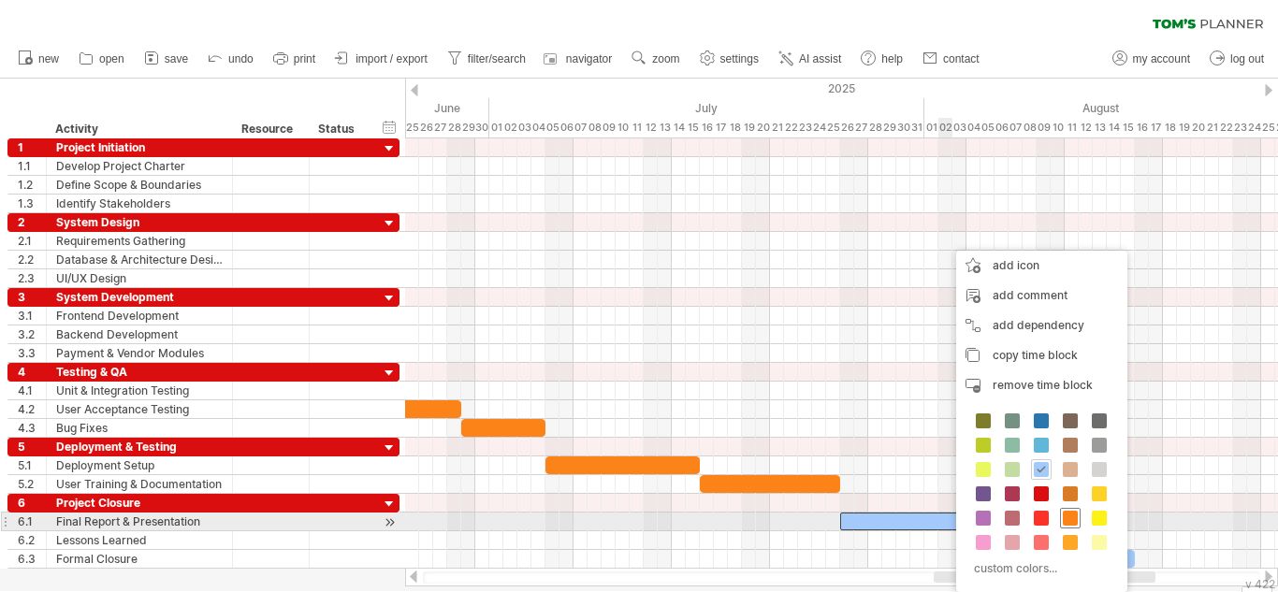
click at [1067, 513] on span at bounding box center [1069, 518] width 15 height 15
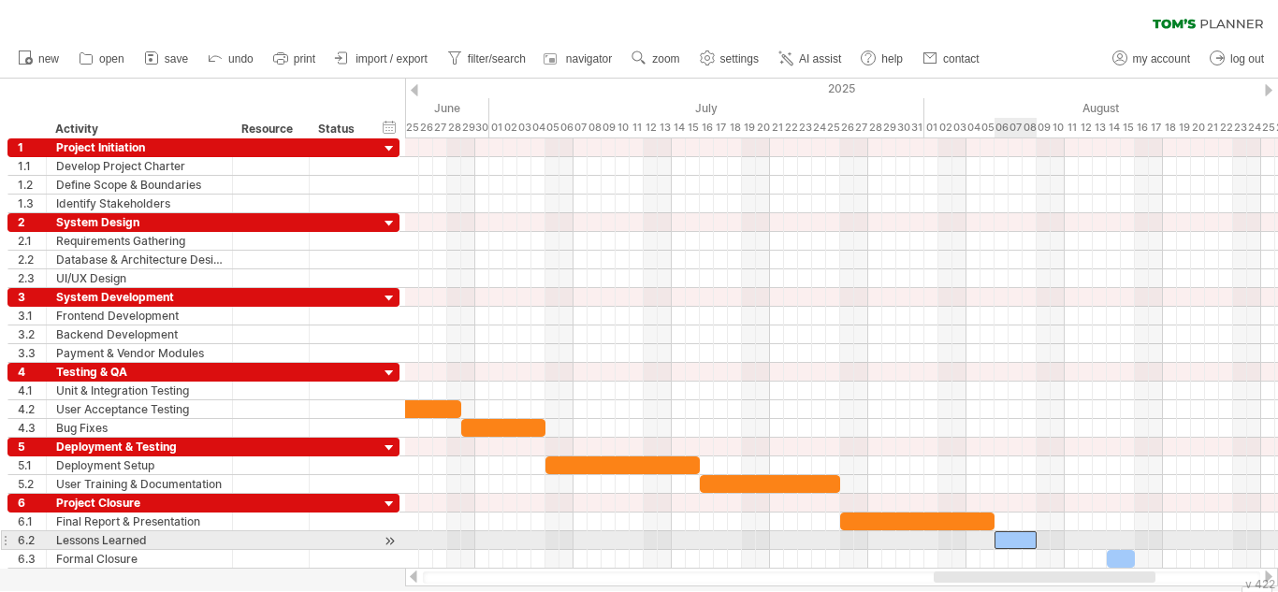
click at [1018, 540] on div at bounding box center [1015, 540] width 42 height 18
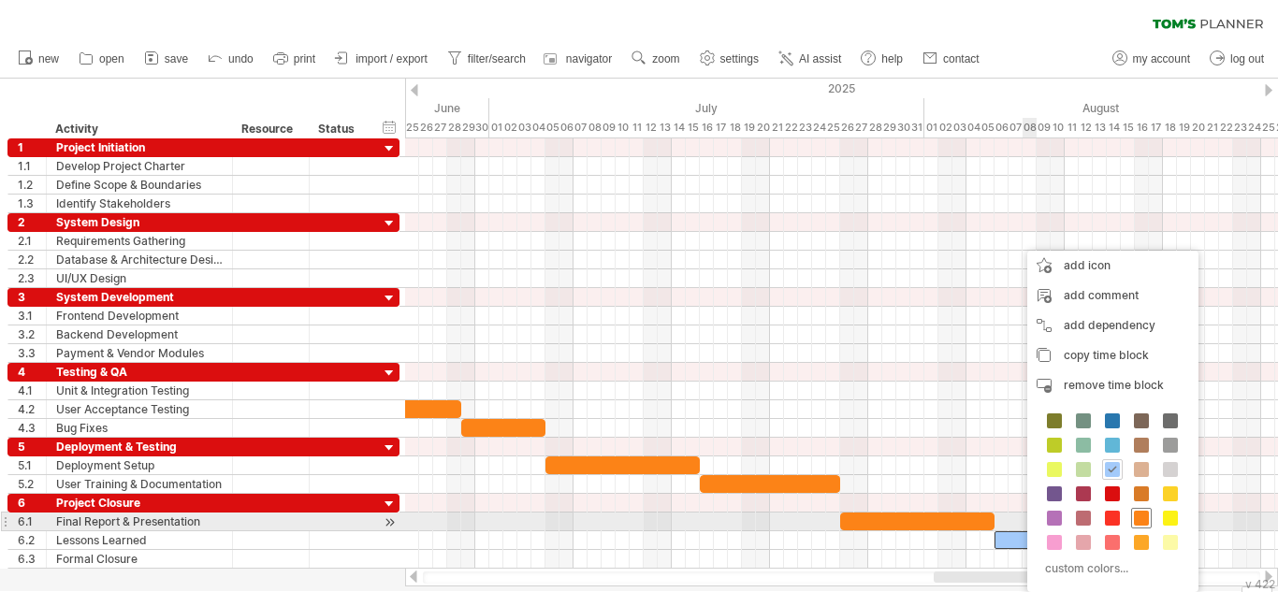
click at [1135, 518] on span at bounding box center [1141, 518] width 15 height 15
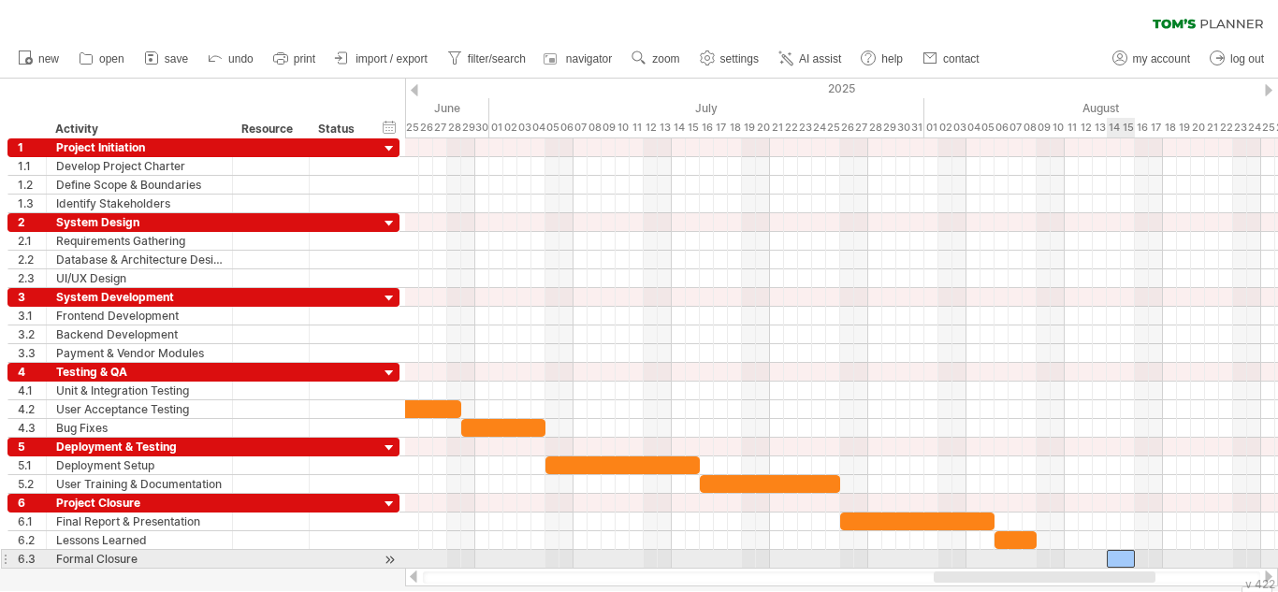
click at [1124, 559] on div at bounding box center [1120, 559] width 28 height 18
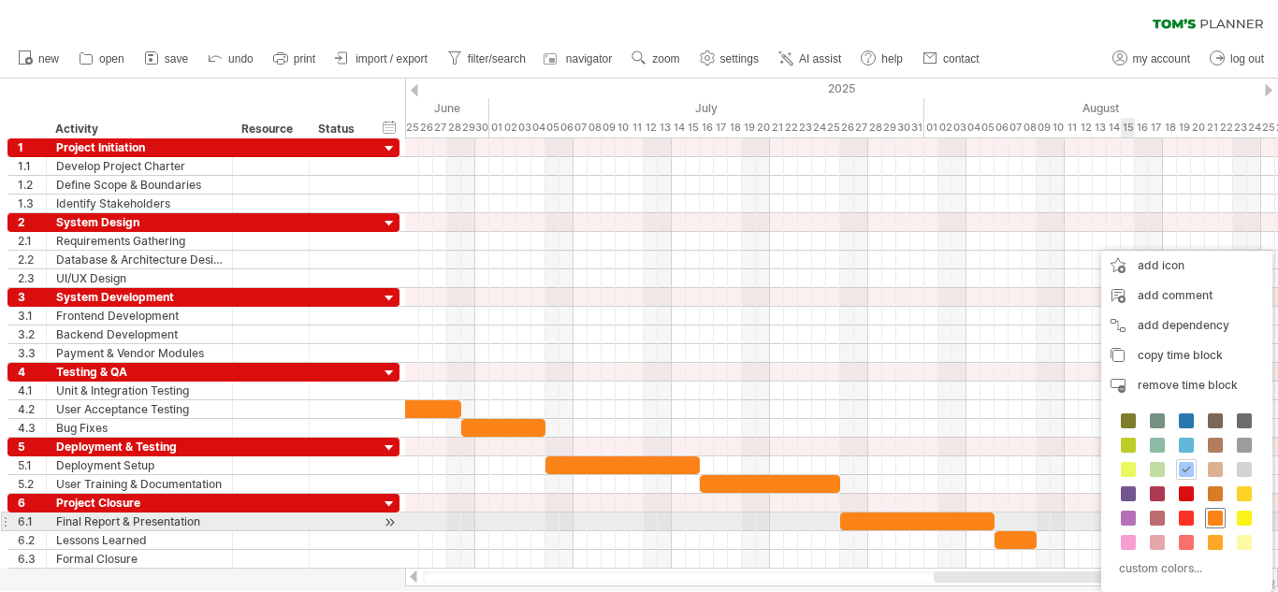
click at [1210, 518] on span at bounding box center [1214, 518] width 15 height 15
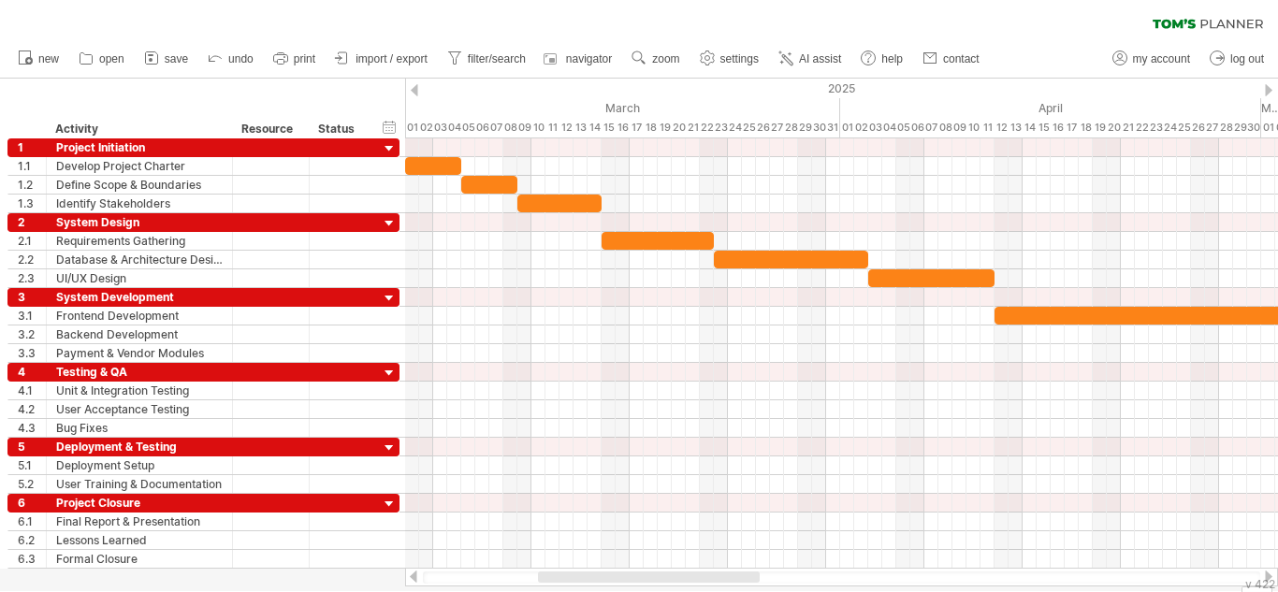
drag, startPoint x: 1063, startPoint y: 574, endPoint x: 668, endPoint y: 581, distance: 395.7
click at [668, 581] on div at bounding box center [649, 576] width 222 height 11
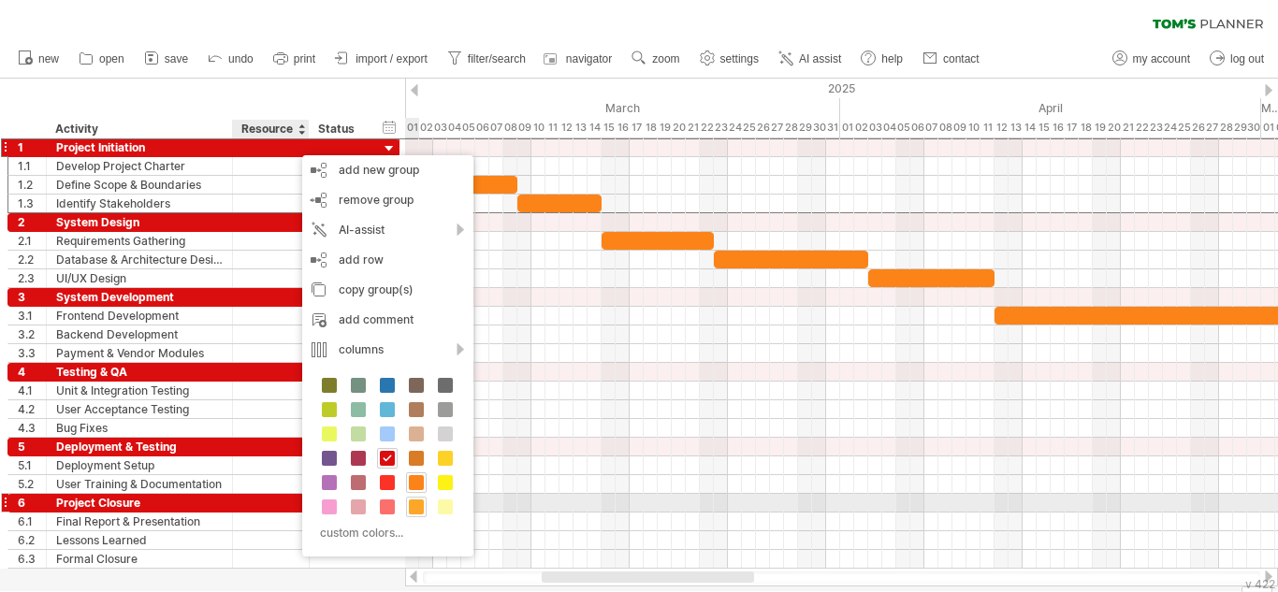
click at [416, 506] on span at bounding box center [416, 506] width 15 height 15
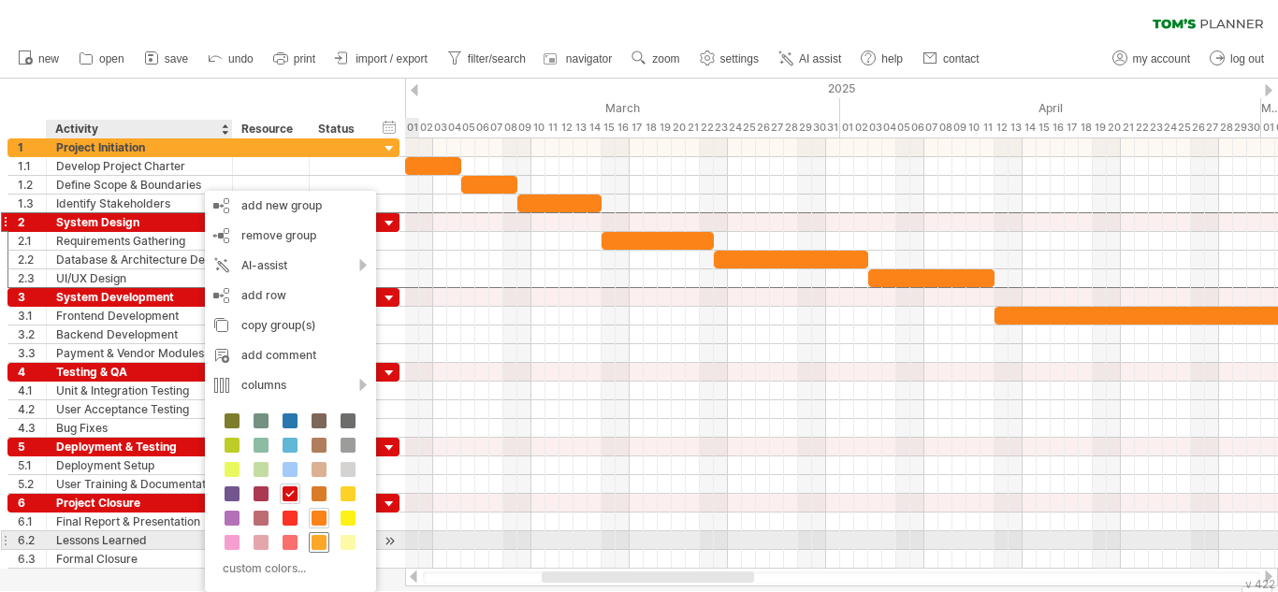
click at [318, 543] on span at bounding box center [318, 542] width 15 height 15
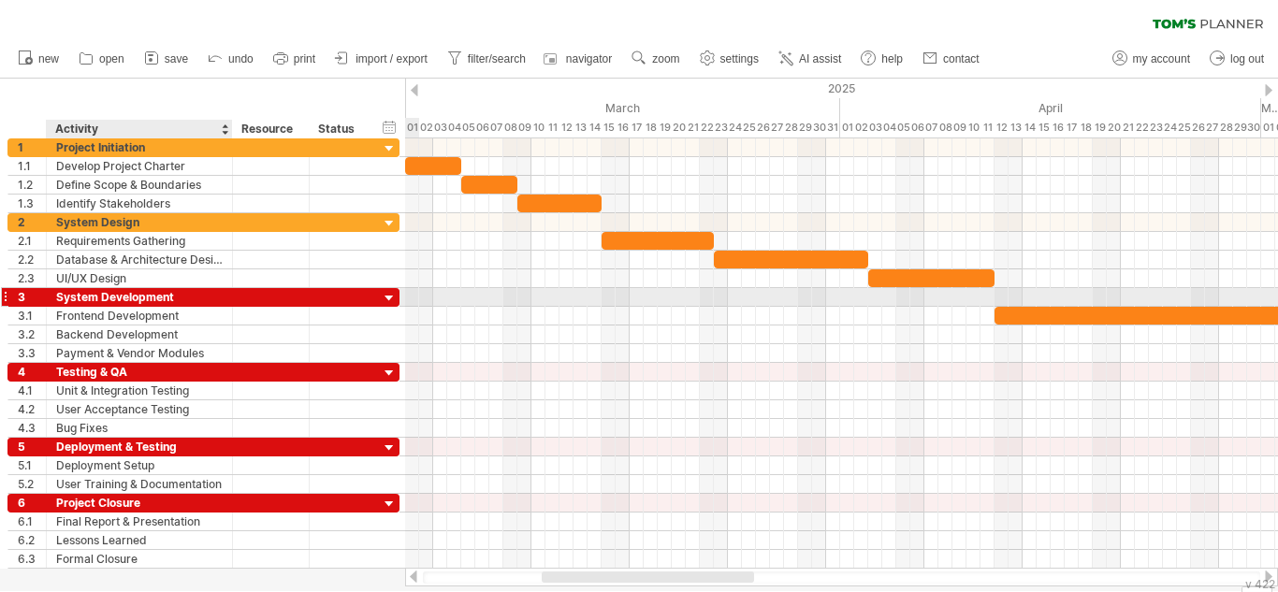
click at [227, 301] on div at bounding box center [229, 297] width 9 height 19
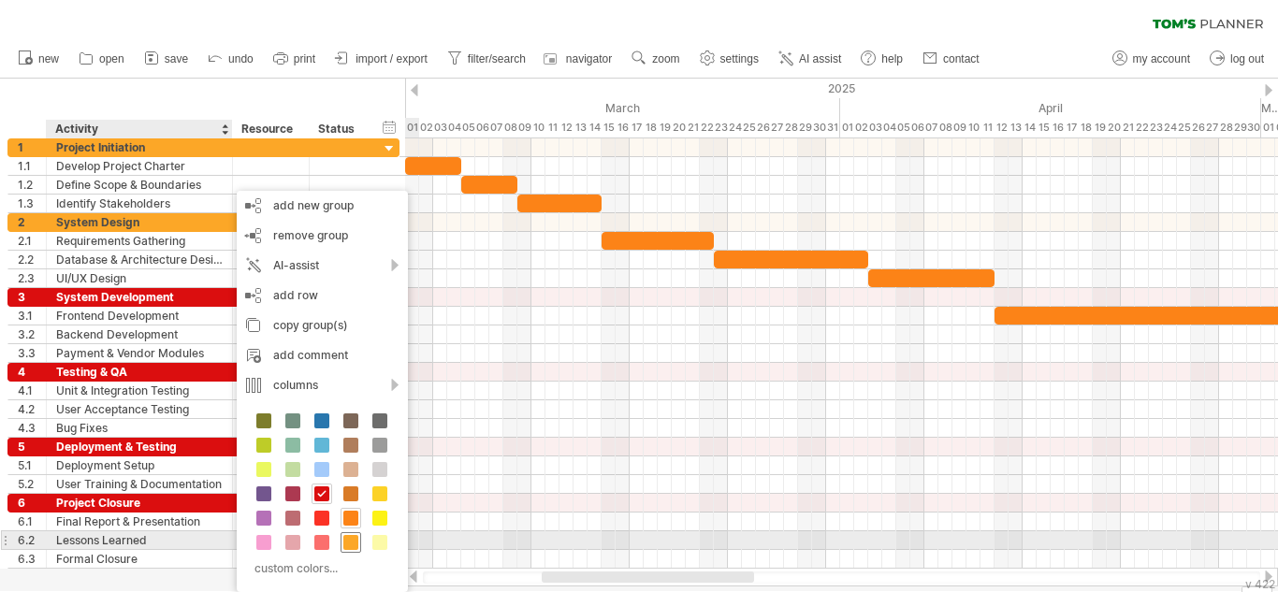
click at [354, 544] on span at bounding box center [350, 542] width 15 height 15
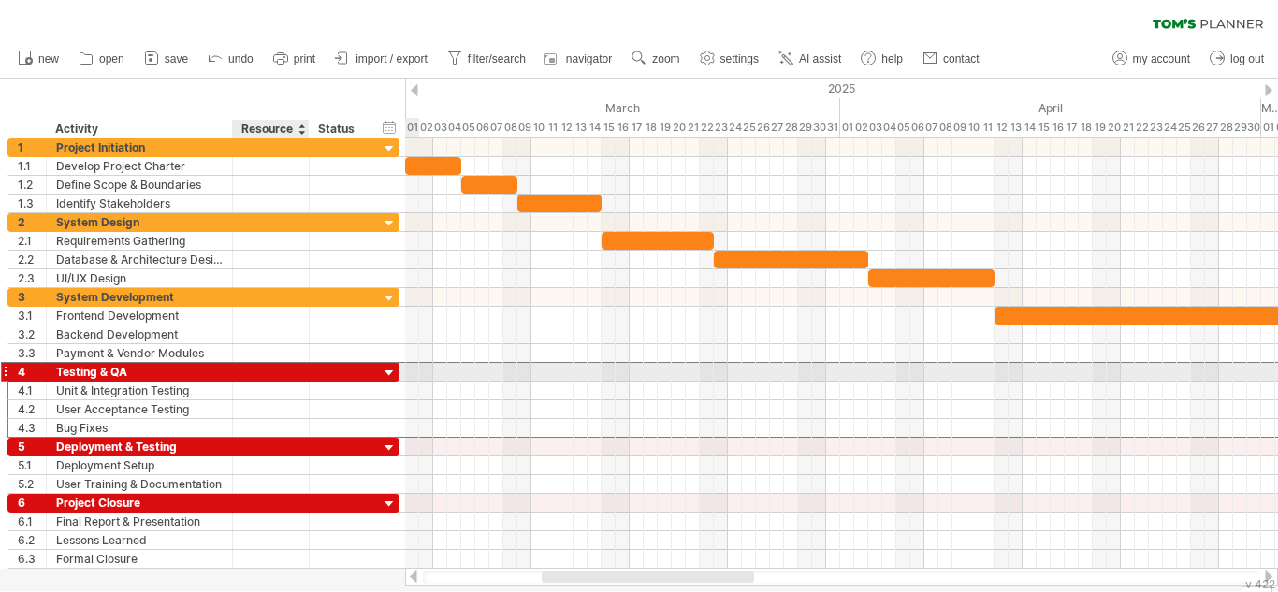
click at [291, 373] on div at bounding box center [270, 372] width 57 height 18
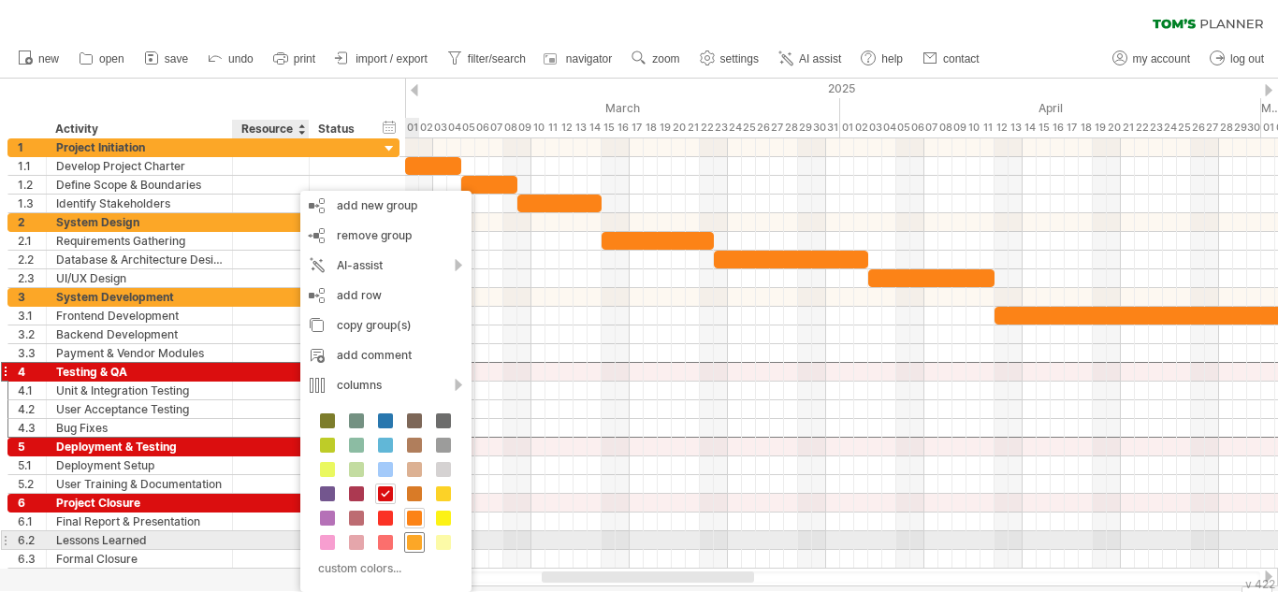
click at [414, 540] on span at bounding box center [414, 542] width 15 height 15
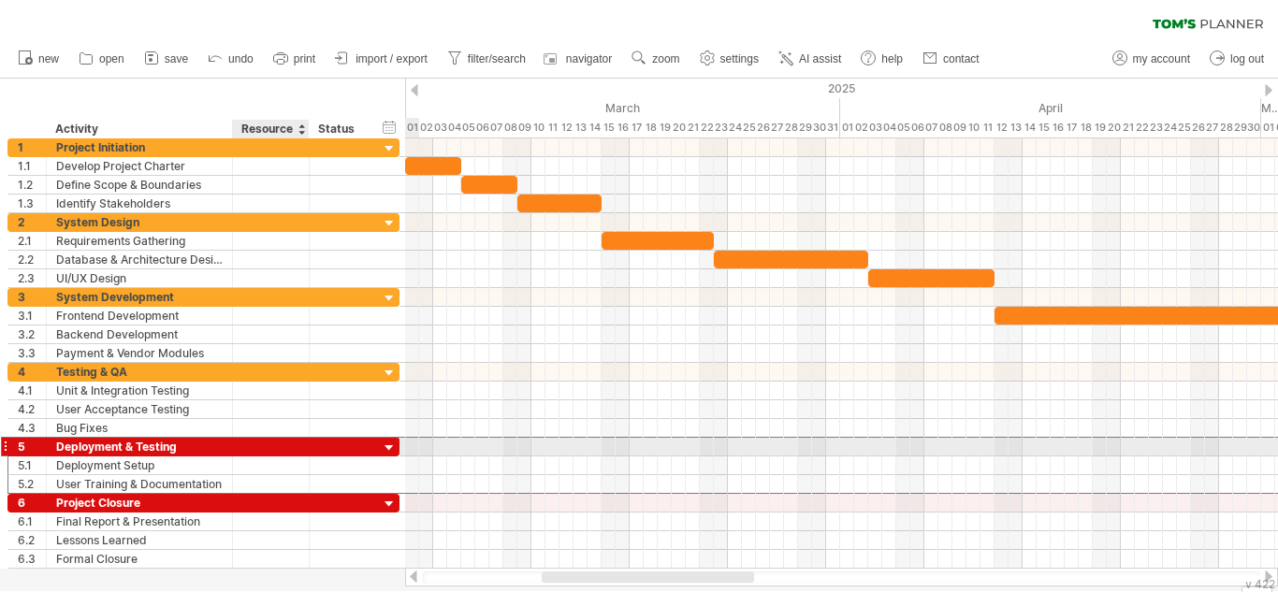
click at [313, 443] on div at bounding box center [340, 447] width 61 height 18
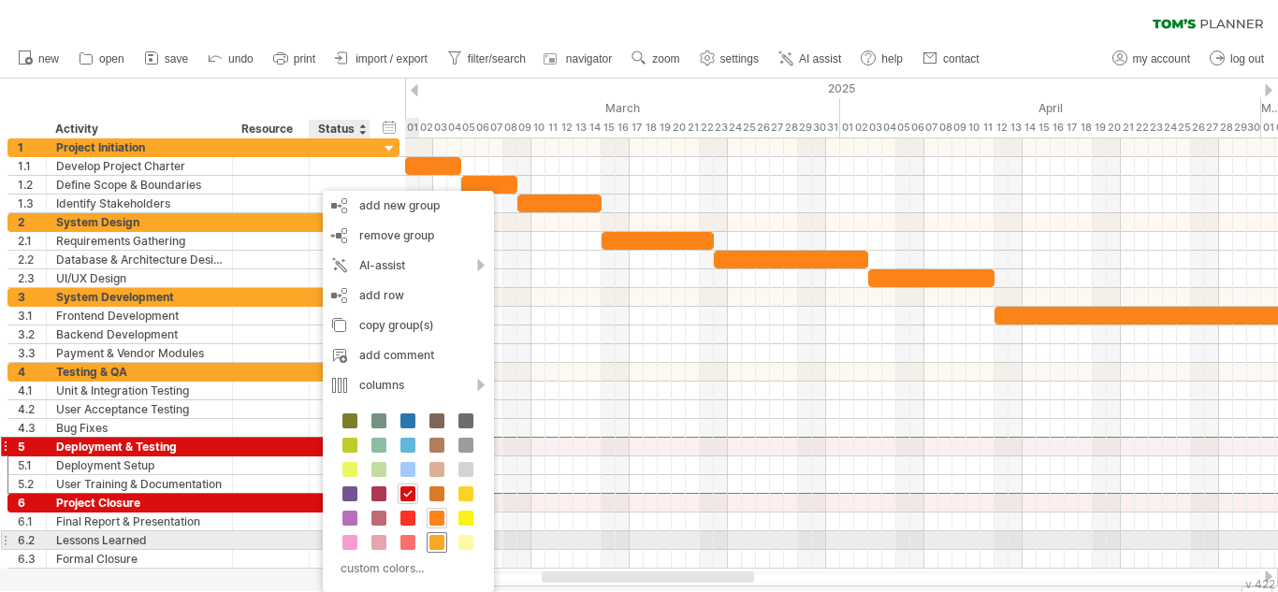
click at [437, 543] on span at bounding box center [436, 542] width 15 height 15
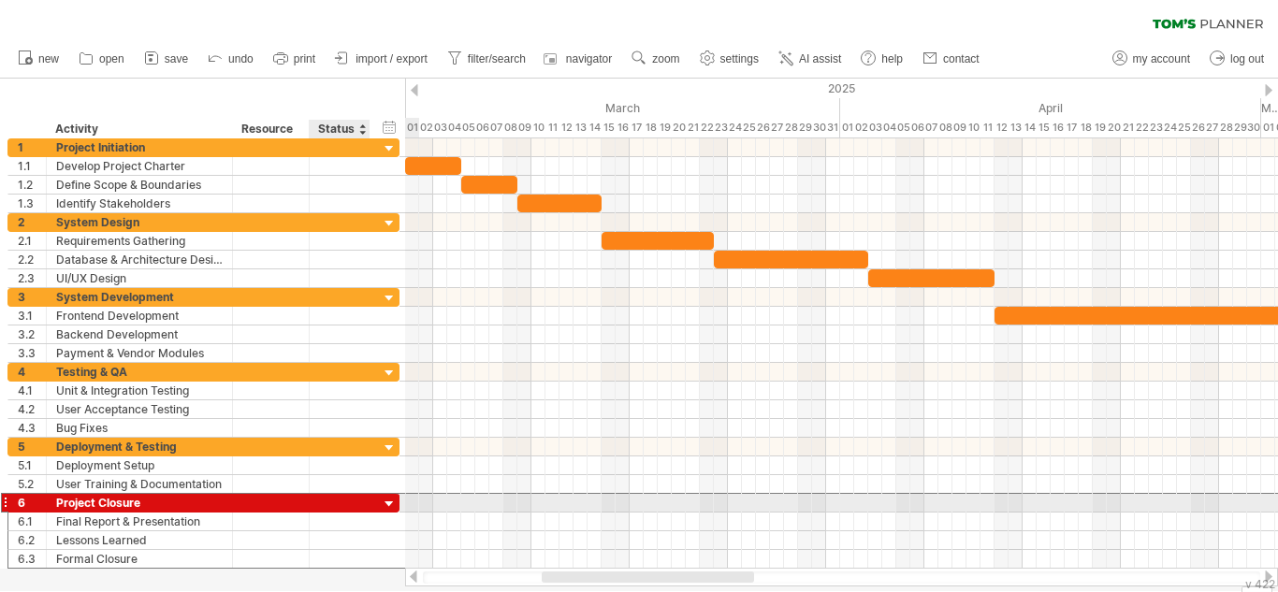
click at [338, 501] on div at bounding box center [339, 503] width 41 height 18
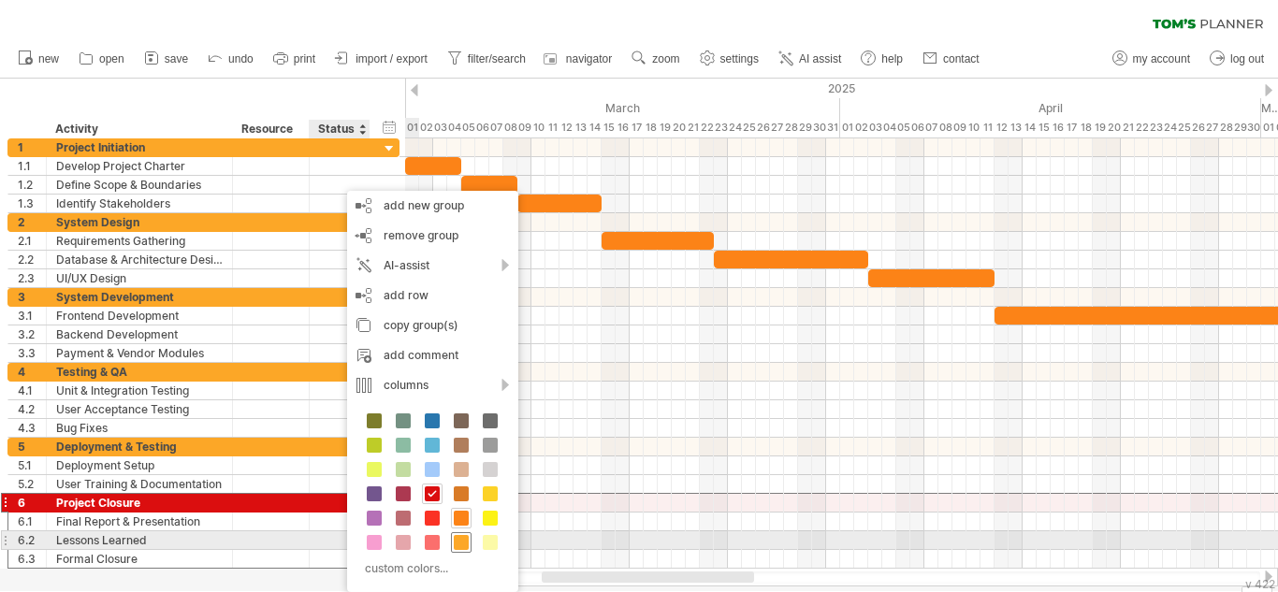
click at [461, 548] on span at bounding box center [461, 542] width 15 height 15
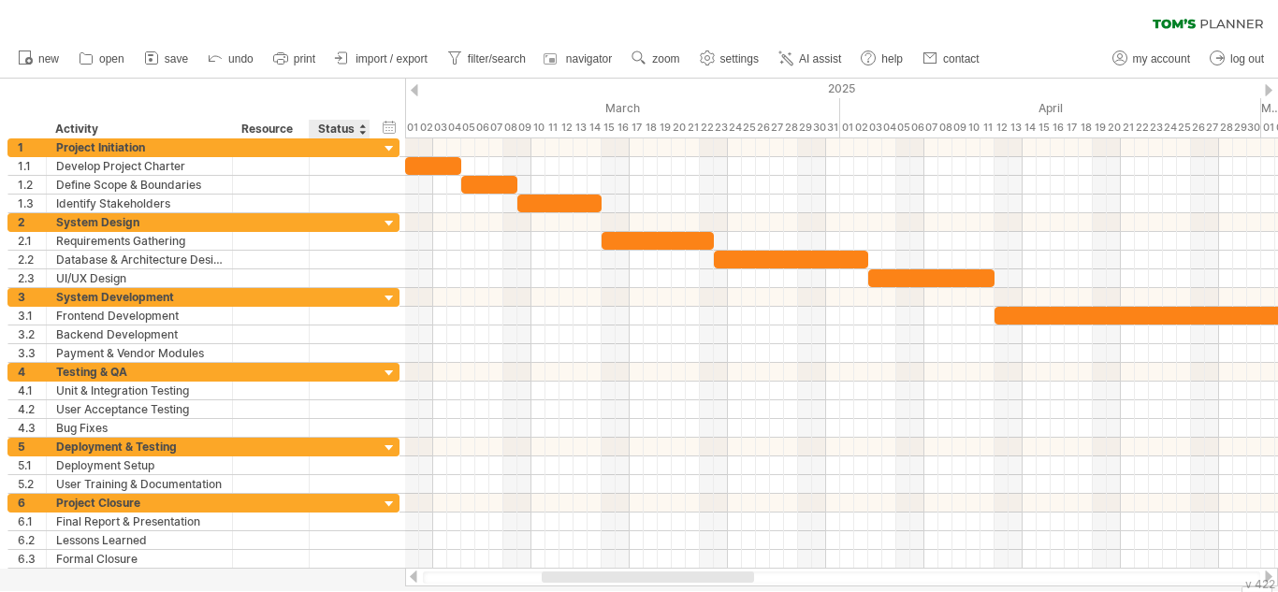
click at [337, 96] on div "hide start/end/duration show start/end/duration ******** Activity ******** Reso…" at bounding box center [202, 109] width 405 height 60
click at [383, 58] on span "import / export" at bounding box center [391, 58] width 72 height 13
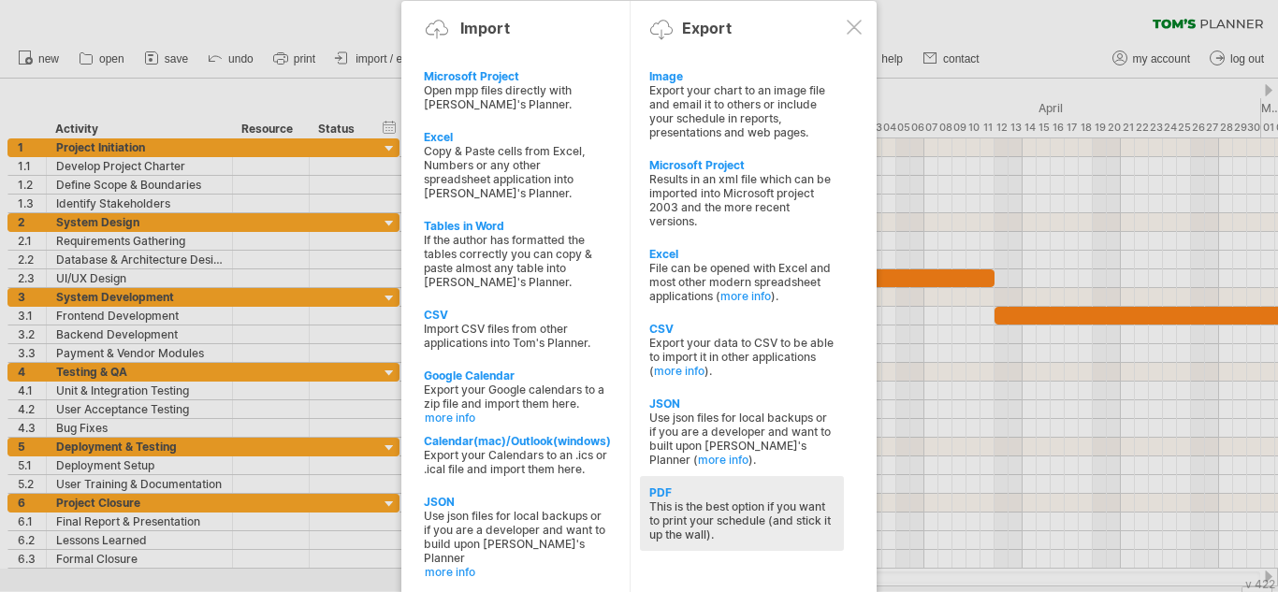
click at [752, 498] on div "PDF" at bounding box center [741, 492] width 185 height 14
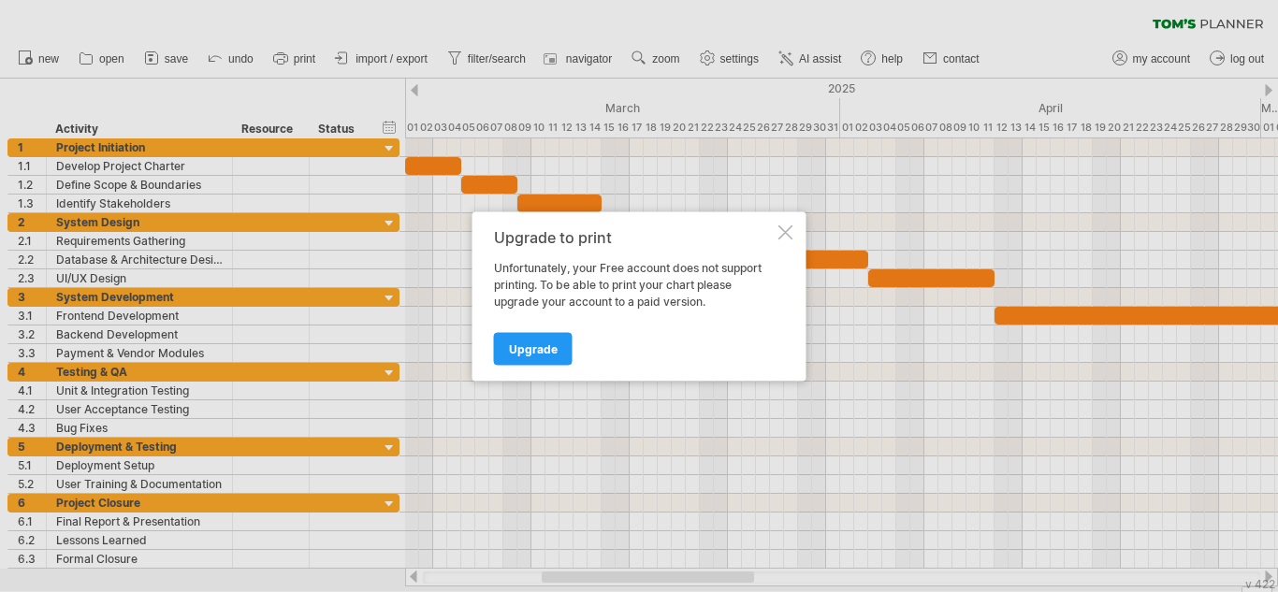
click at [785, 234] on div at bounding box center [785, 231] width 15 height 15
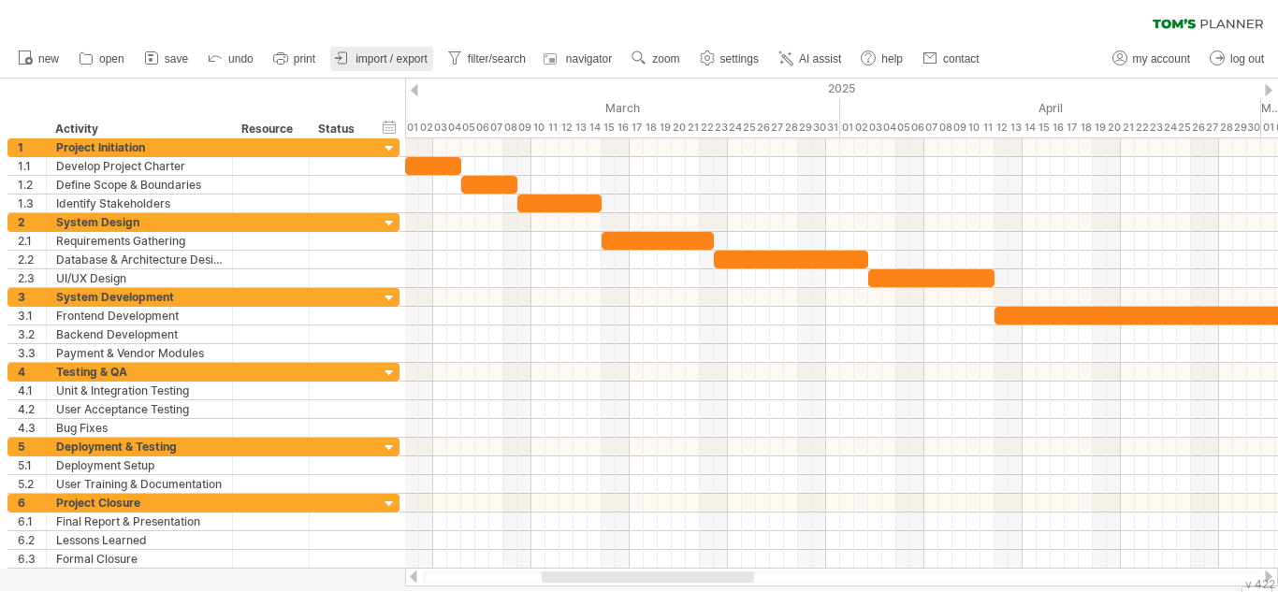
click at [407, 49] on link "import / export" at bounding box center [381, 59] width 103 height 24
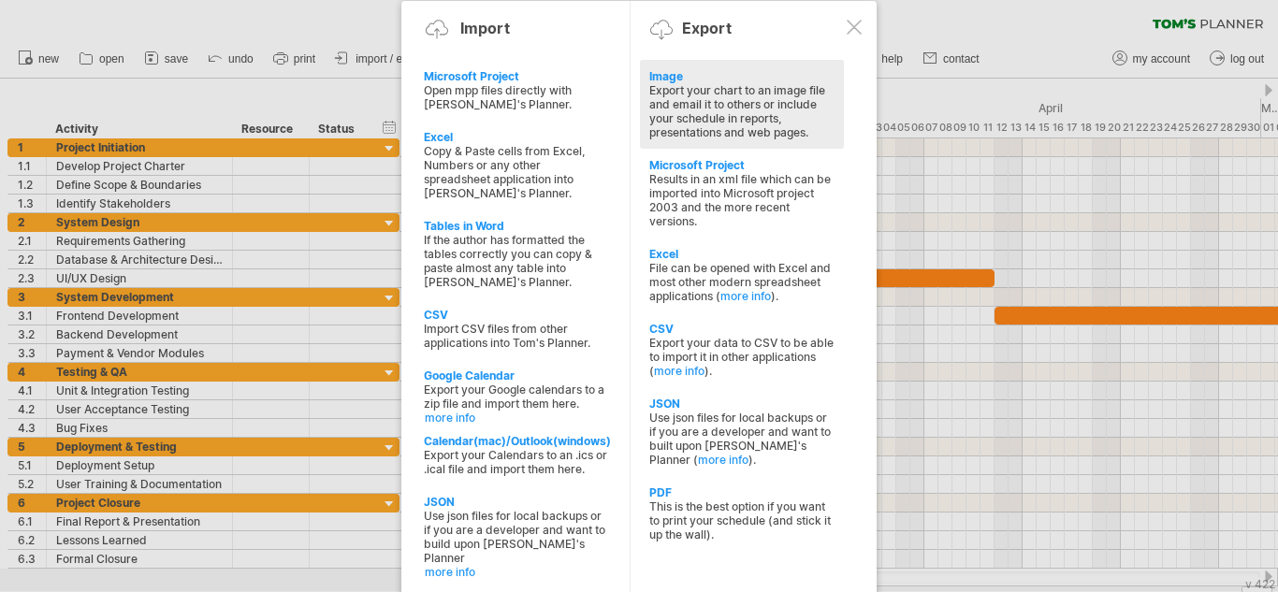
click at [701, 121] on div "Export your chart to an image file and email it to others or include your sched…" at bounding box center [741, 111] width 185 height 56
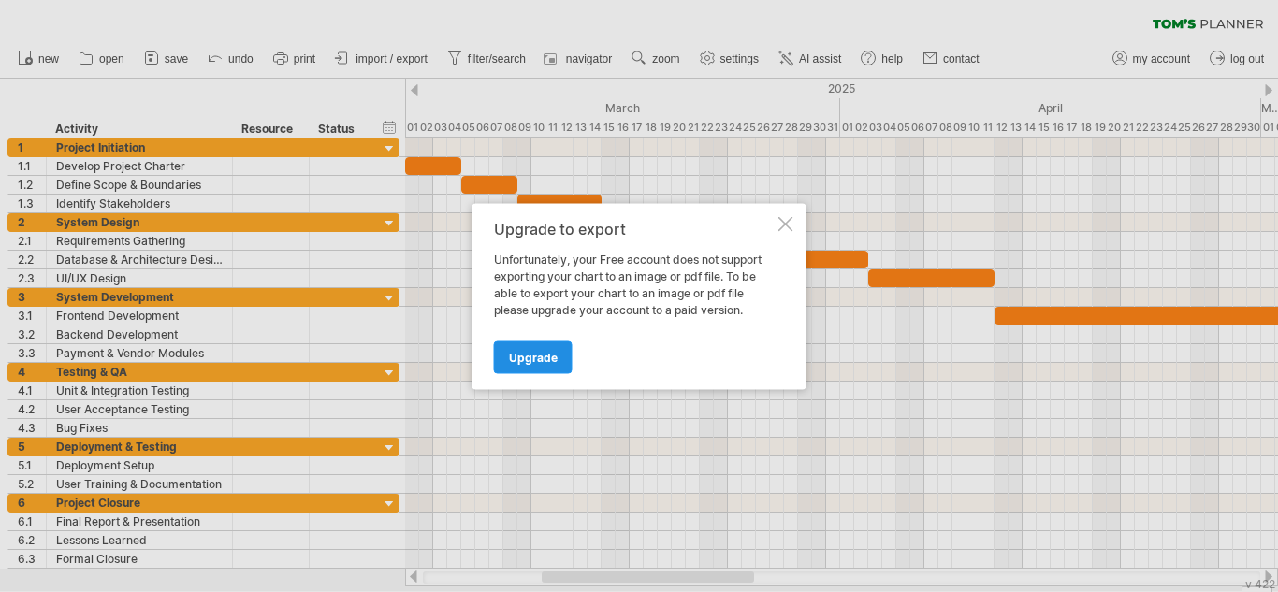
click at [531, 354] on span "Upgrade" at bounding box center [533, 357] width 49 height 14
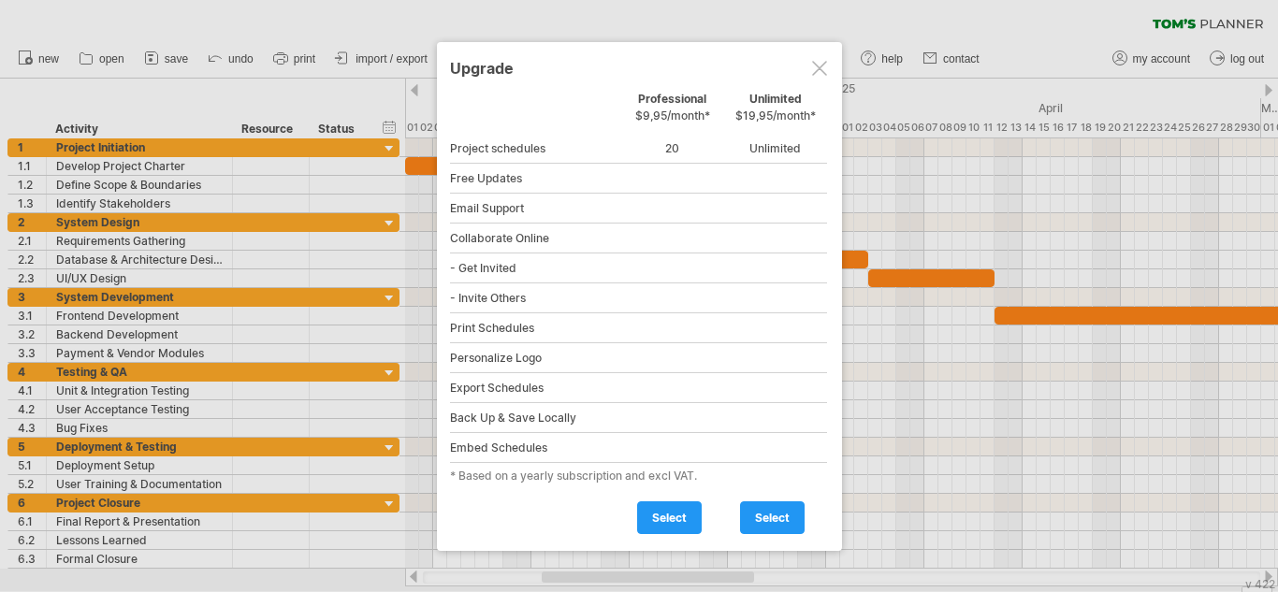
click at [812, 62] on div at bounding box center [819, 68] width 15 height 15
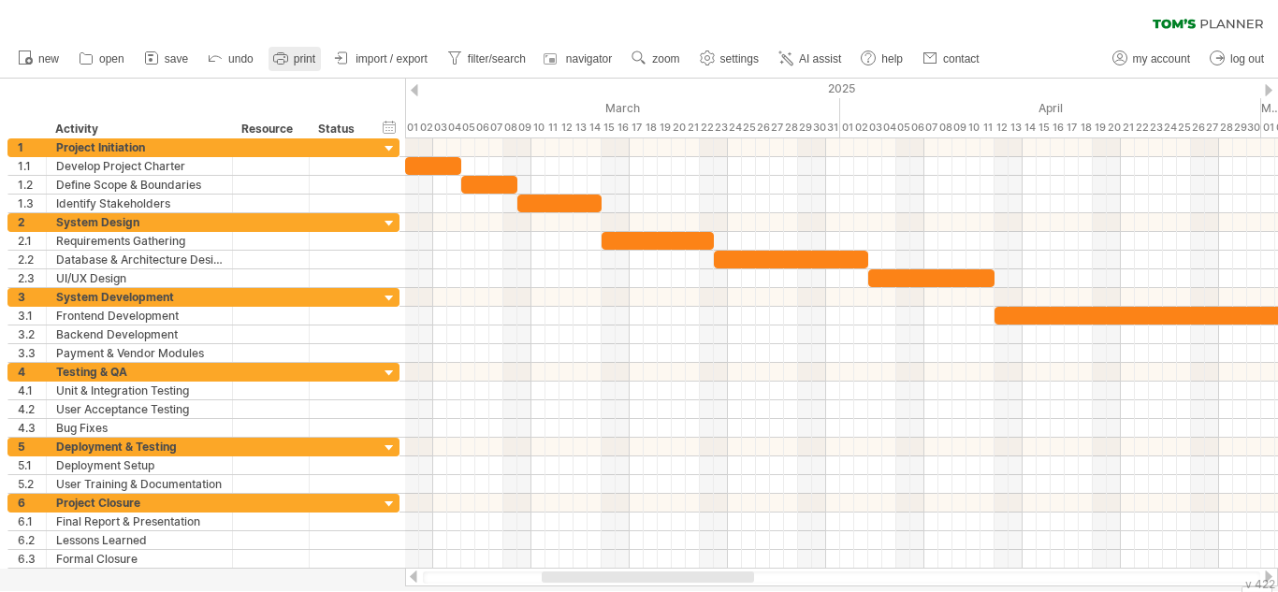
click at [303, 60] on span "print" at bounding box center [305, 58] width 22 height 13
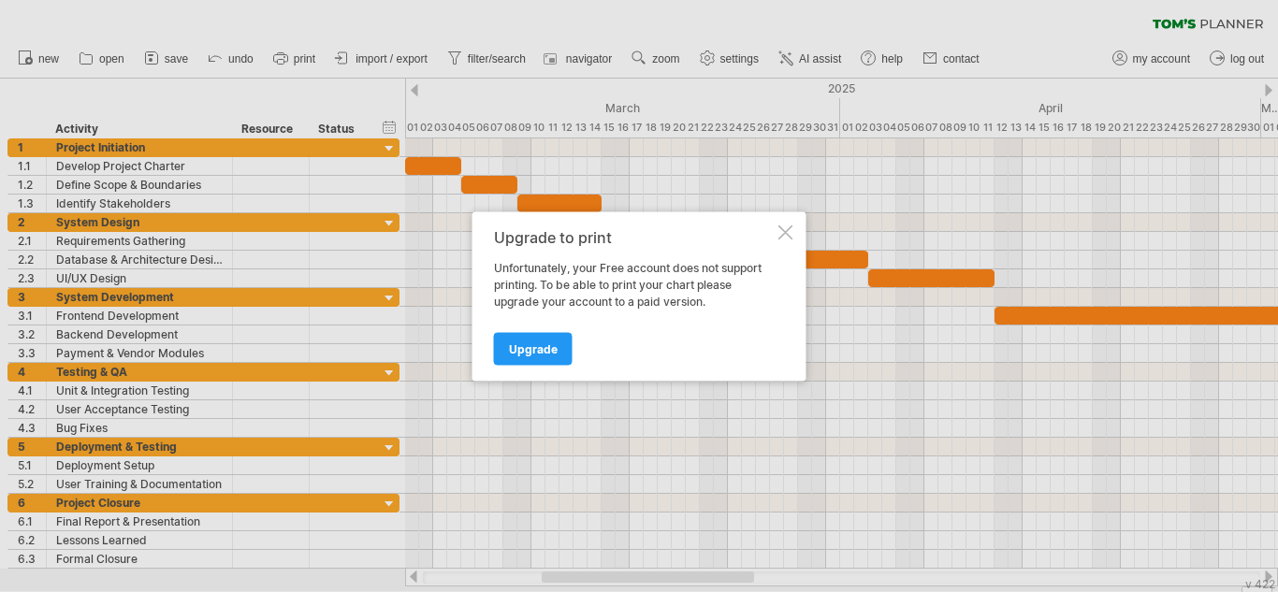
click at [788, 238] on div at bounding box center [785, 231] width 15 height 15
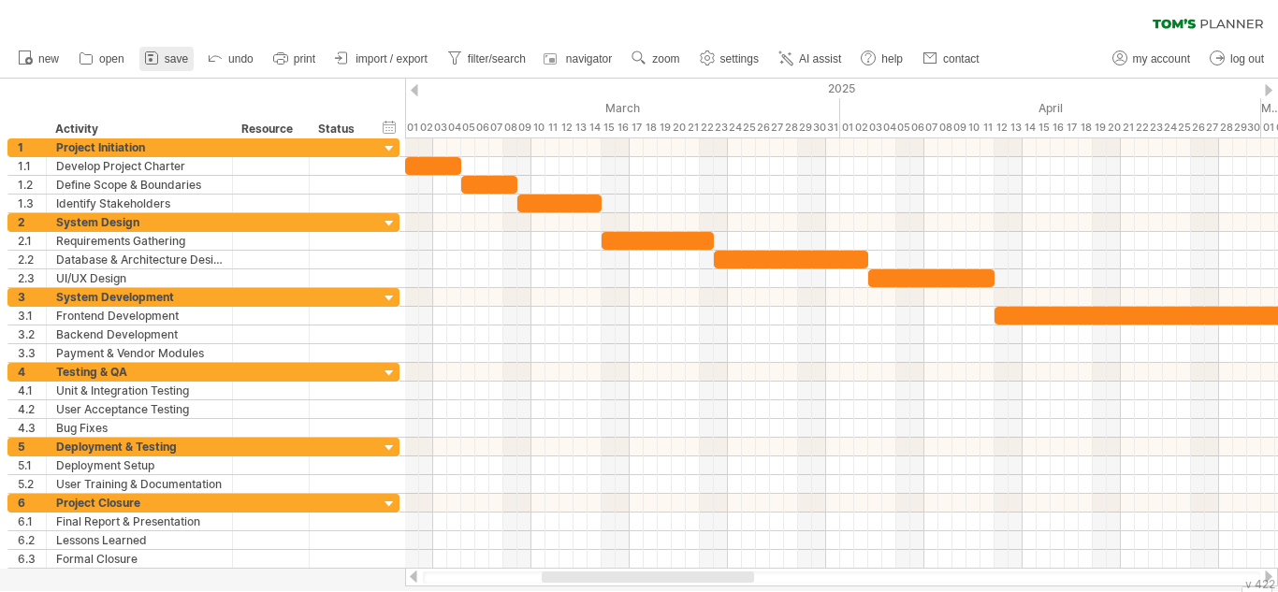
click at [165, 53] on span "save" at bounding box center [176, 58] width 23 height 13
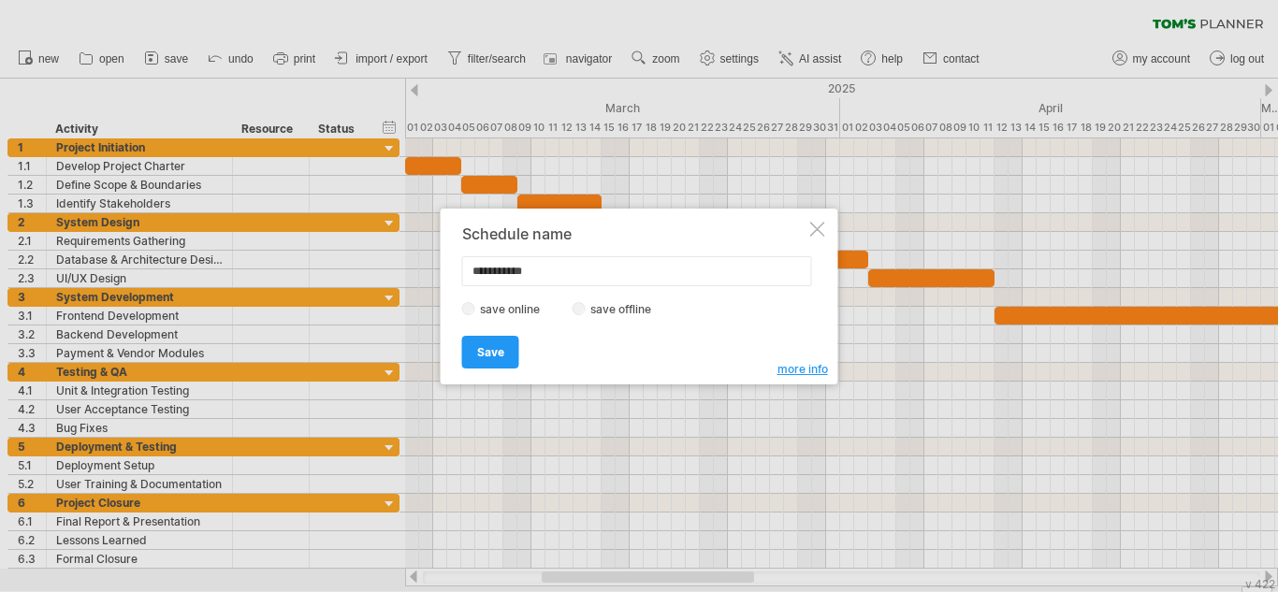
click at [814, 224] on div at bounding box center [817, 229] width 15 height 15
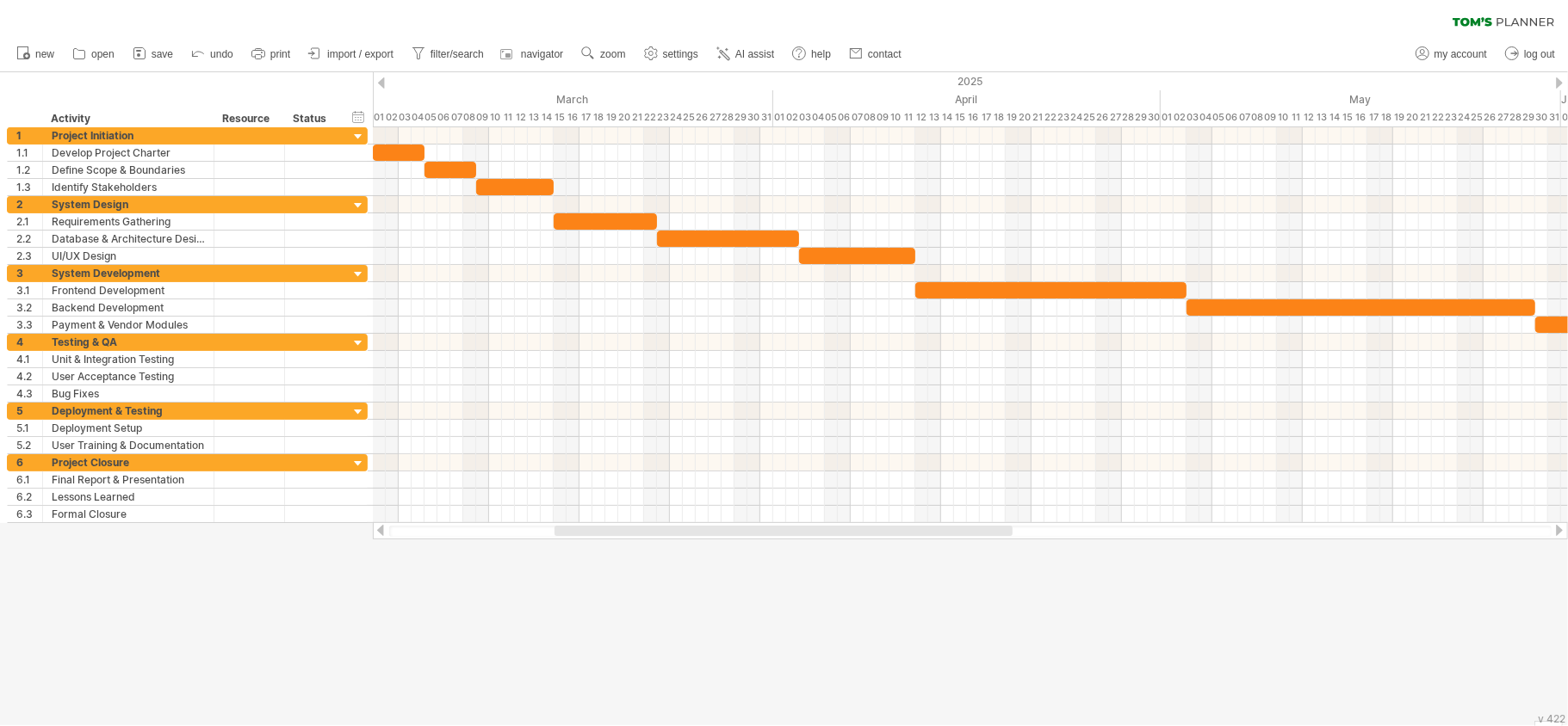
drag, startPoint x: 1151, startPoint y: 0, endPoint x: 973, endPoint y: 592, distance: 618.2
click at [973, 544] on div at bounding box center [784, 399] width 1568 height 653
drag, startPoint x: 1534, startPoint y: 2, endPoint x: 1086, endPoint y: 624, distance: 766.5
click at [1086, 544] on div at bounding box center [784, 399] width 1568 height 653
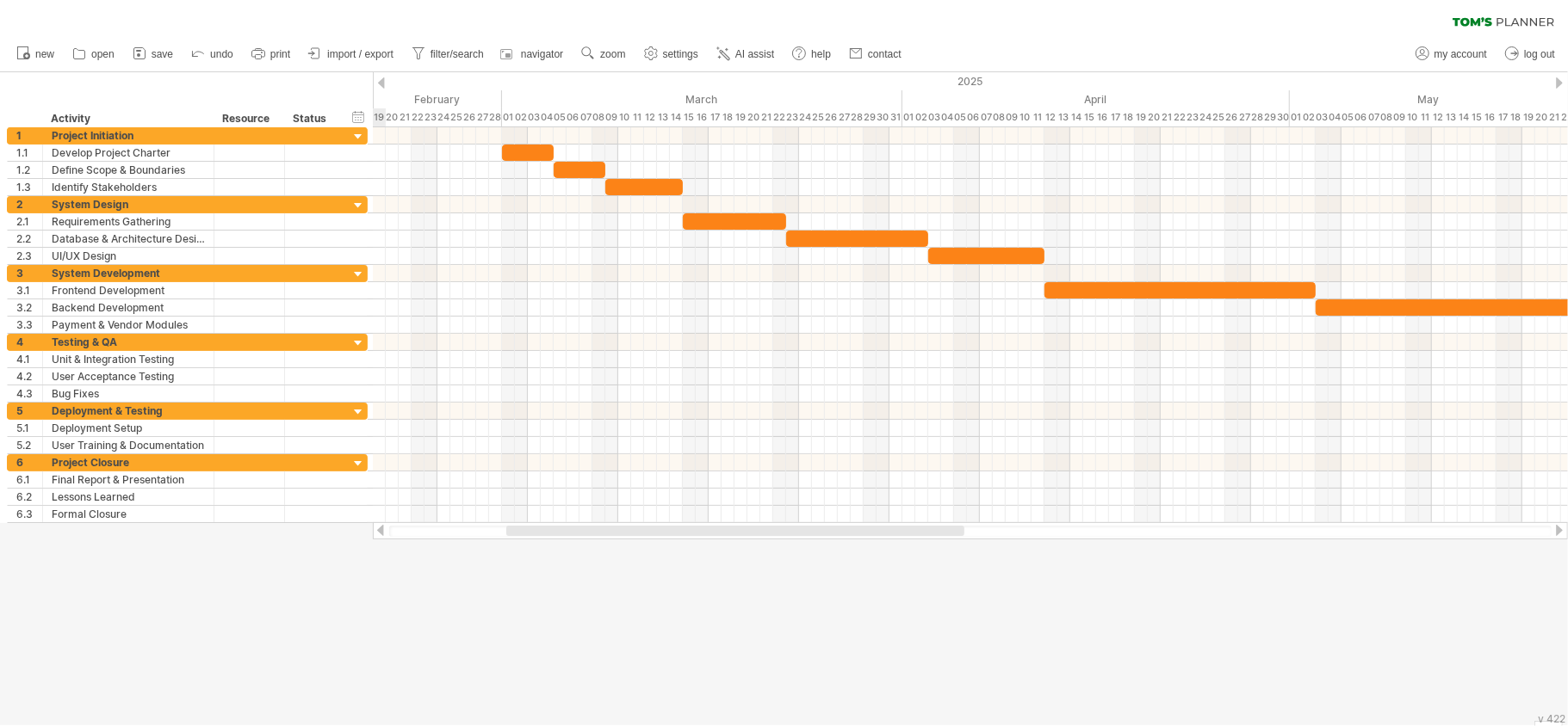
drag, startPoint x: 635, startPoint y: 528, endPoint x: 568, endPoint y: 562, distance: 75.1
click at [568, 544] on div "Trying to reach [DOMAIN_NAME] Connected again... 0% clear filter new 1" at bounding box center [784, 363] width 1568 height 726
